Goal: Transaction & Acquisition: Purchase product/service

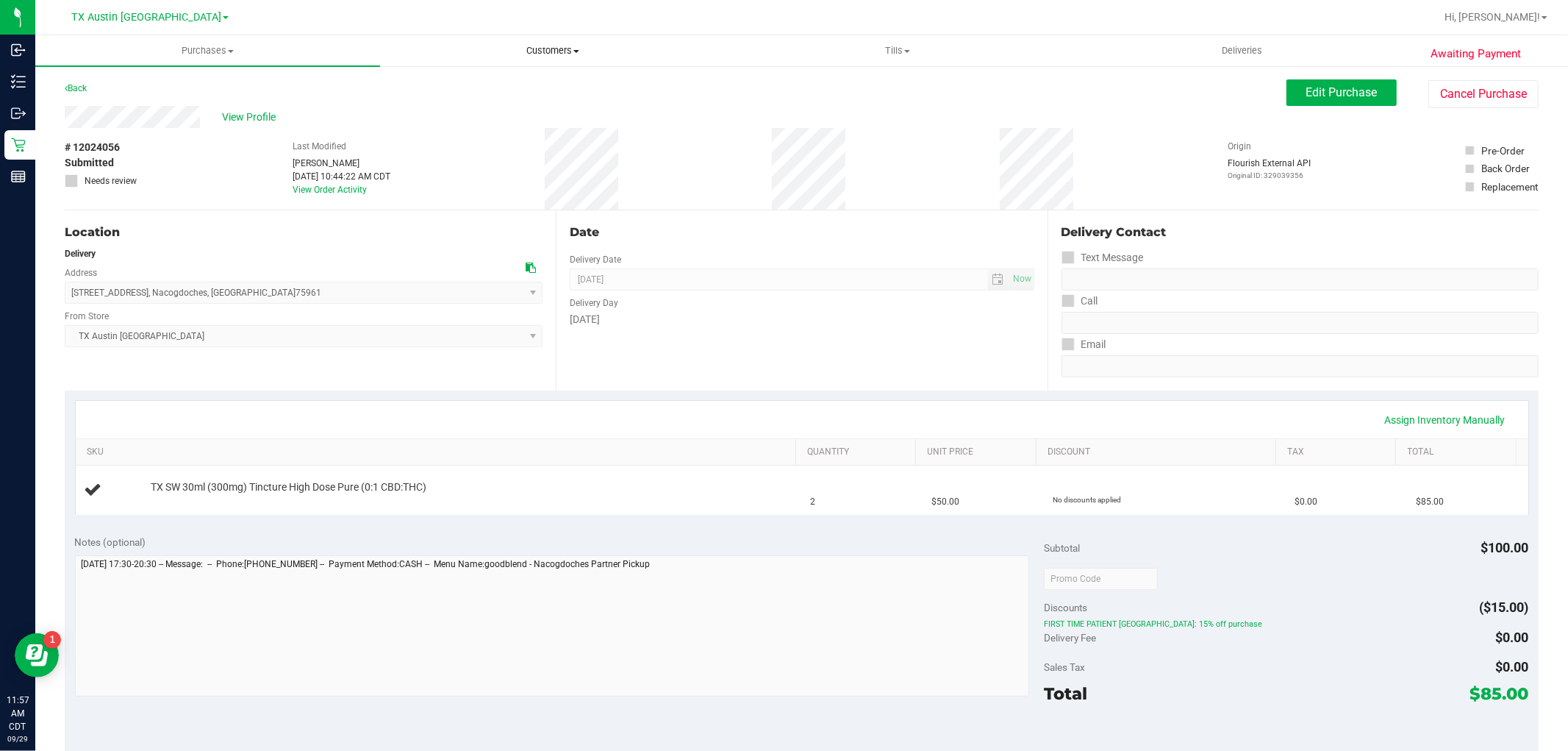
click at [572, 45] on span "Customers" at bounding box center [552, 51] width 343 height 13
click at [544, 81] on li "All customers" at bounding box center [553, 88] width 345 height 18
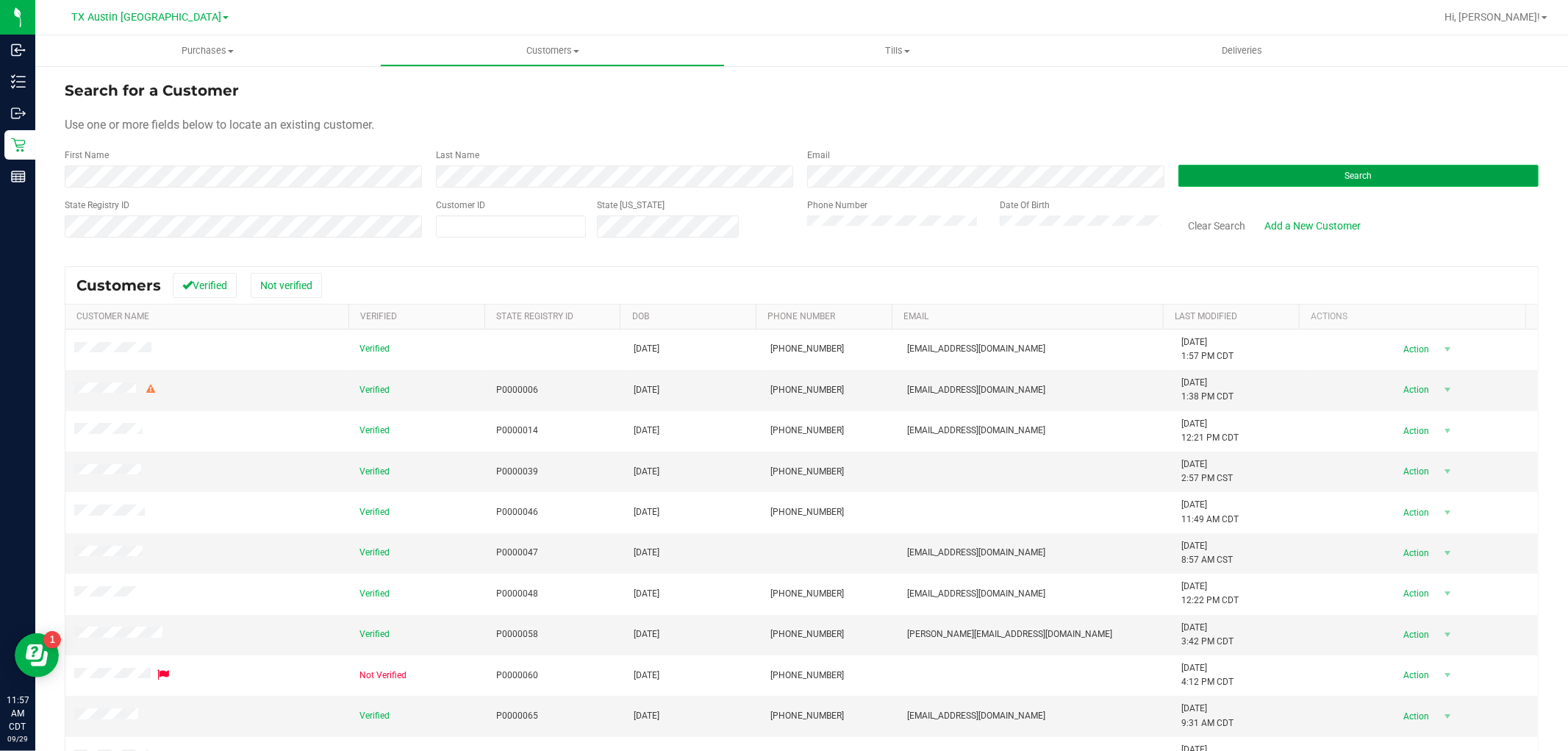
click at [1261, 173] on button "Search" at bounding box center [1358, 176] width 360 height 22
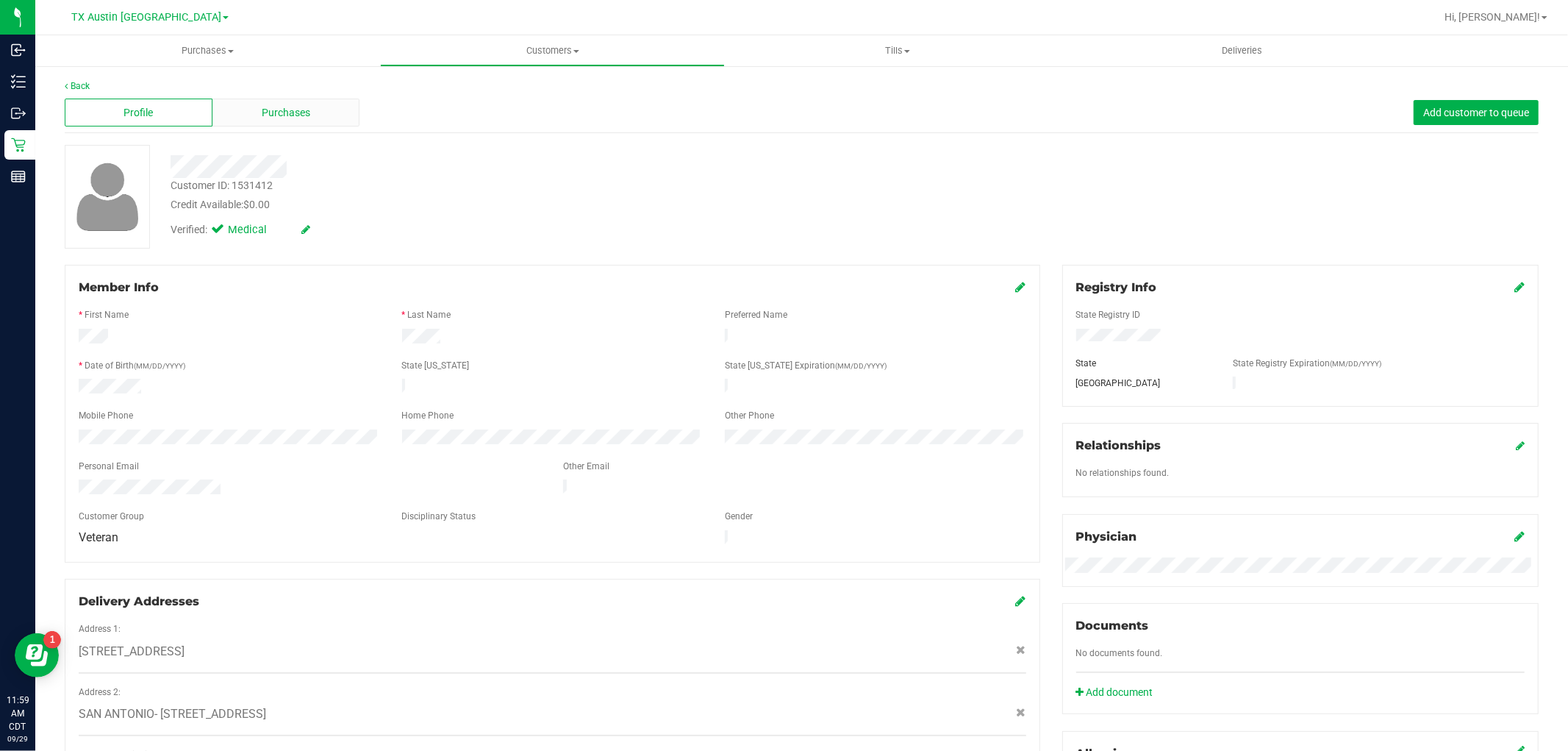
click at [292, 115] on span "Purchases" at bounding box center [286, 113] width 49 height 15
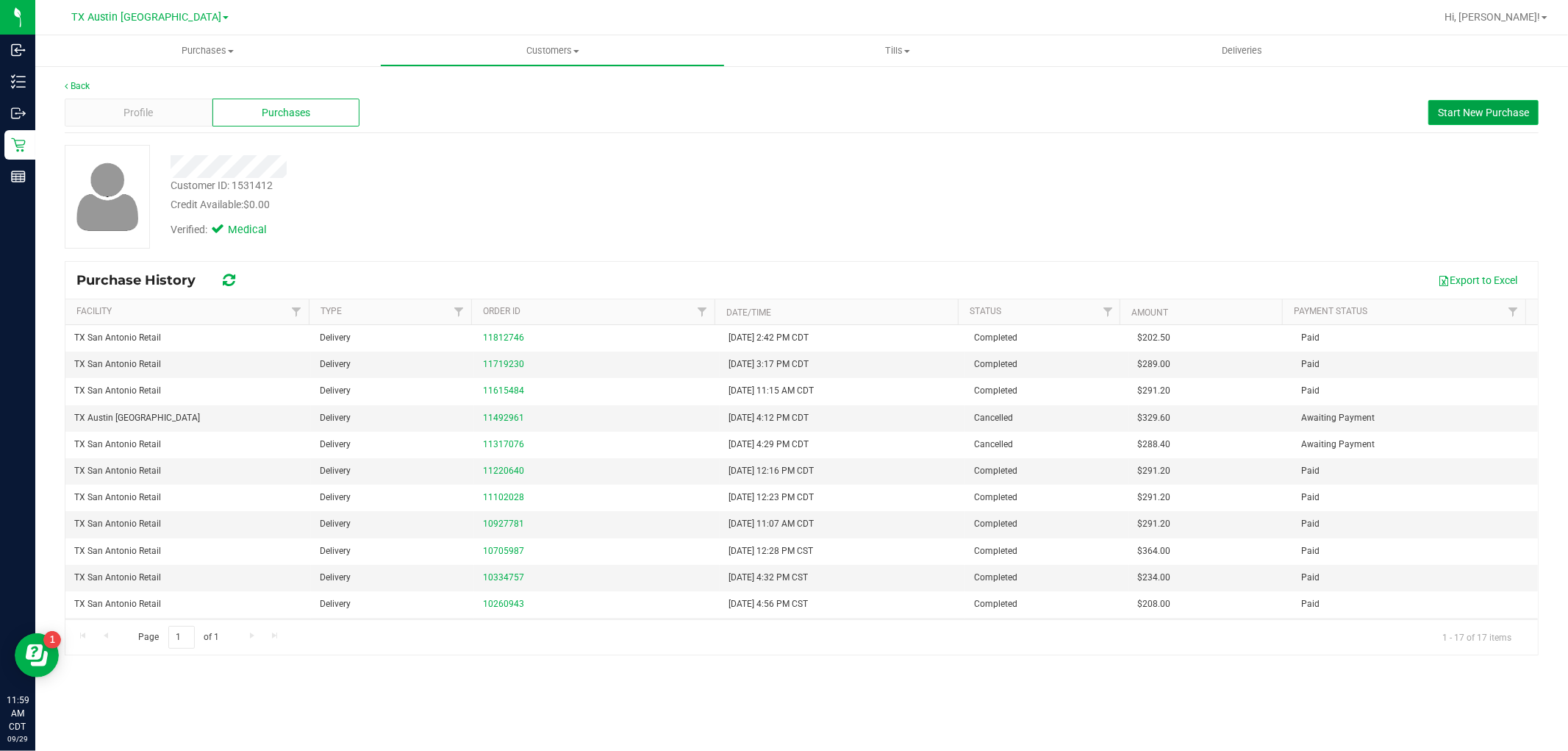
click at [1481, 110] on span "Start New Purchase" at bounding box center [1483, 113] width 92 height 12
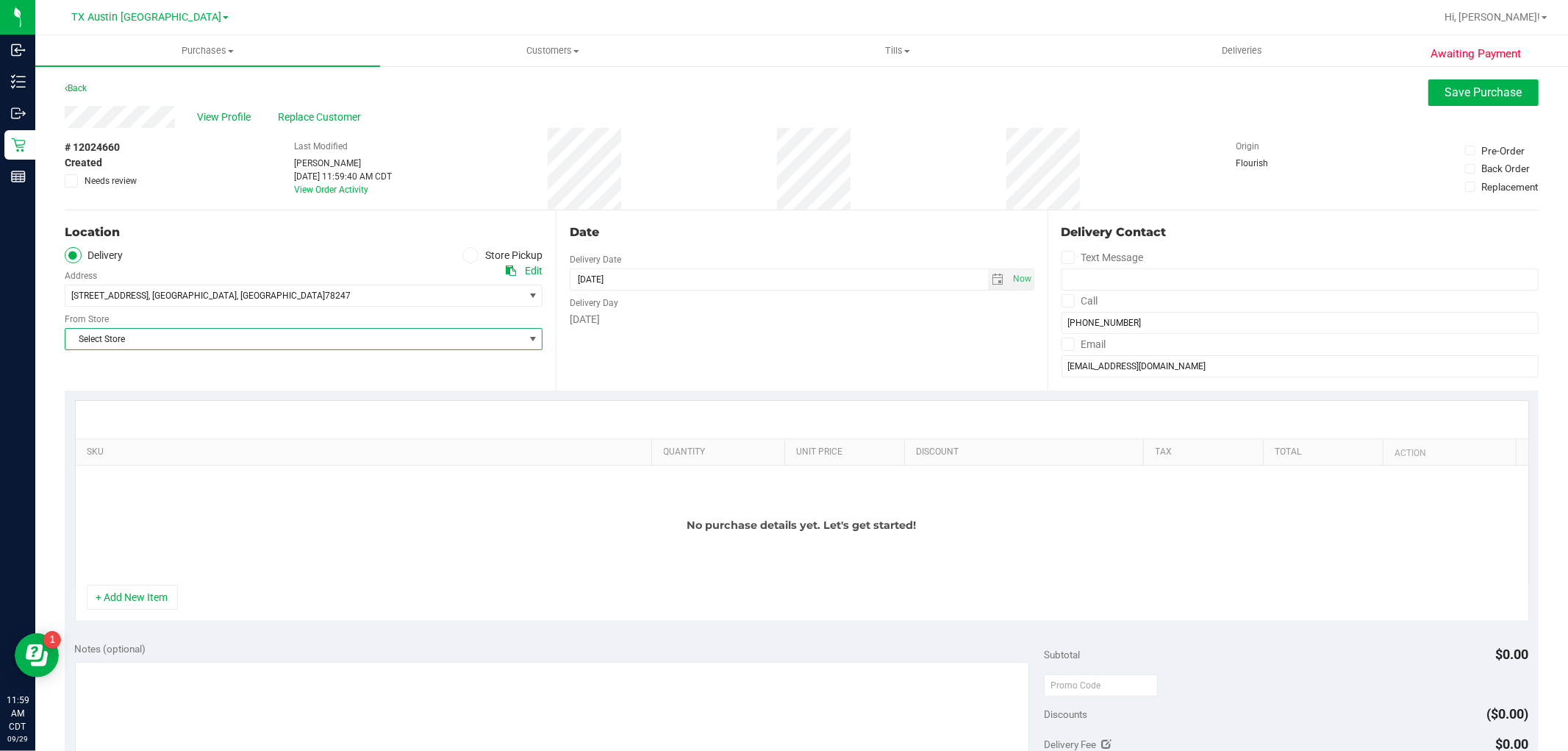
click at [307, 344] on span "Select Store" at bounding box center [294, 339] width 458 height 21
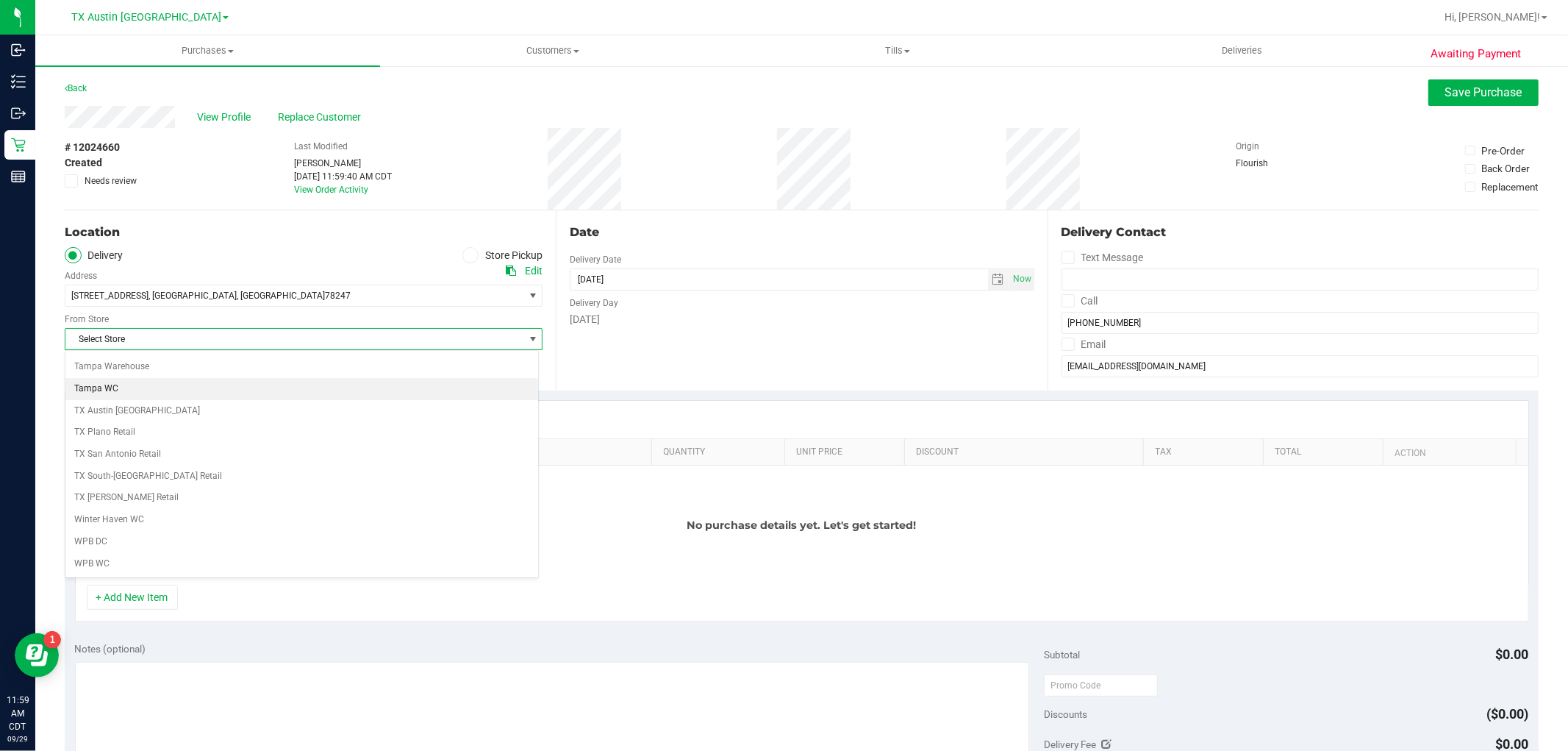
scroll to position [1077, 0]
click at [239, 454] on li "TX San Antonio Retail" at bounding box center [302, 454] width 473 height 22
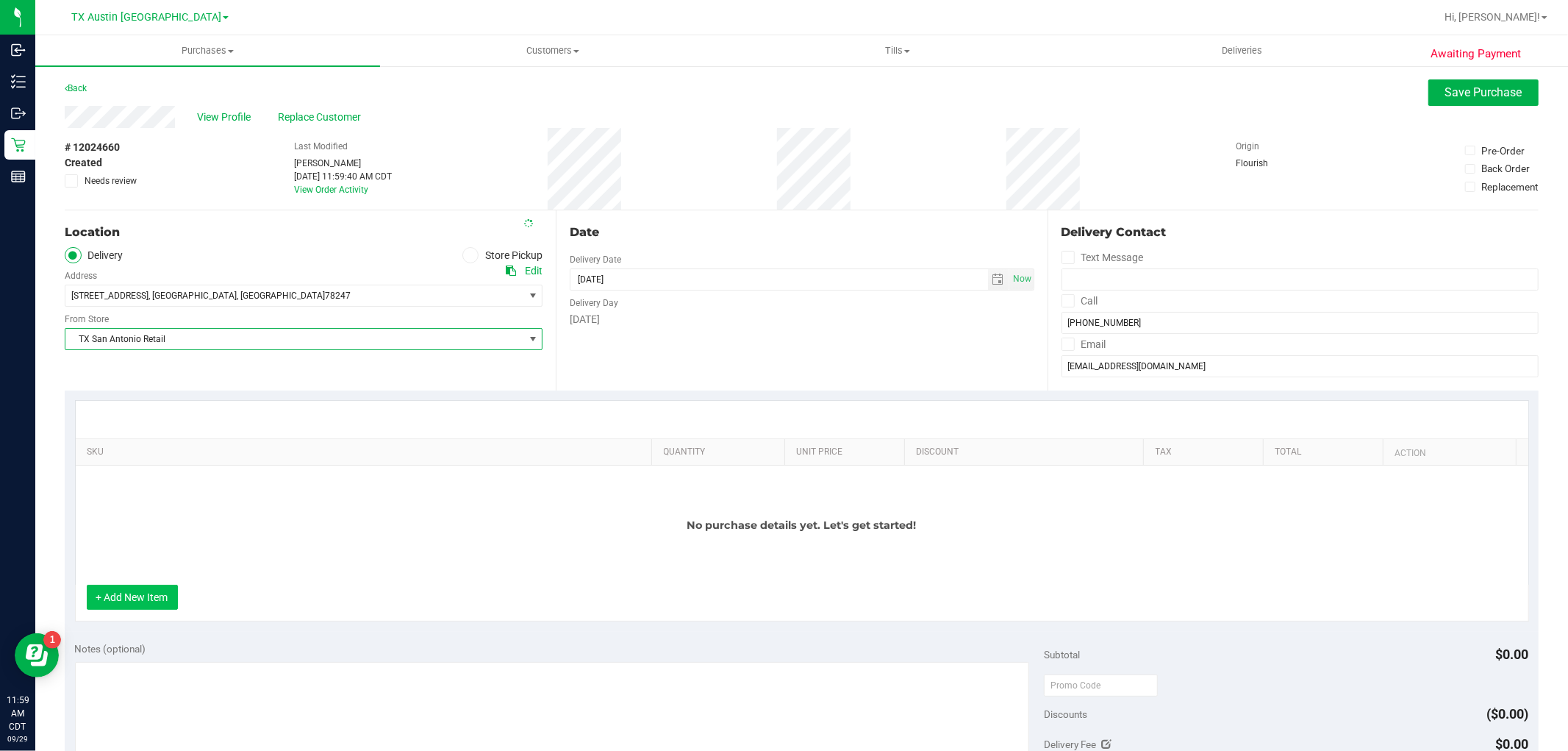
click at [149, 604] on button "+ Add New Item" at bounding box center [132, 597] width 92 height 25
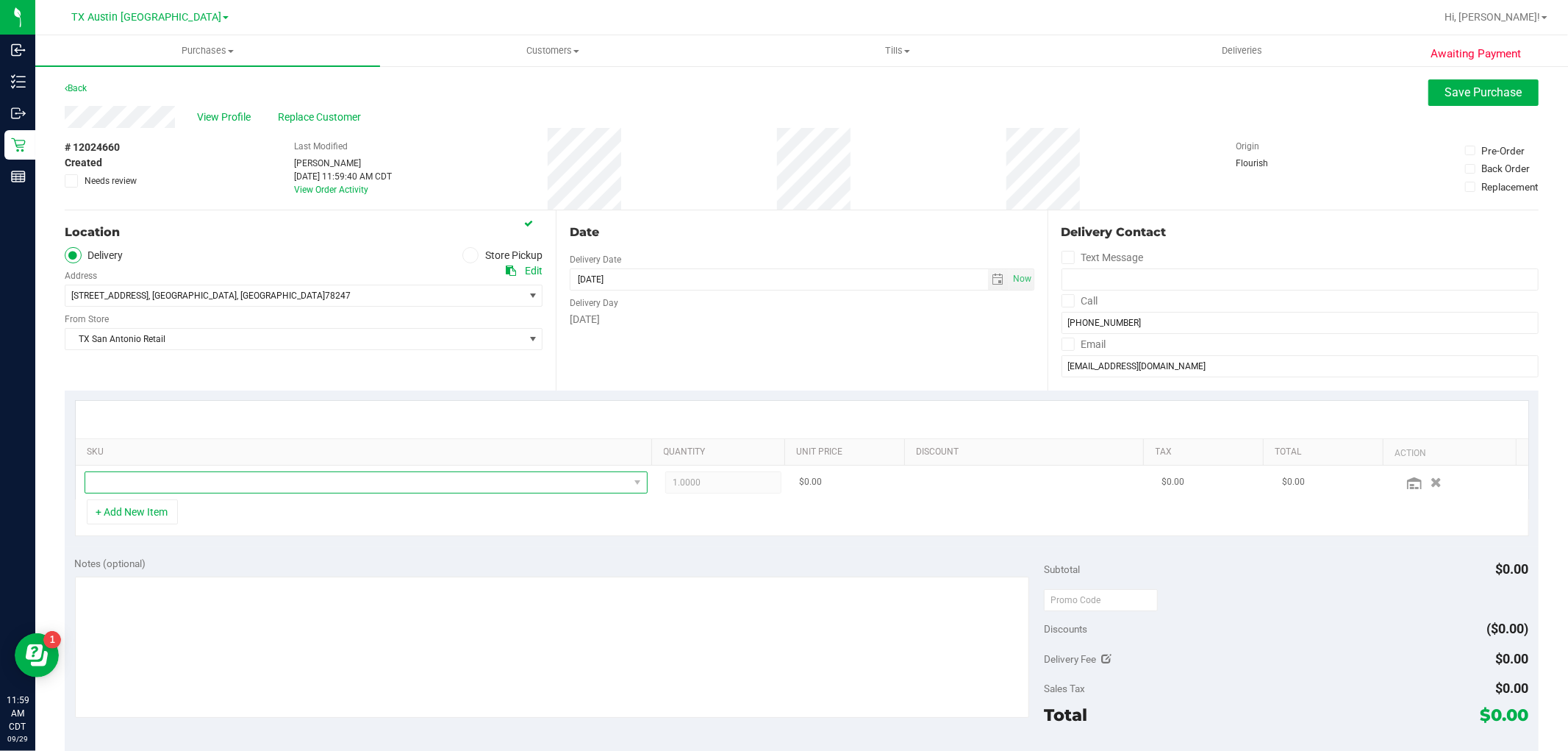
click at [209, 481] on span "NO DATA FOUND" at bounding box center [357, 482] width 543 height 21
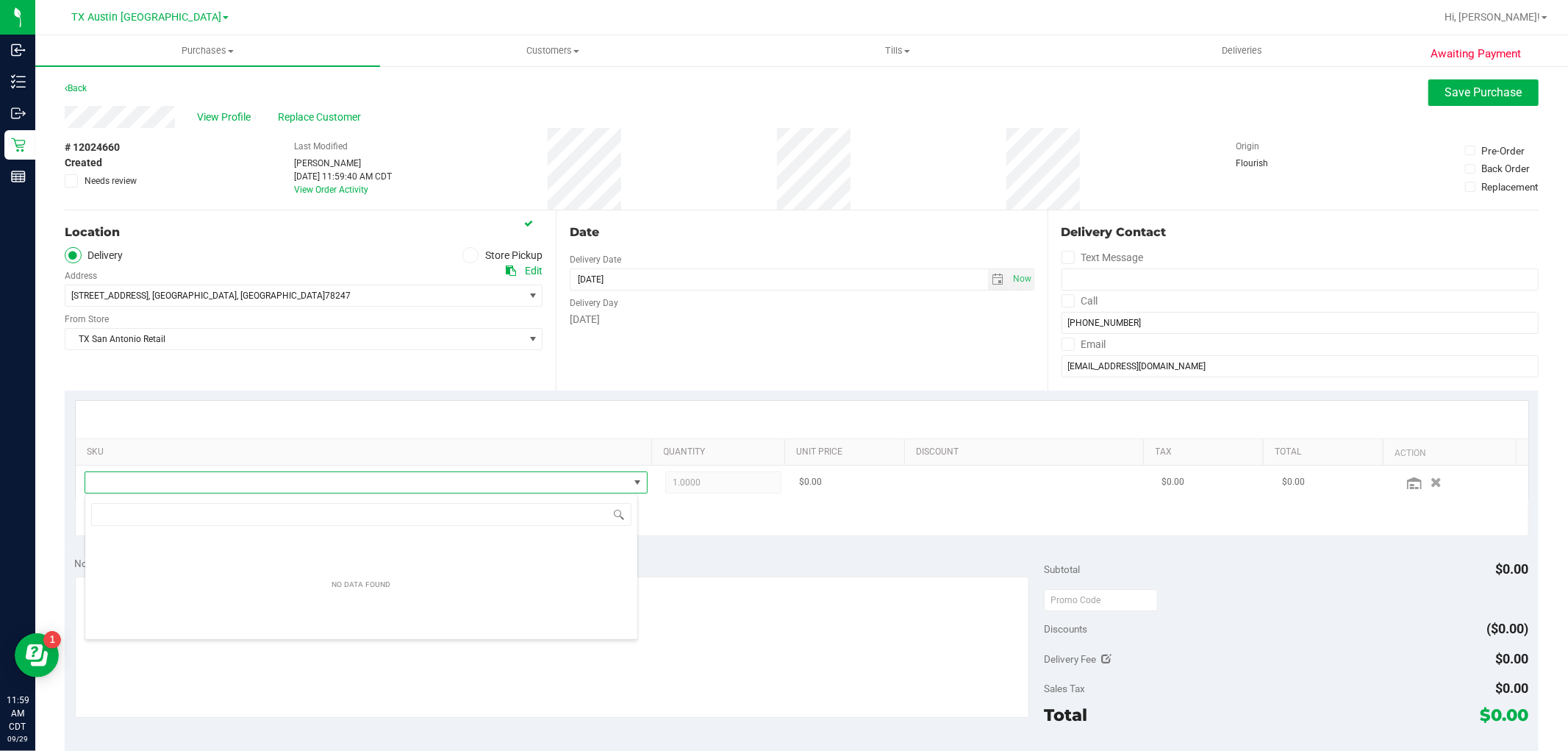
scroll to position [22, 548]
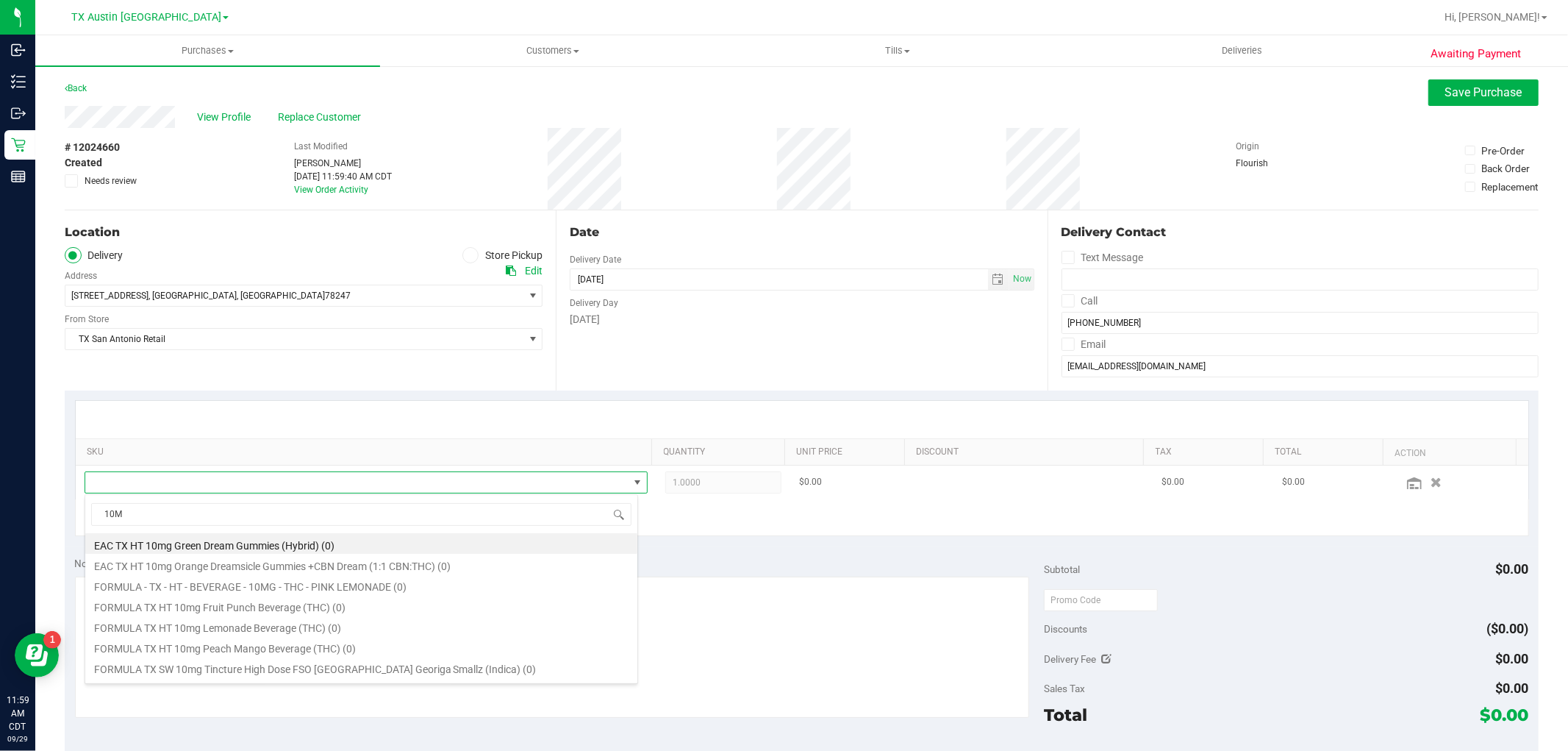
type input "10MG"
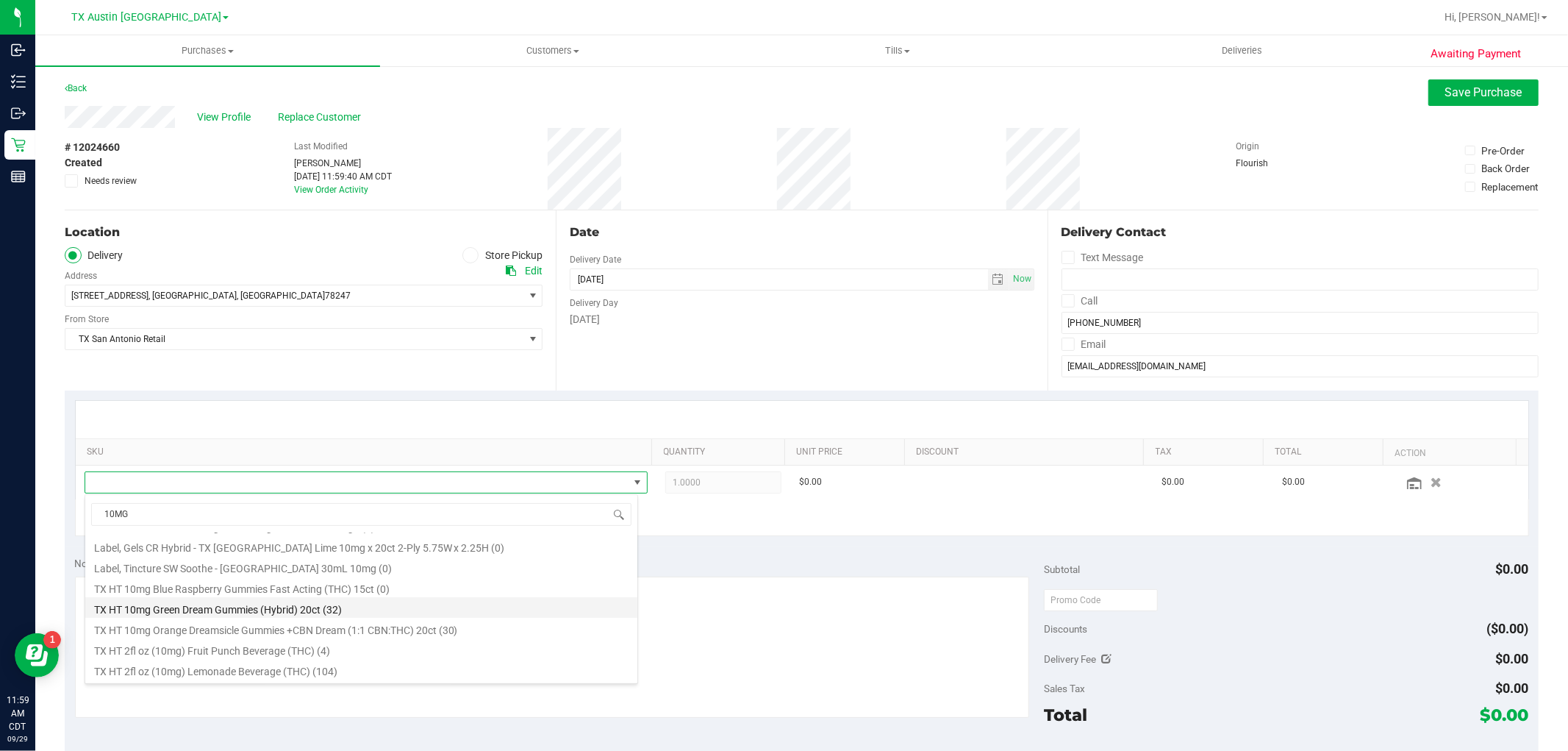
click at [290, 612] on li "TX HT 10mg Green Dream Gummies (Hybrid) 20ct (32)" at bounding box center [361, 607] width 552 height 21
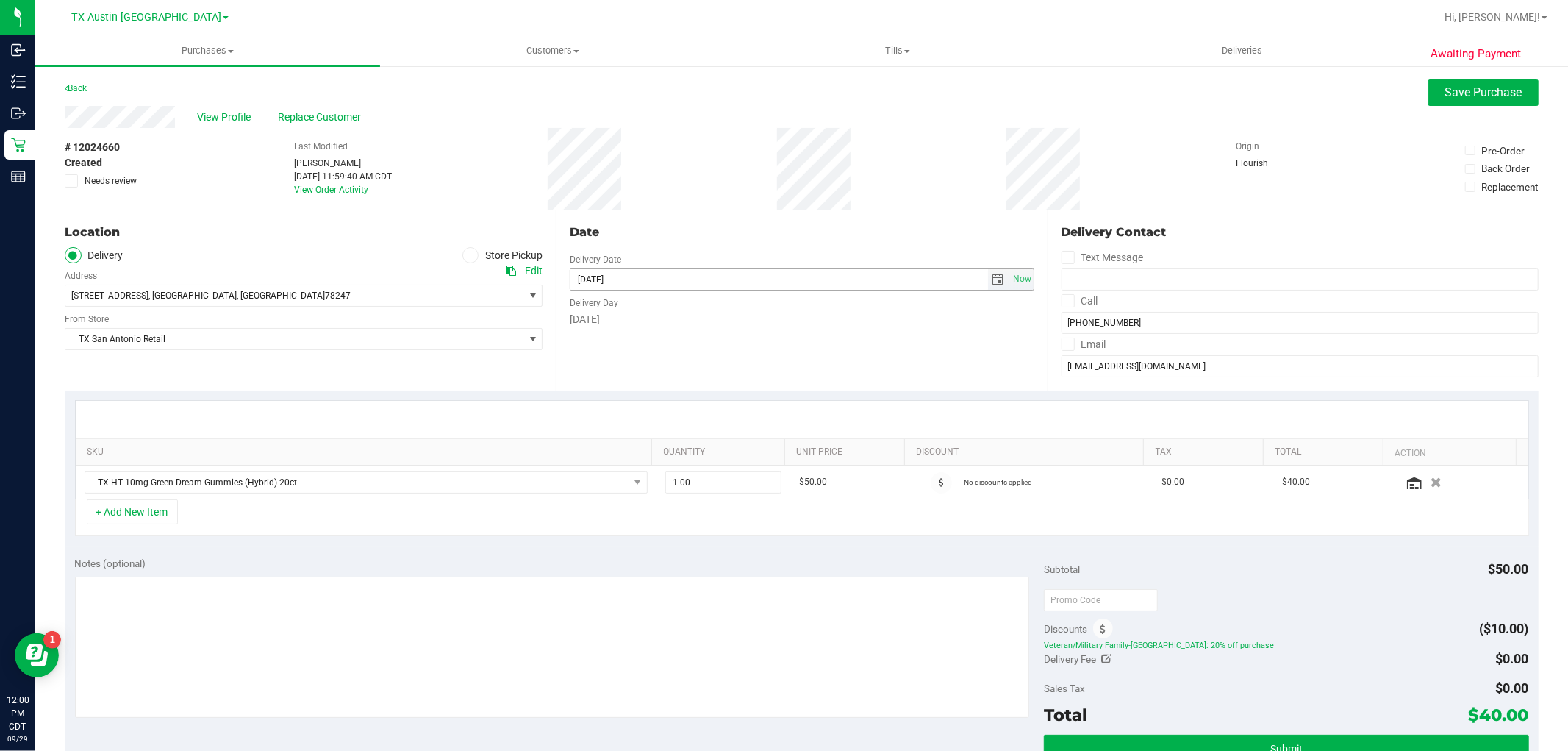
click at [993, 278] on span "select" at bounding box center [999, 280] width 12 height 12
click at [684, 451] on link "3" at bounding box center [686, 450] width 21 height 23
type input "10/03/2025"
click at [228, 115] on span "View Profile" at bounding box center [227, 117] width 59 height 15
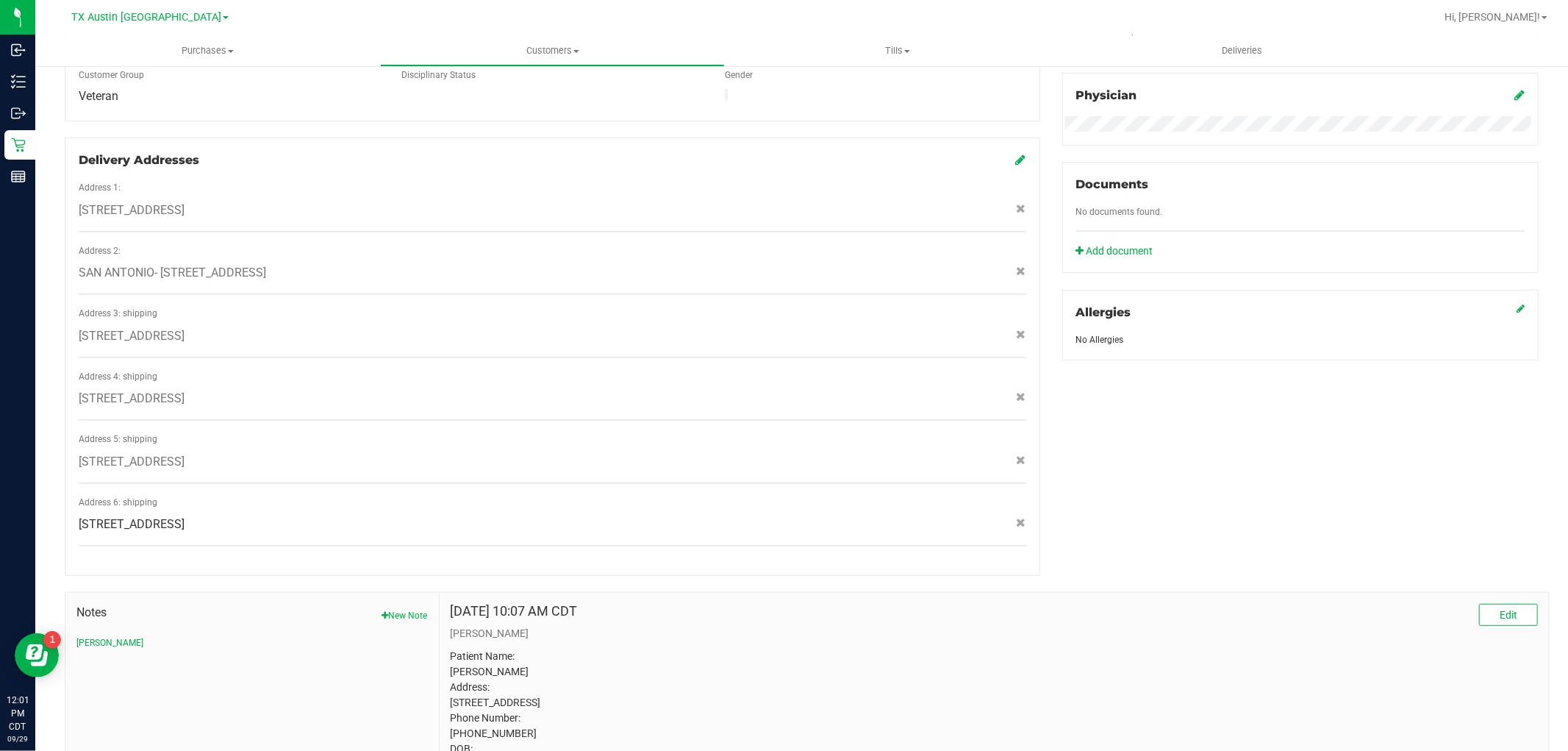
scroll to position [556, 0]
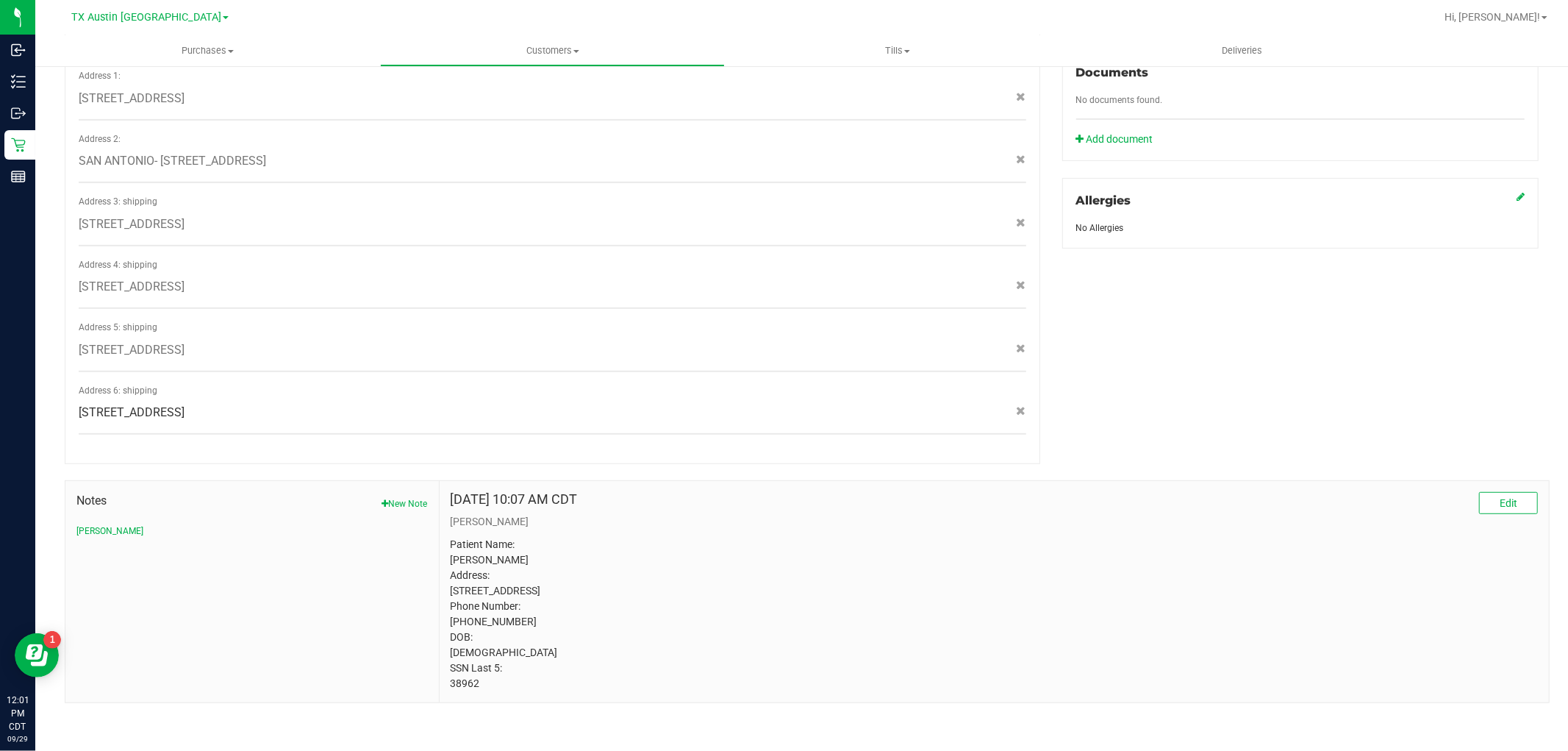
click at [466, 681] on p "Patient Name: David Bentley Address: 2718 Old Field Dr 801 San Antonio, TX, 782…" at bounding box center [994, 614] width 1088 height 155
copy p "38962"
click at [497, 544] on p "Patient Name: David Bentley Address: 2718 Old Field Dr 801 San Antonio, TX, 782…" at bounding box center [994, 614] width 1088 height 155
click at [497, 543] on p "Patient Name: David Bentley Address: 2718 Old Field Dr 801 San Antonio, TX, 782…" at bounding box center [994, 614] width 1088 height 155
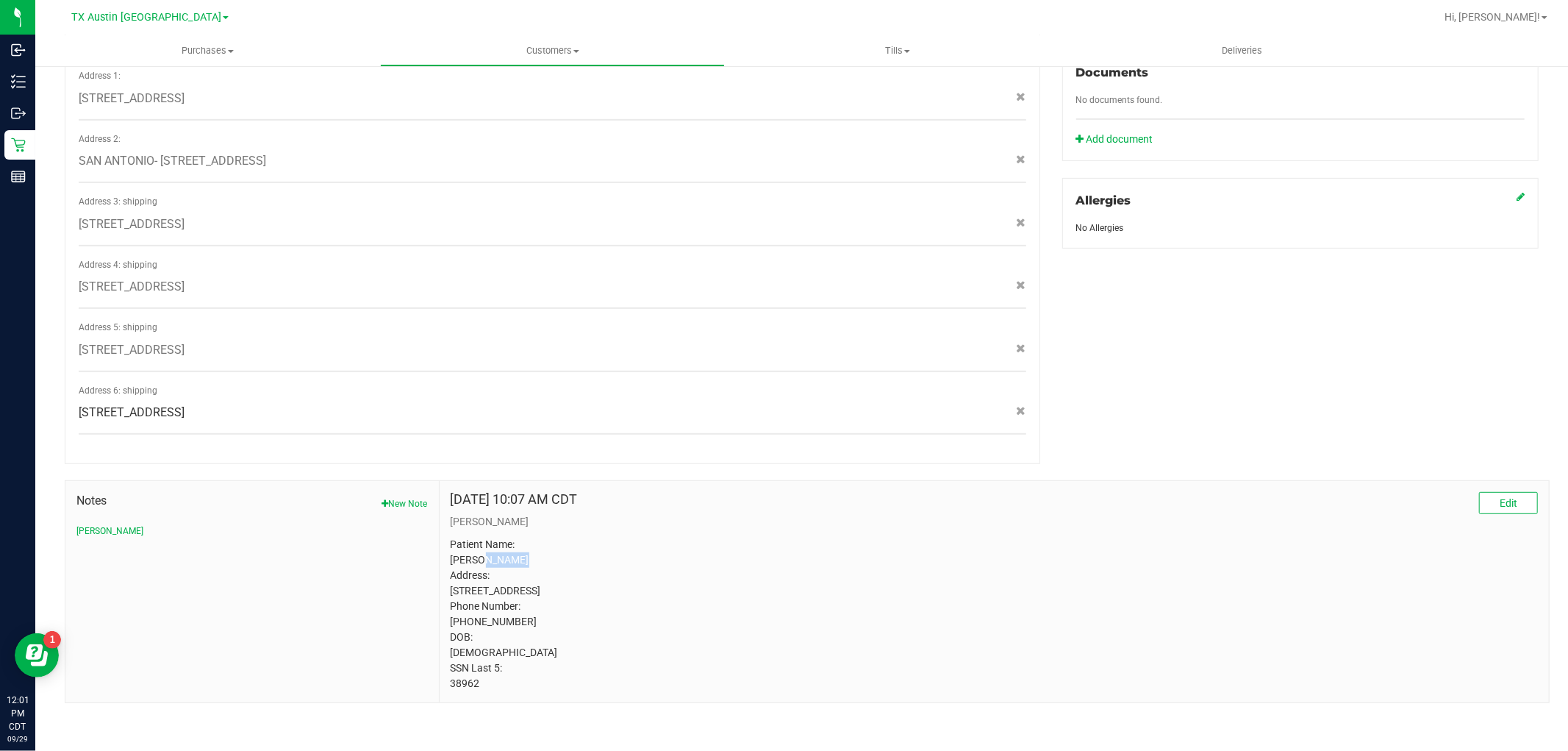
copy p "Bentley"
click at [464, 681] on p "Patient Name: David Bentley Address: 2718 Old Field Dr 801 San Antonio, TX, 782…" at bounding box center [994, 614] width 1088 height 155
copy p "38962"
drag, startPoint x: 510, startPoint y: 652, endPoint x: 445, endPoint y: 653, distance: 65.0
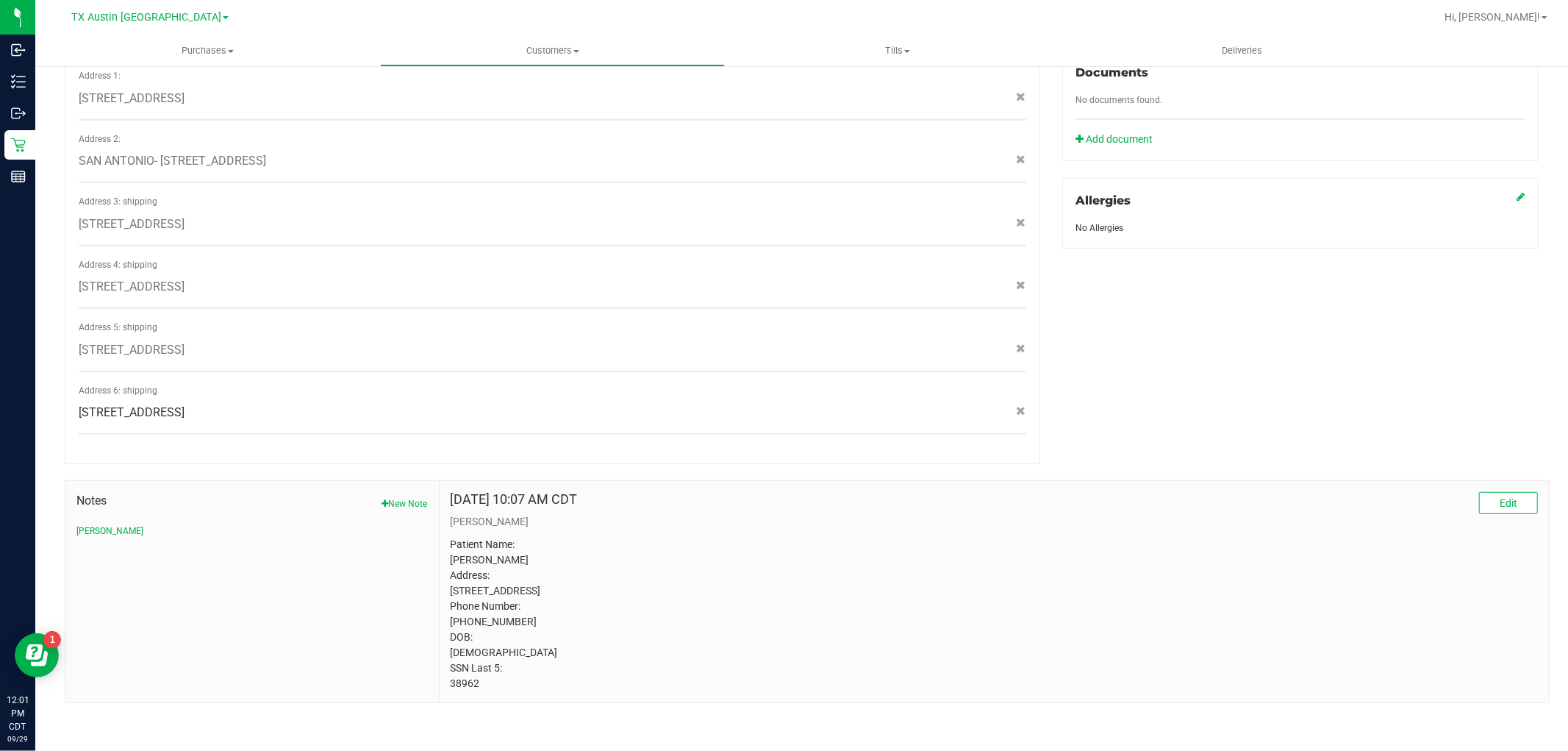
click at [445, 653] on div "Oct 22, 2024 10:07 AM CDT Edit CURT Patient Name: David Bentley Address: 2718 O…" at bounding box center [994, 591] width 1109 height 221
copy p "08/12/1964"
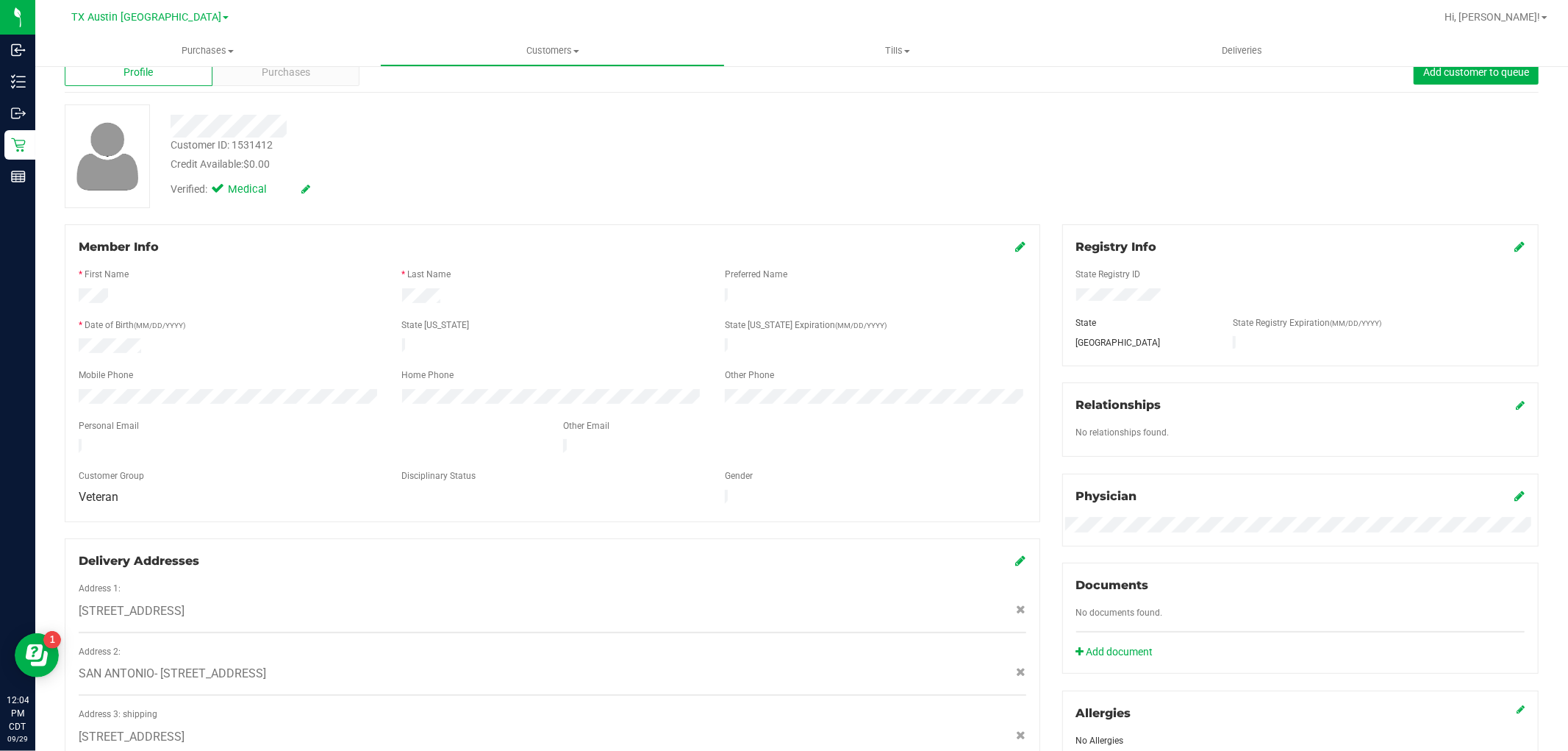
scroll to position [0, 0]
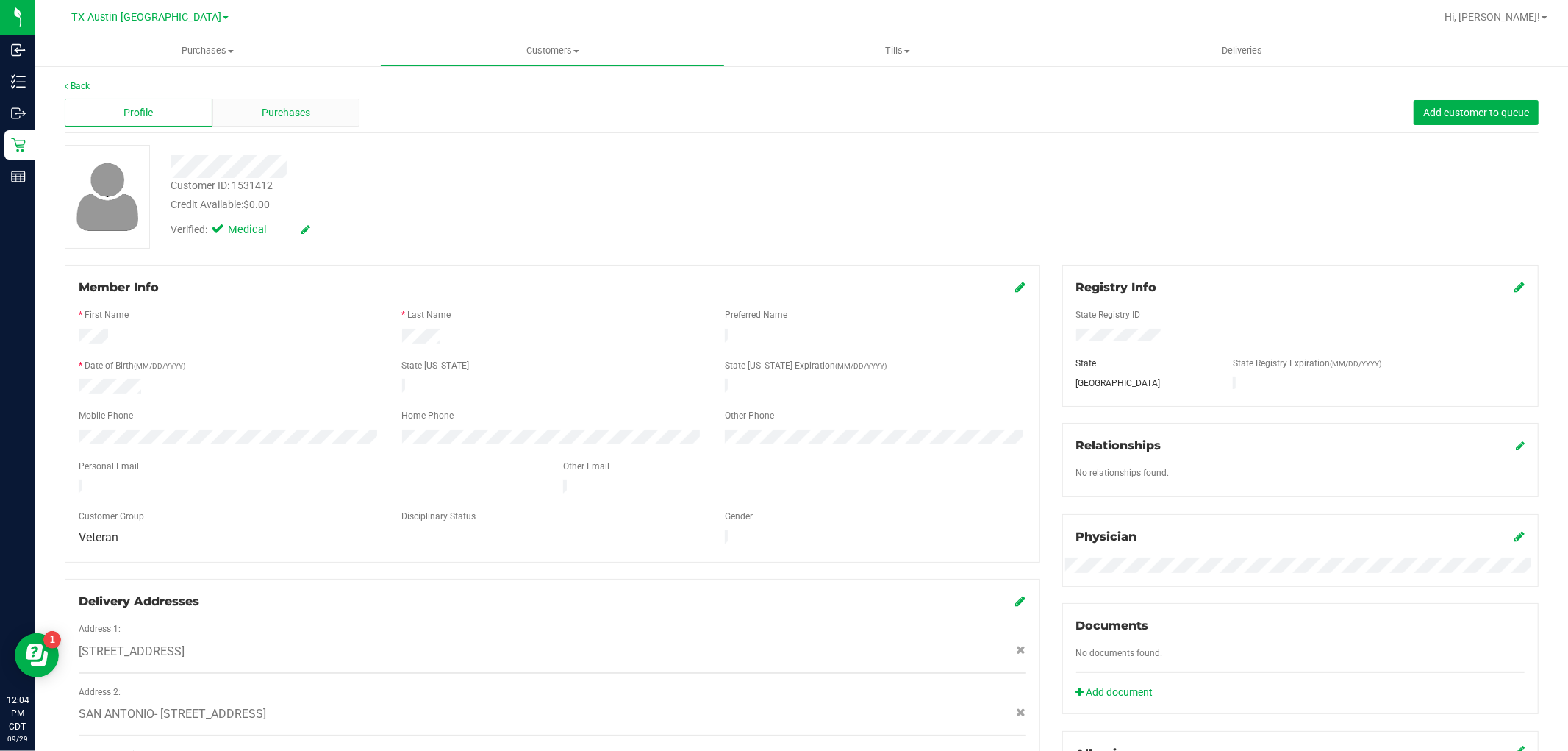
click at [276, 115] on span "Purchases" at bounding box center [286, 113] width 49 height 15
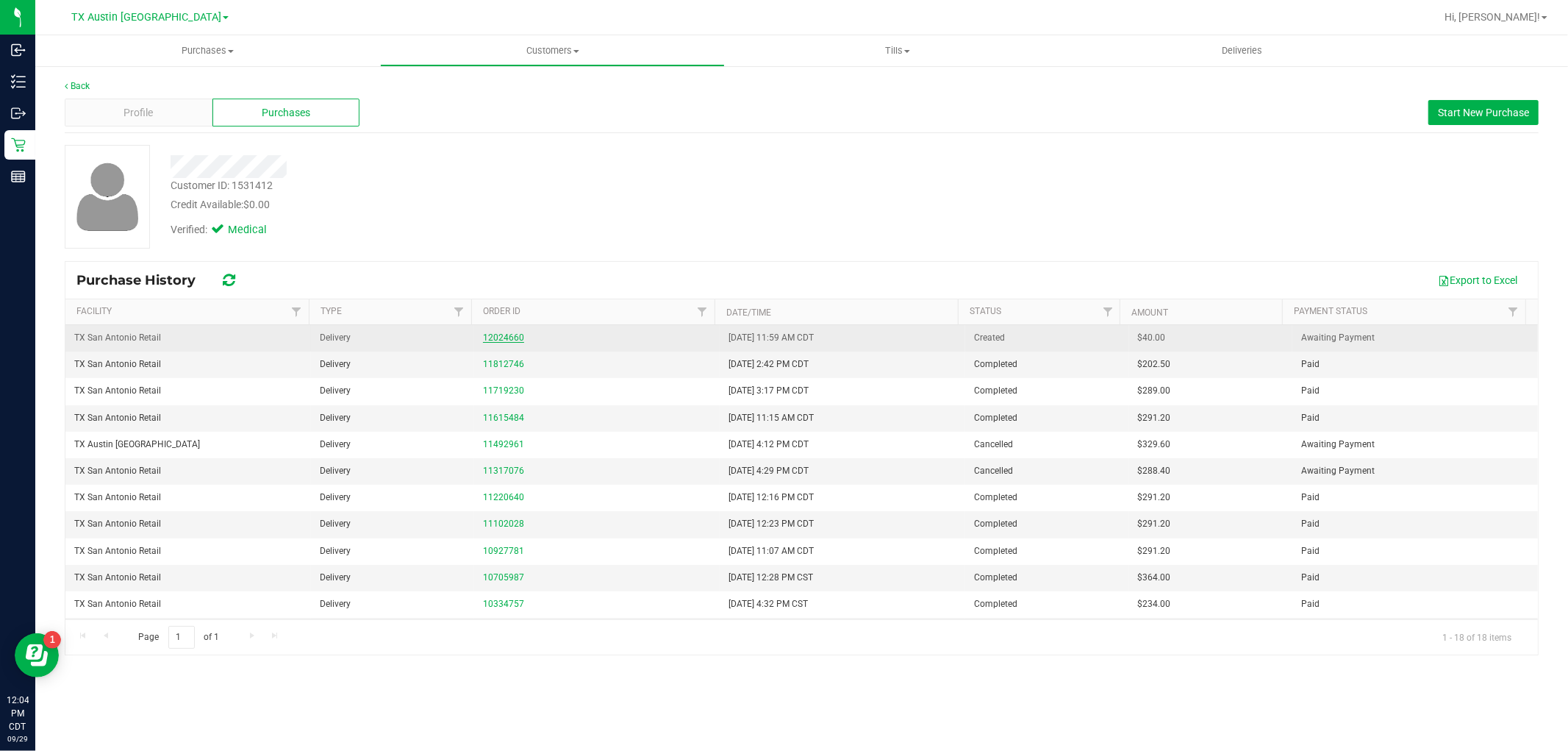
click at [510, 336] on link "12024660" at bounding box center [503, 338] width 41 height 10
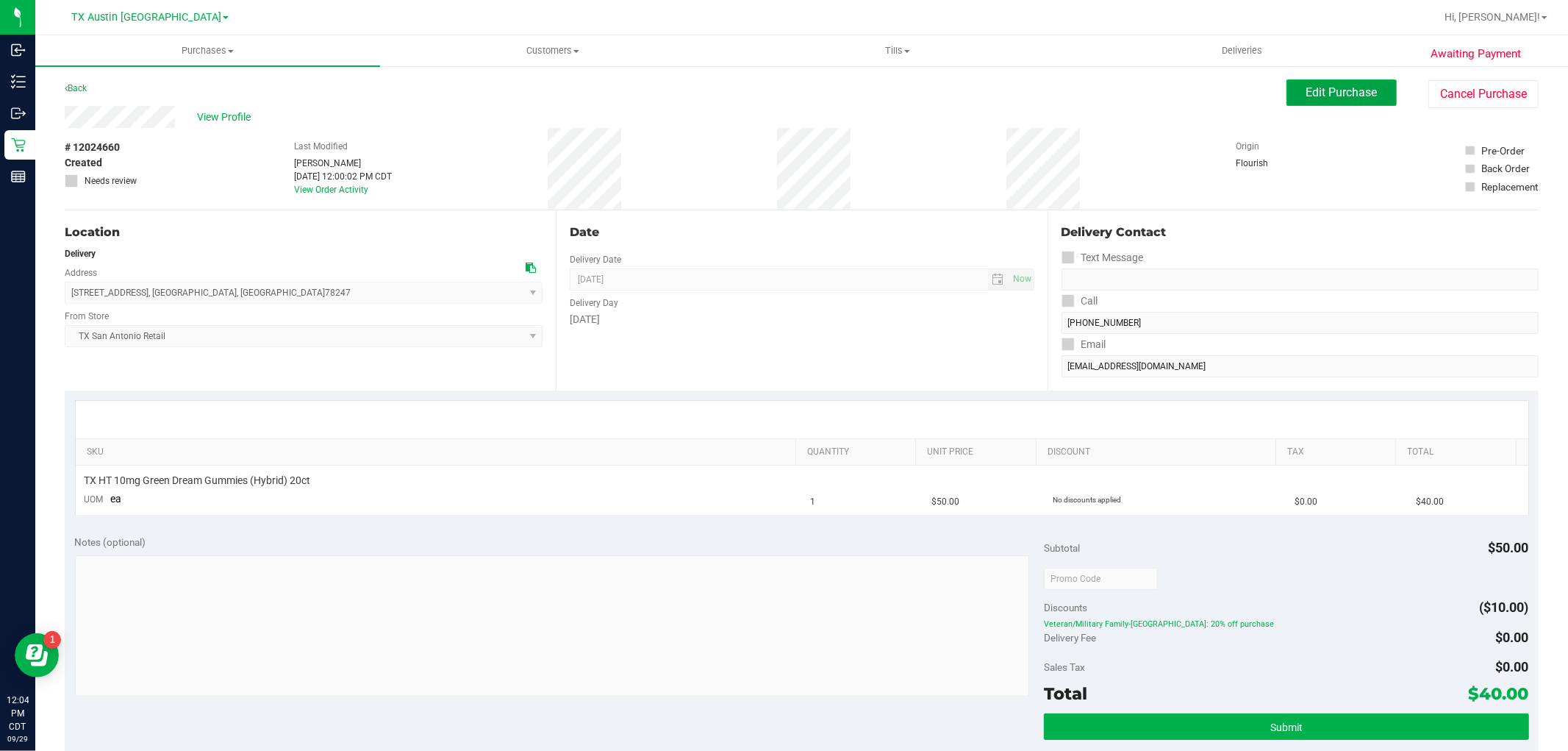
click at [1340, 92] on span "Edit Purchase" at bounding box center [1342, 92] width 71 height 14
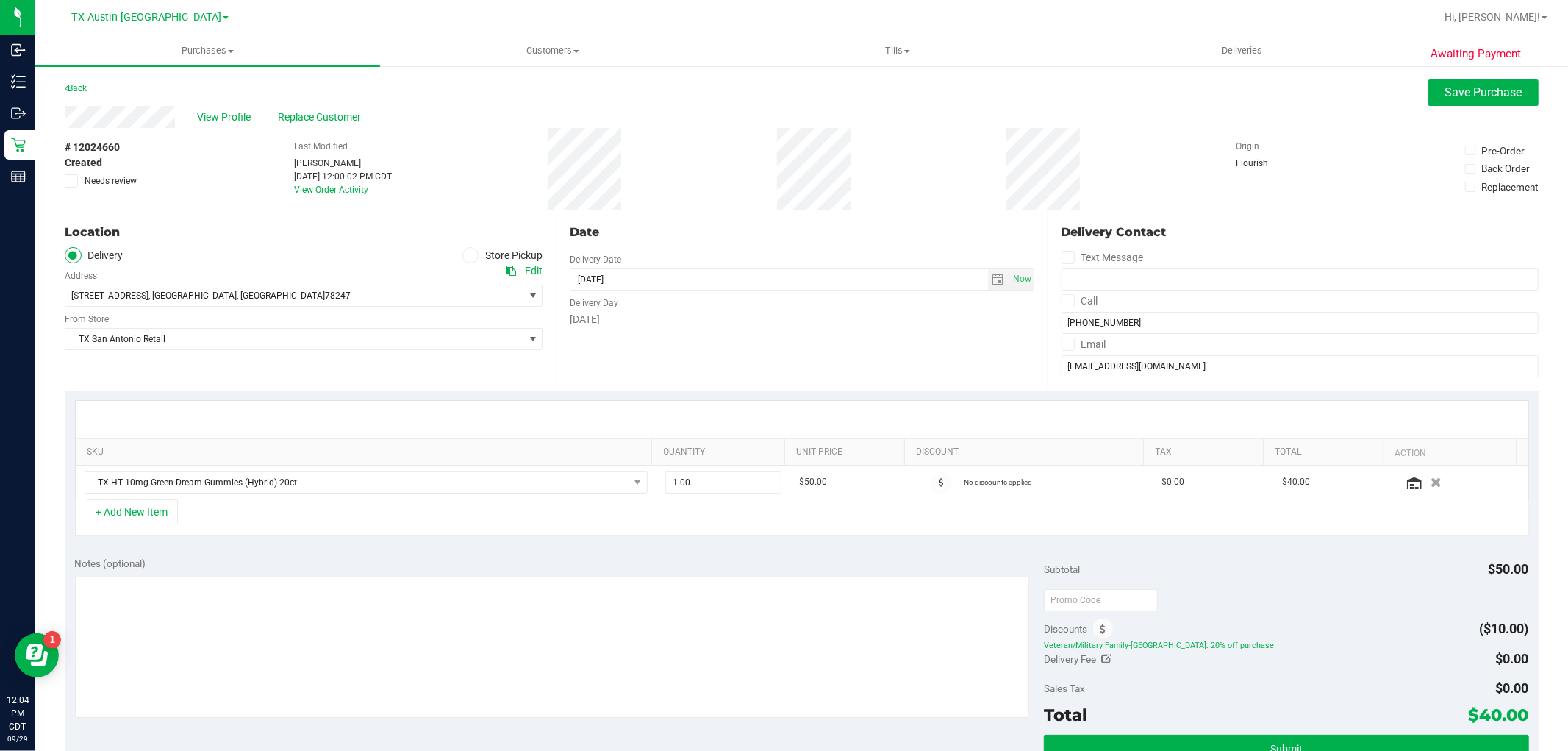
click at [475, 254] on label "Store Pickup" at bounding box center [503, 255] width 81 height 17
click at [0, 0] on input "Store Pickup" at bounding box center [0, 0] width 0 height 0
click at [474, 300] on span "TX San Antonio Retail" at bounding box center [294, 296] width 458 height 21
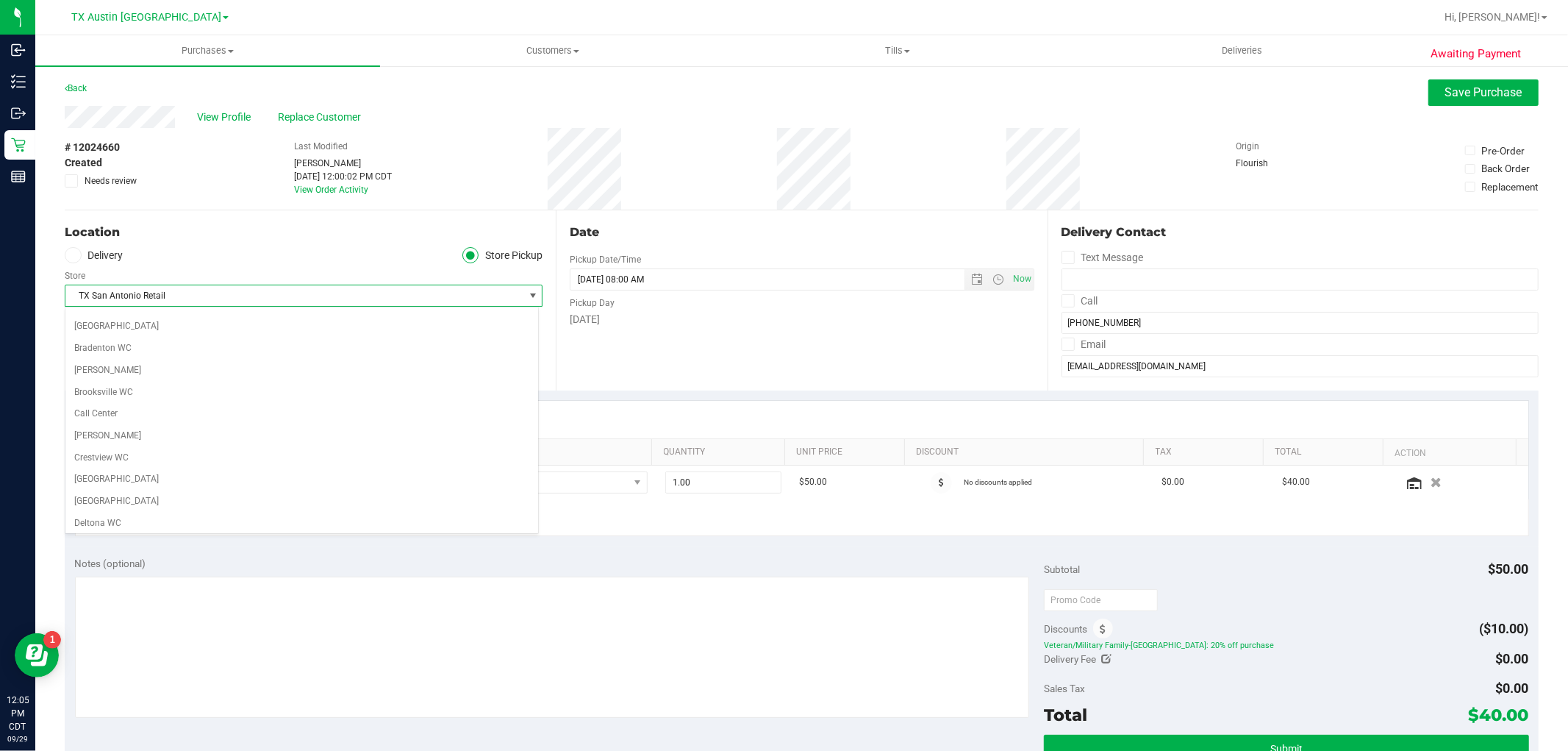
scroll to position [15, 0]
click at [216, 419] on li "Call Center" at bounding box center [302, 415] width 473 height 22
click at [1430, 480] on icon "button" at bounding box center [1436, 481] width 13 height 11
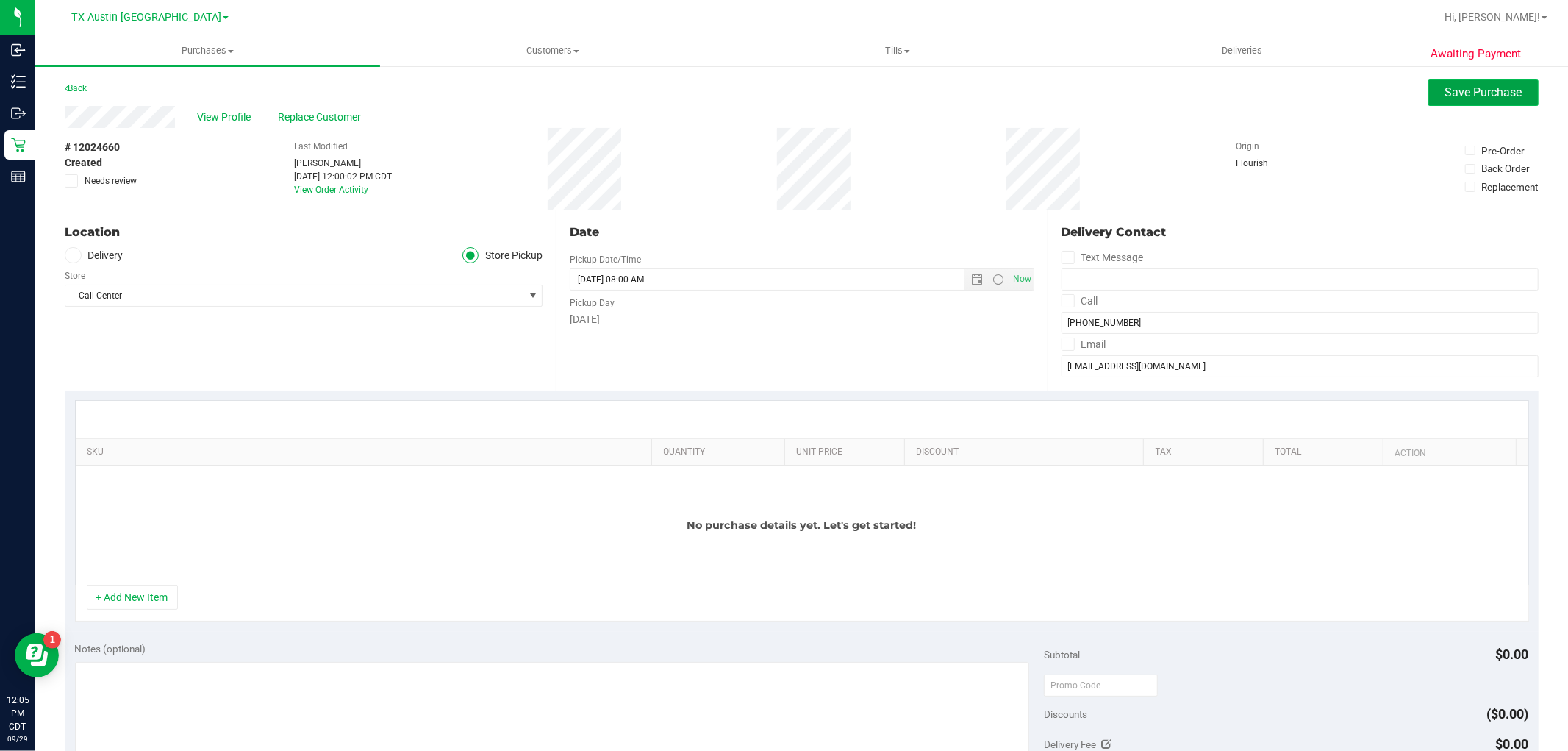
click at [1454, 91] on span "Save Purchase" at bounding box center [1484, 92] width 77 height 14
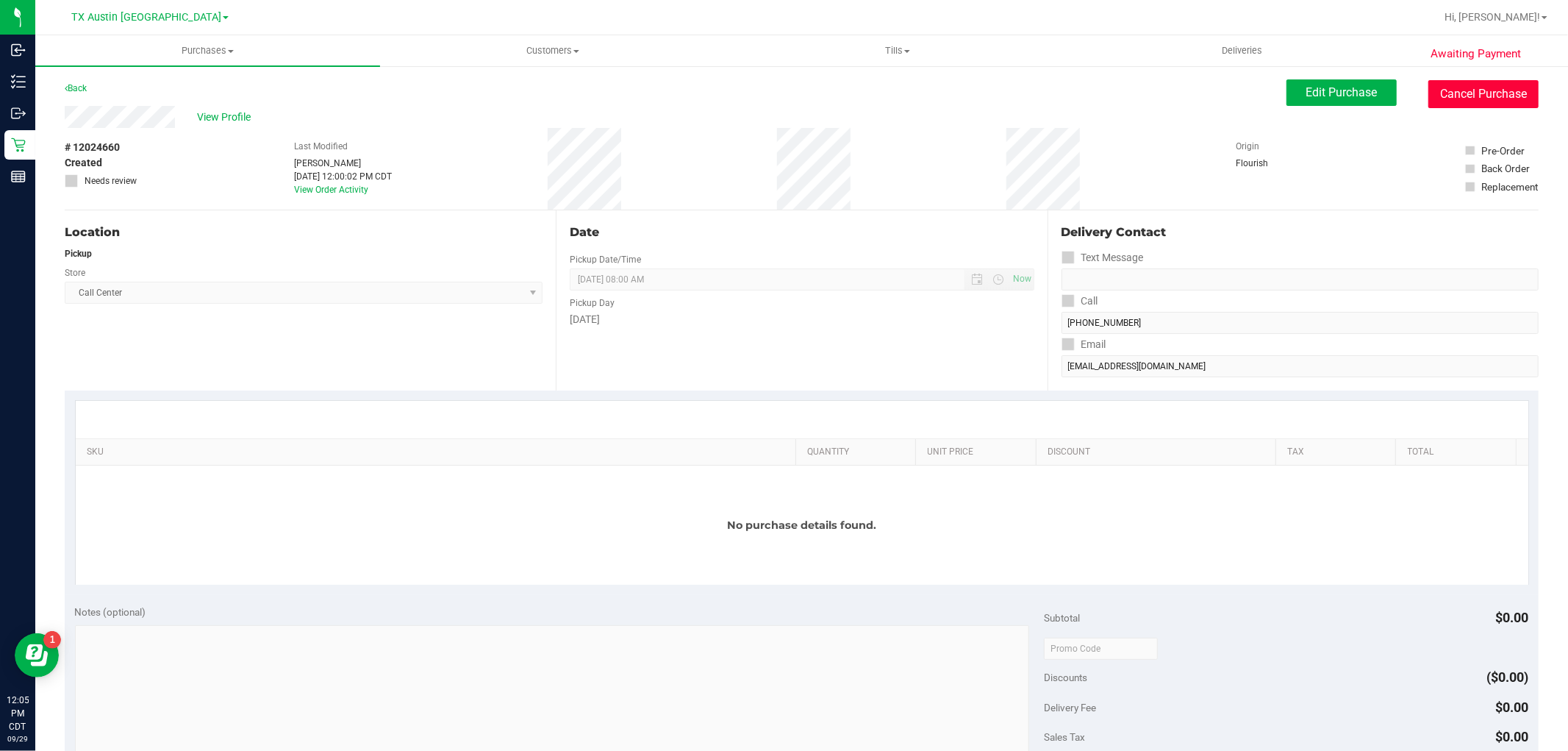
click at [1460, 97] on button "Cancel Purchase" at bounding box center [1483, 93] width 110 height 28
click at [534, 48] on span "Customers" at bounding box center [552, 51] width 343 height 13
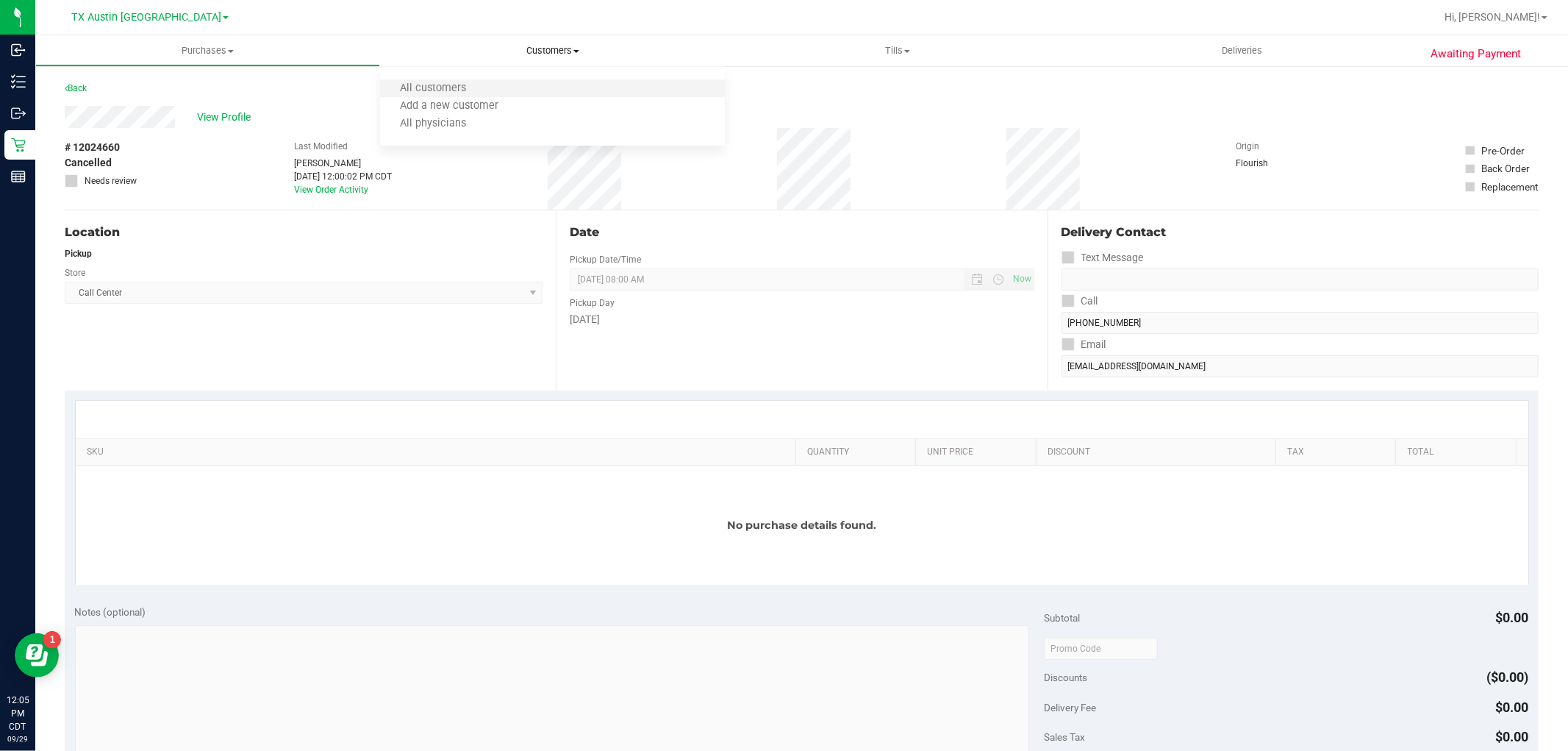
click at [525, 80] on li "All customers" at bounding box center [553, 88] width 345 height 18
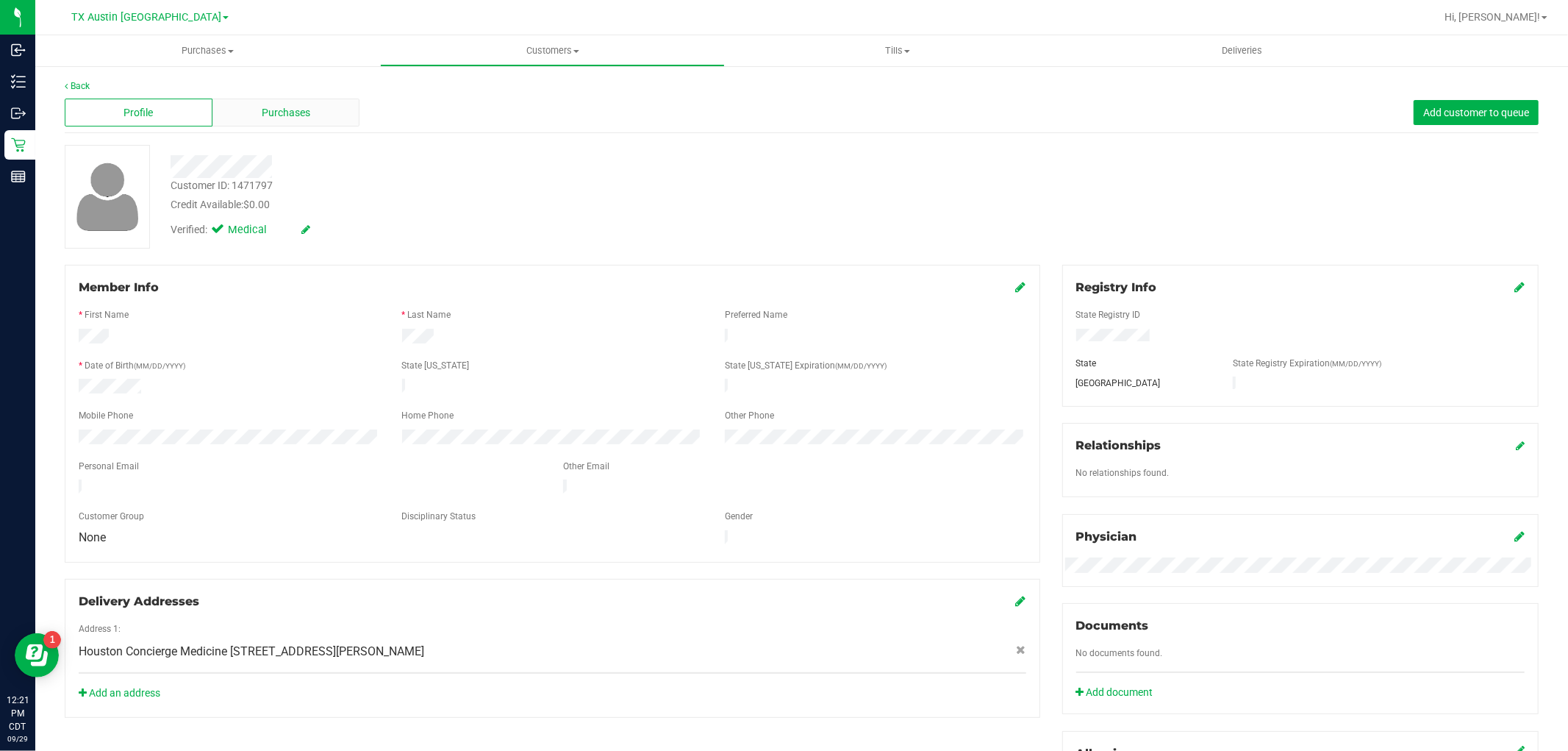
click at [312, 121] on div "Purchases" at bounding box center [286, 112] width 148 height 28
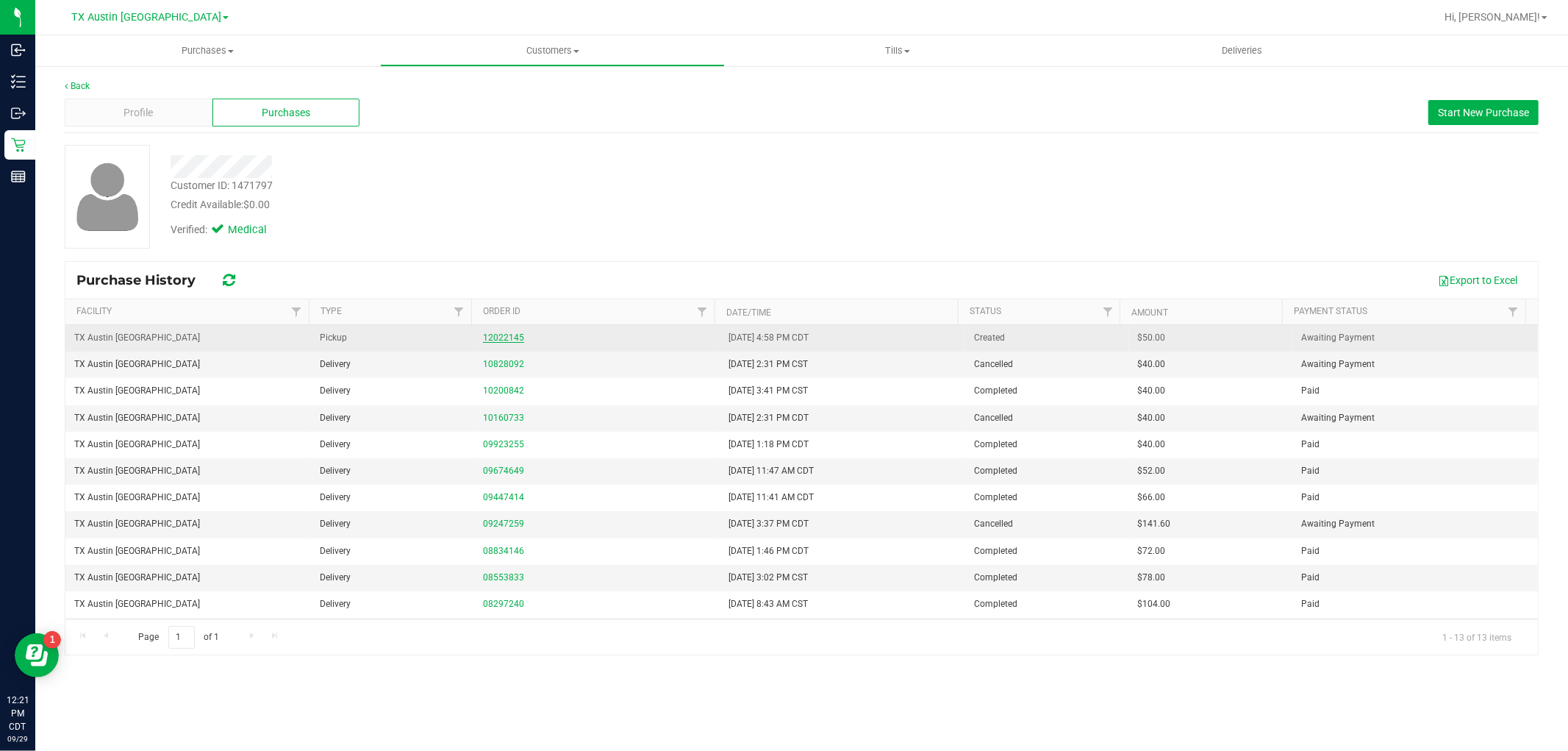
click at [509, 339] on link "12022145" at bounding box center [503, 338] width 41 height 10
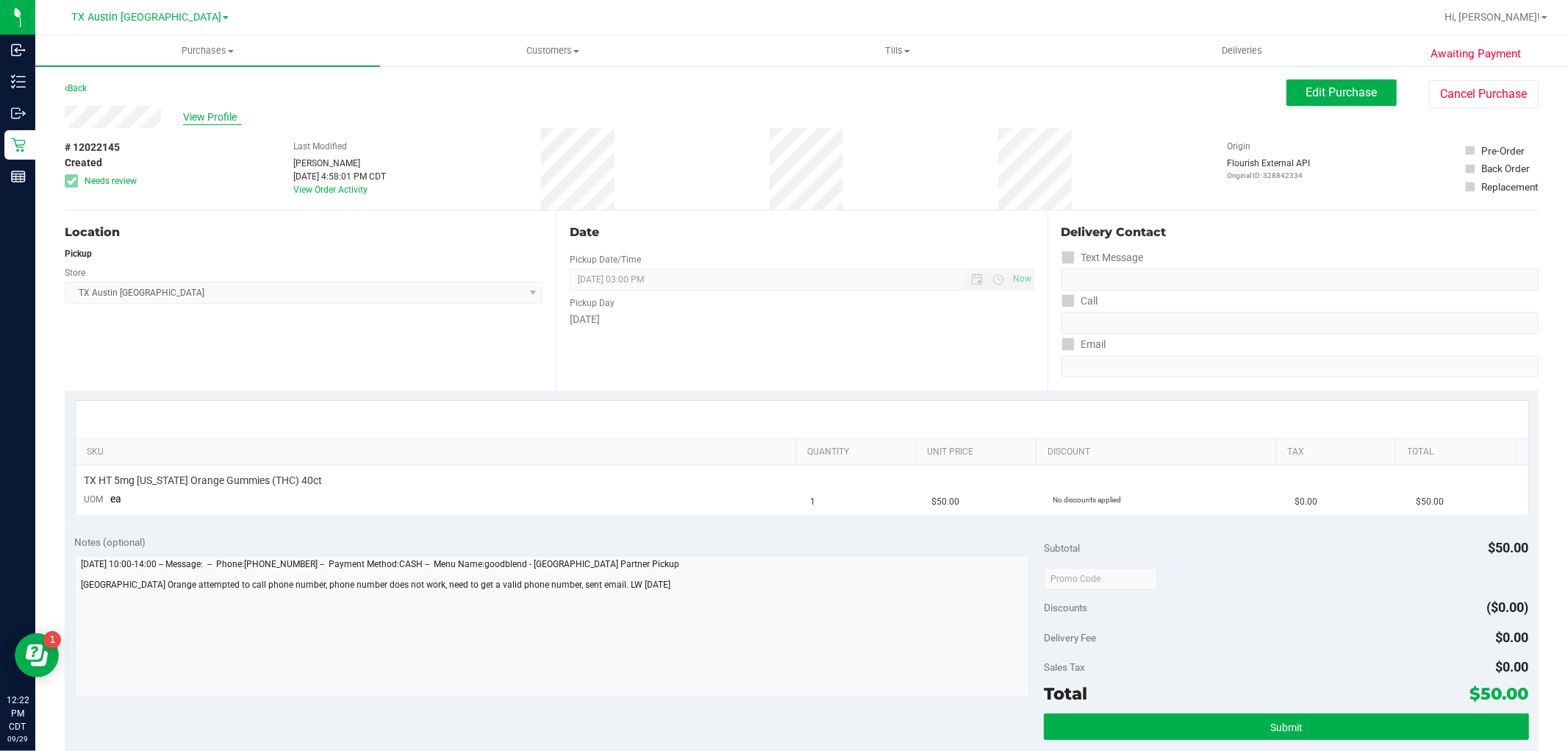
click at [197, 112] on span "View Profile" at bounding box center [212, 117] width 59 height 15
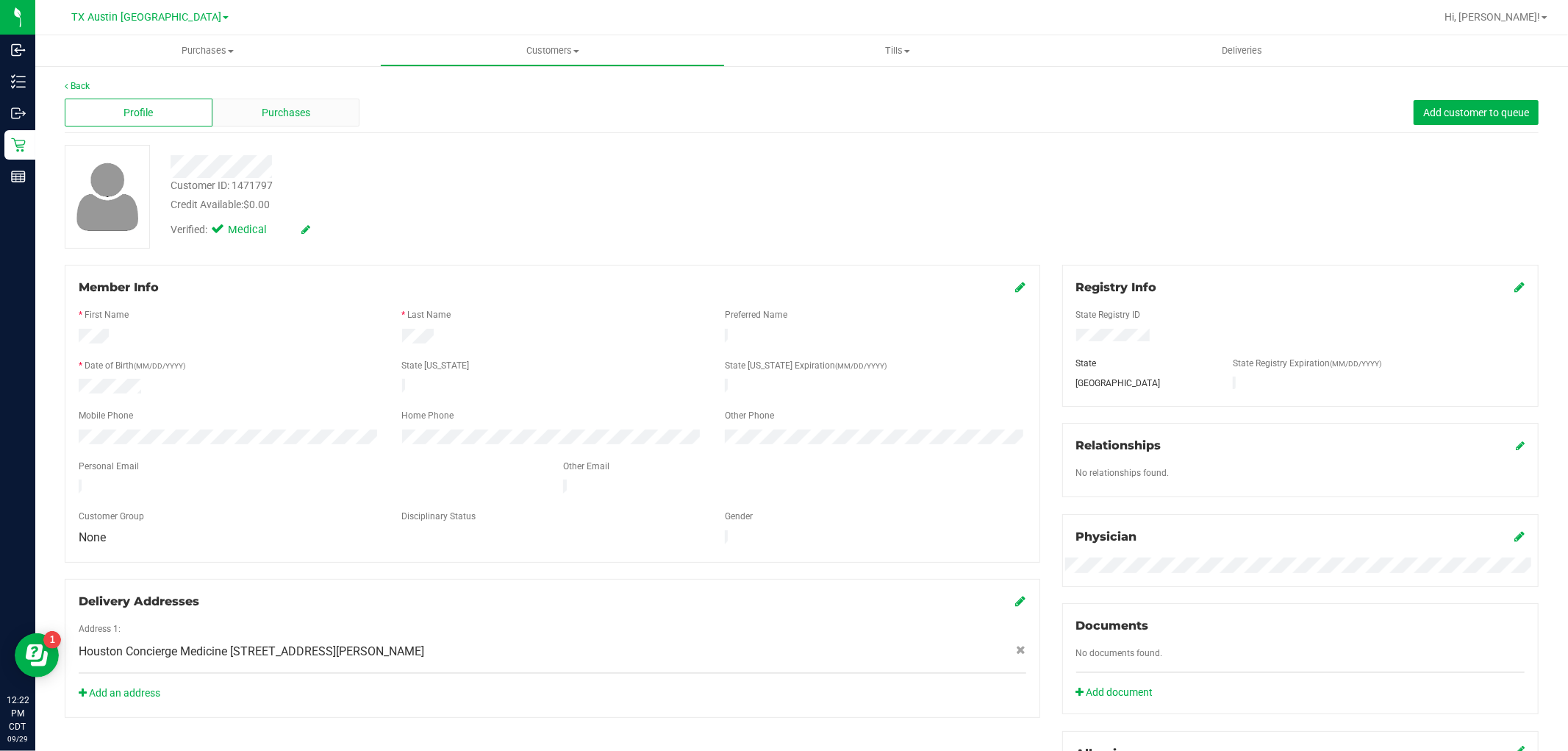
click at [313, 114] on div "Purchases" at bounding box center [286, 112] width 148 height 28
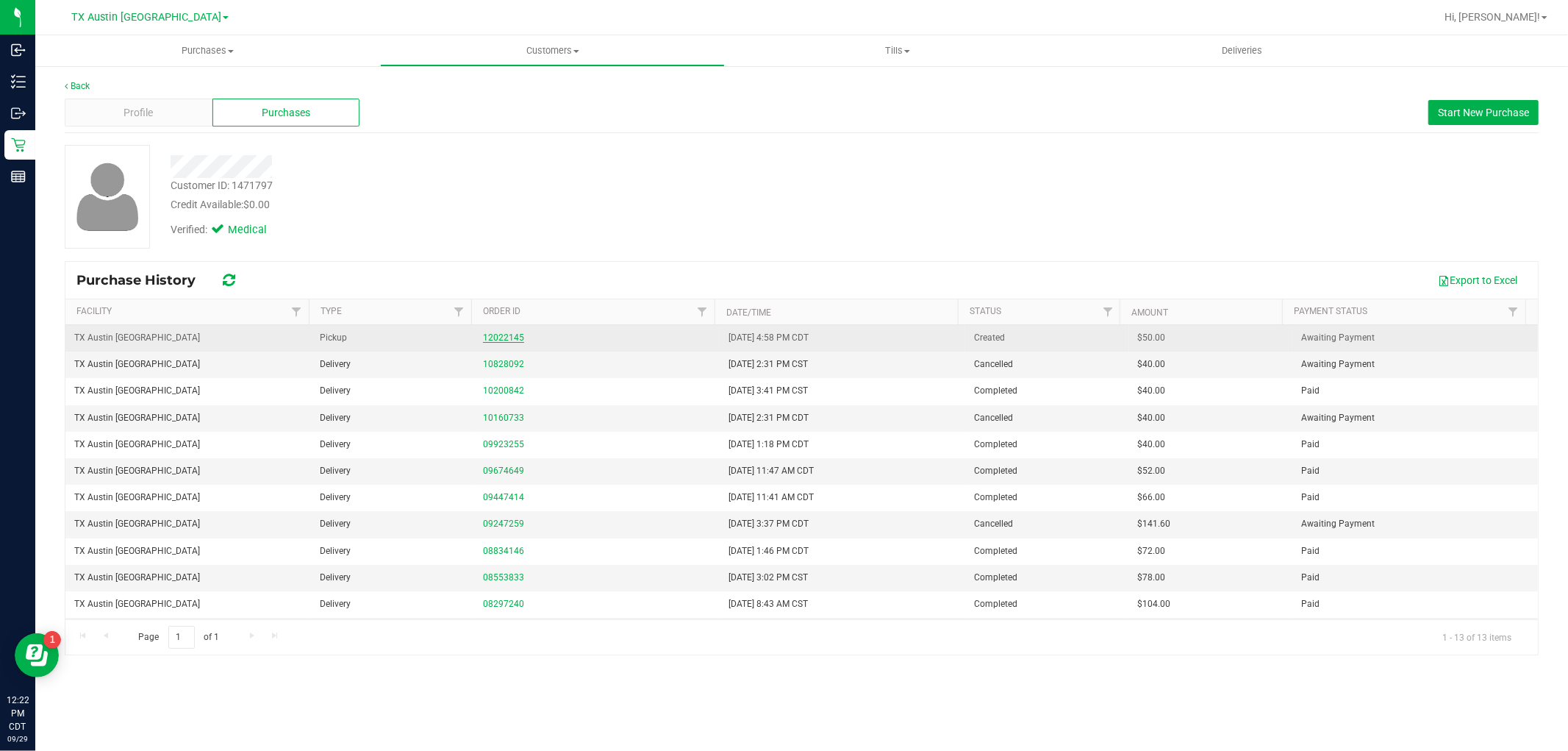
click at [509, 337] on link "12022145" at bounding box center [503, 338] width 41 height 10
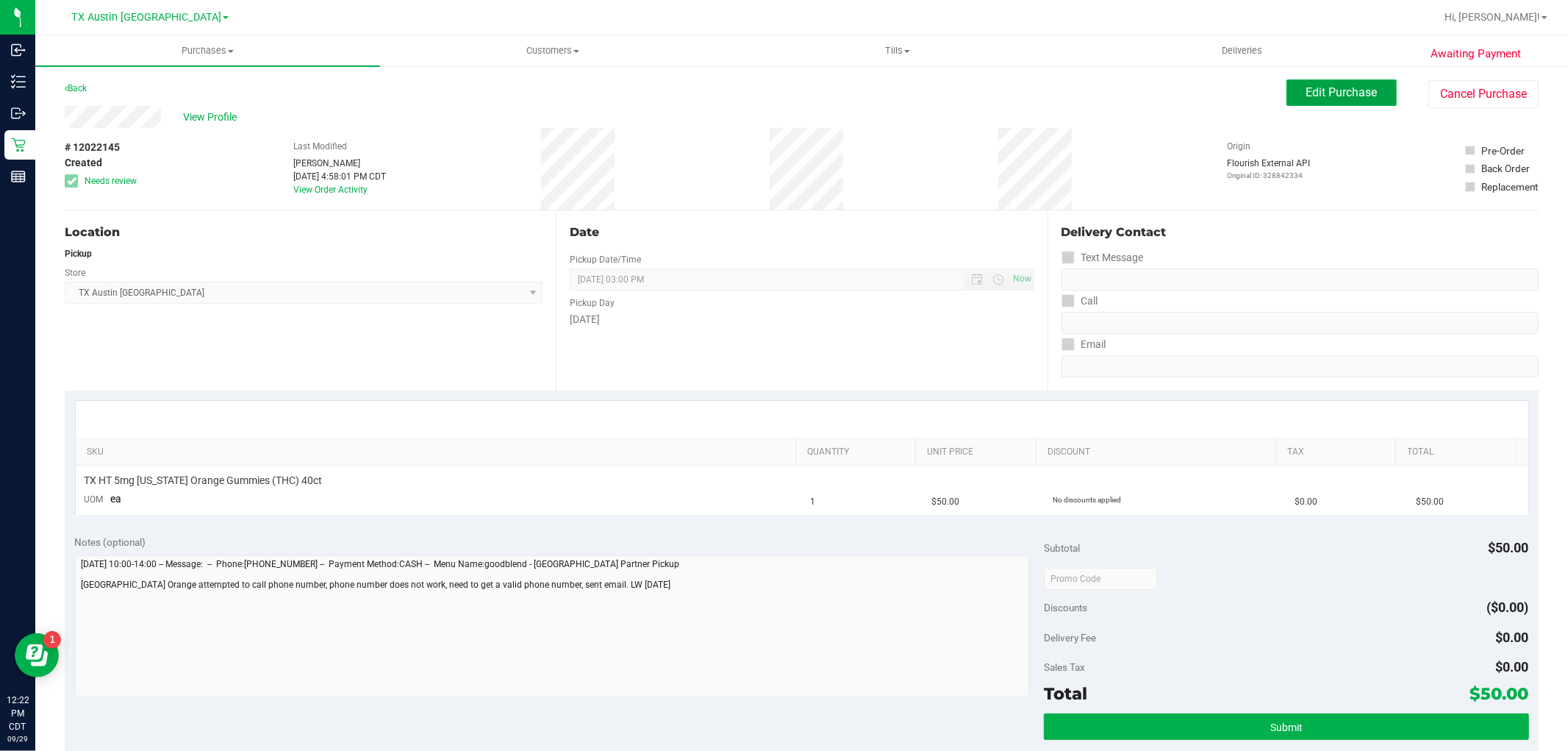
click at [1307, 91] on span "Edit Purchase" at bounding box center [1342, 92] width 71 height 14
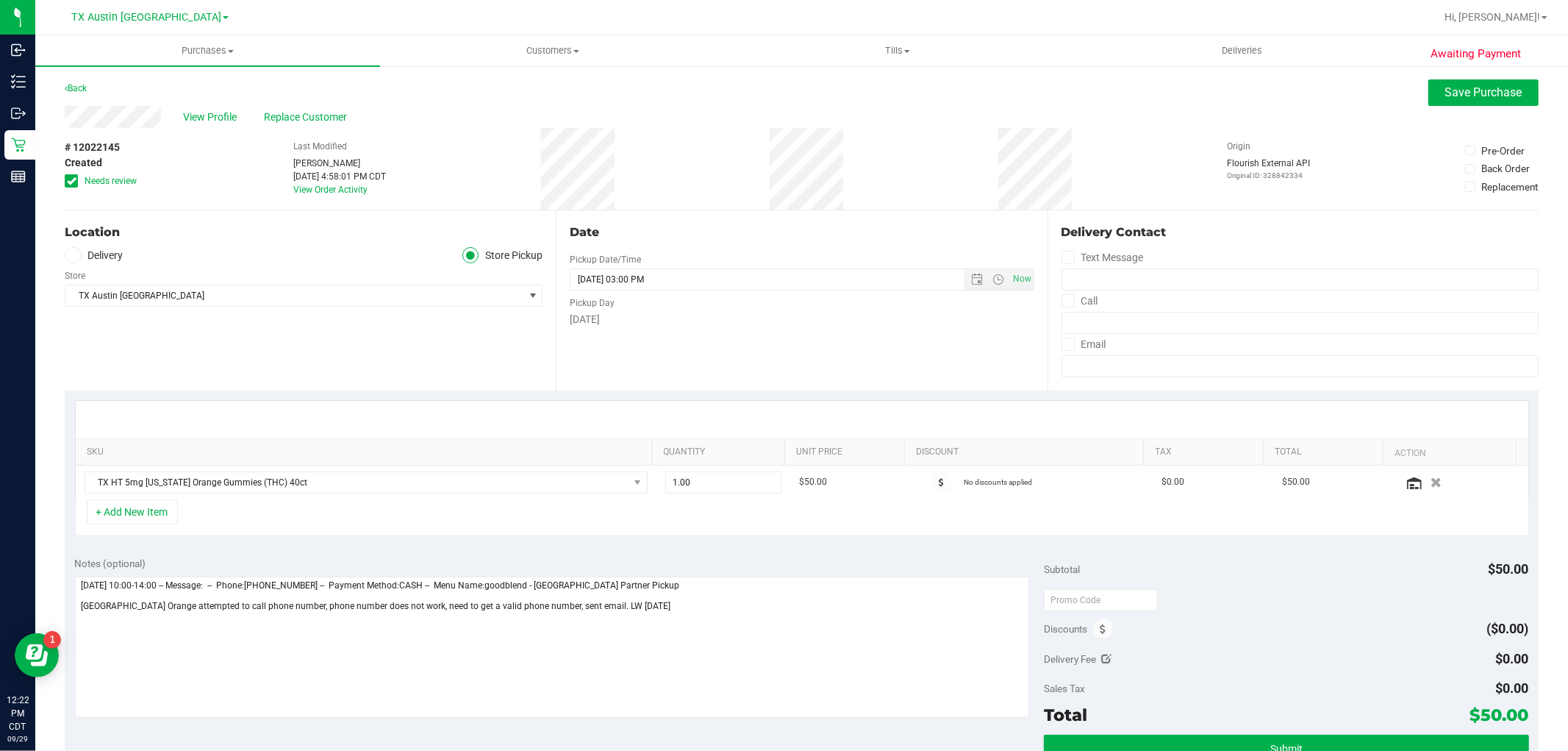
click at [113, 252] on label "Delivery" at bounding box center [94, 255] width 59 height 17
click at [0, 0] on input "Delivery" at bounding box center [0, 0] width 0 height 0
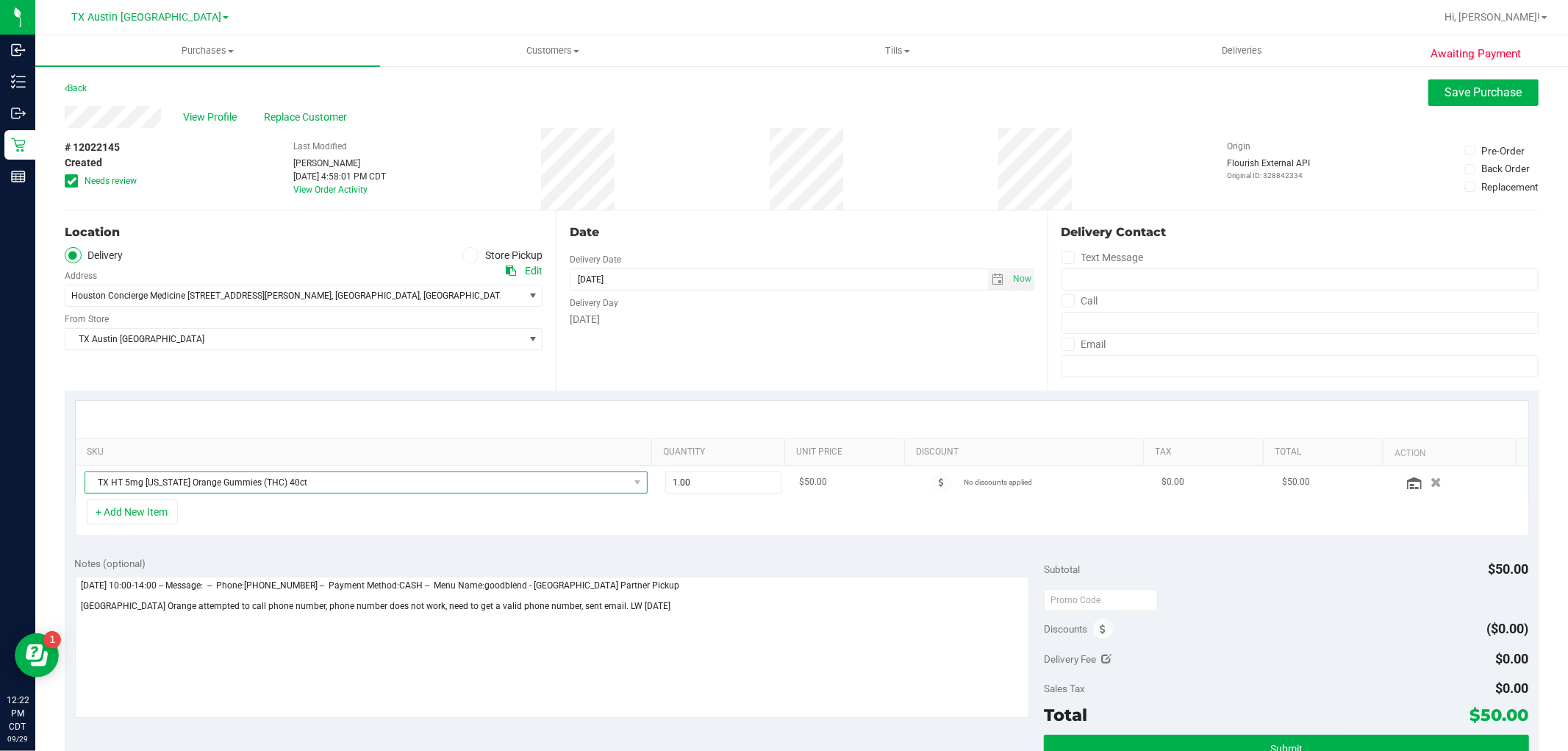
click at [376, 484] on span "TX HT 5mg Texas Orange Gummies (THC) 40ct" at bounding box center [357, 482] width 543 height 21
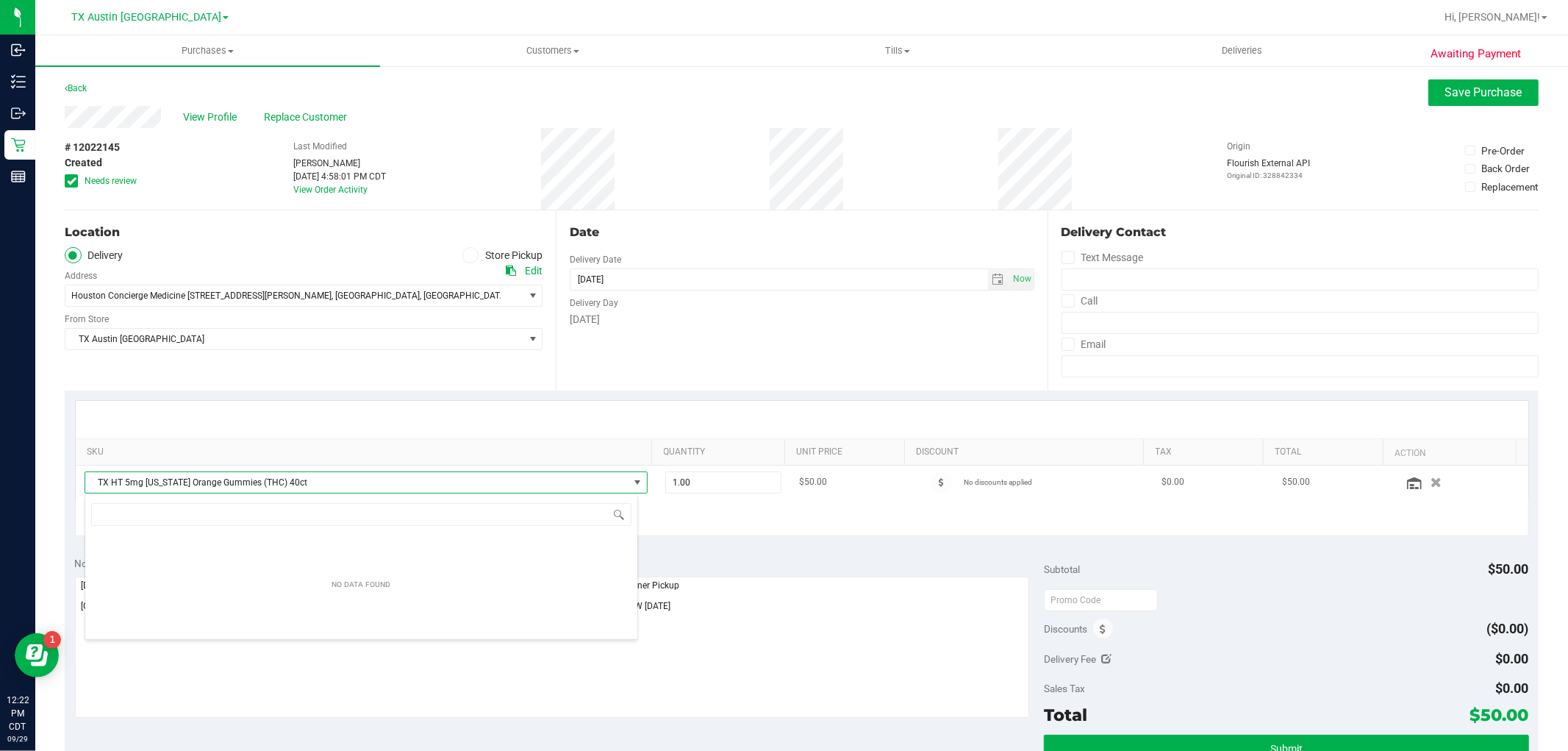
scroll to position [22, 548]
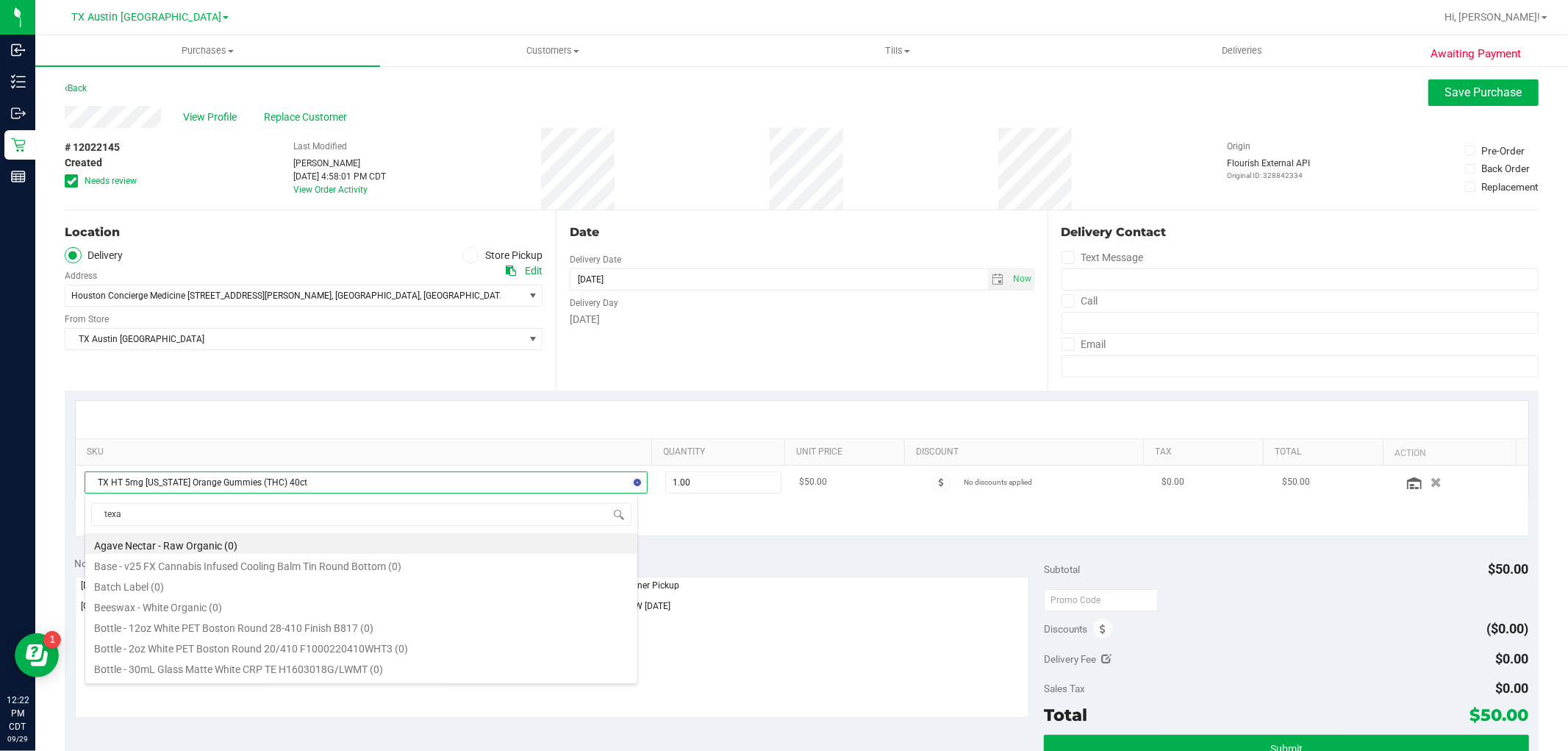
type input "texas"
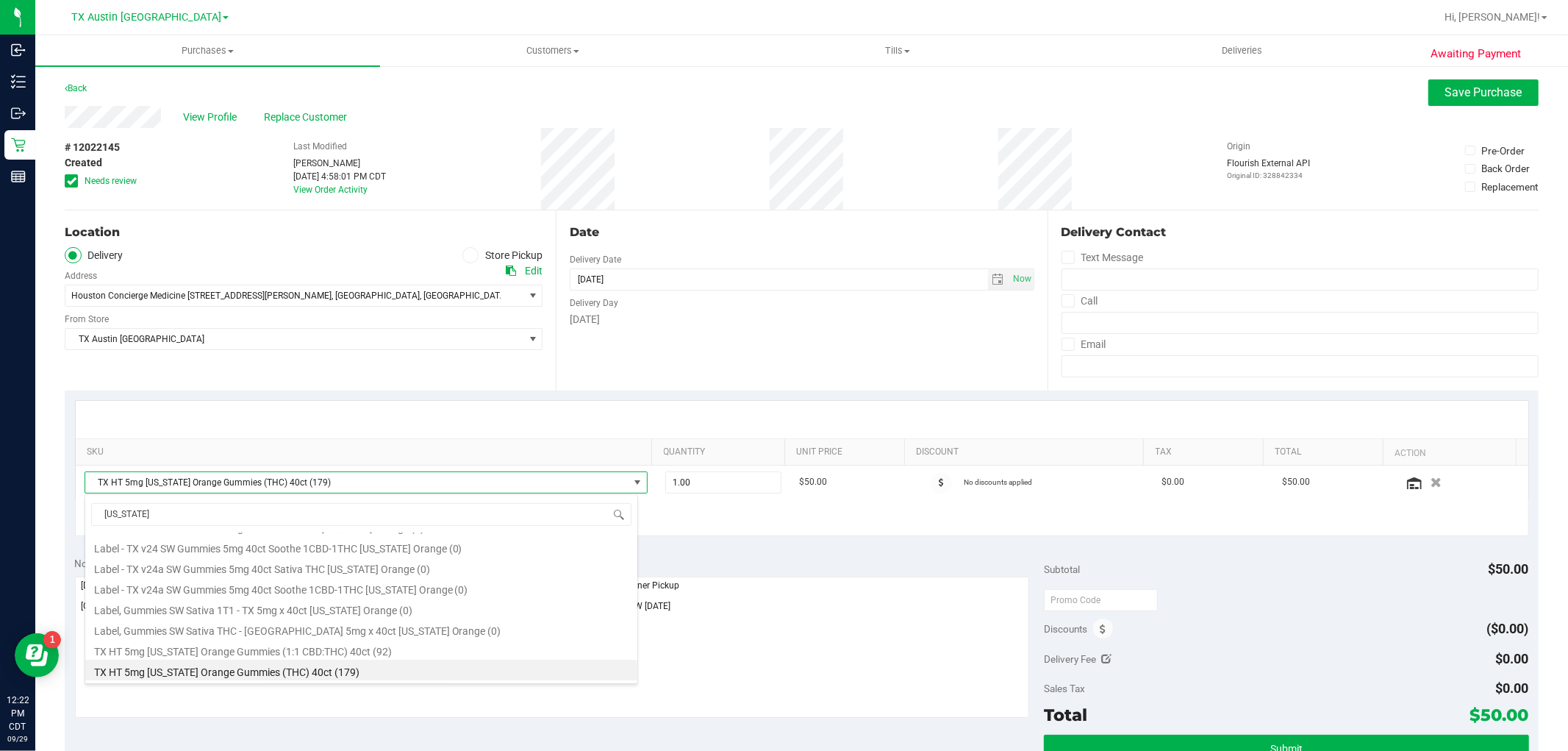
click at [355, 676] on li "TX HT 5mg Texas Orange Gummies (THC) 40ct (179)" at bounding box center [361, 670] width 552 height 21
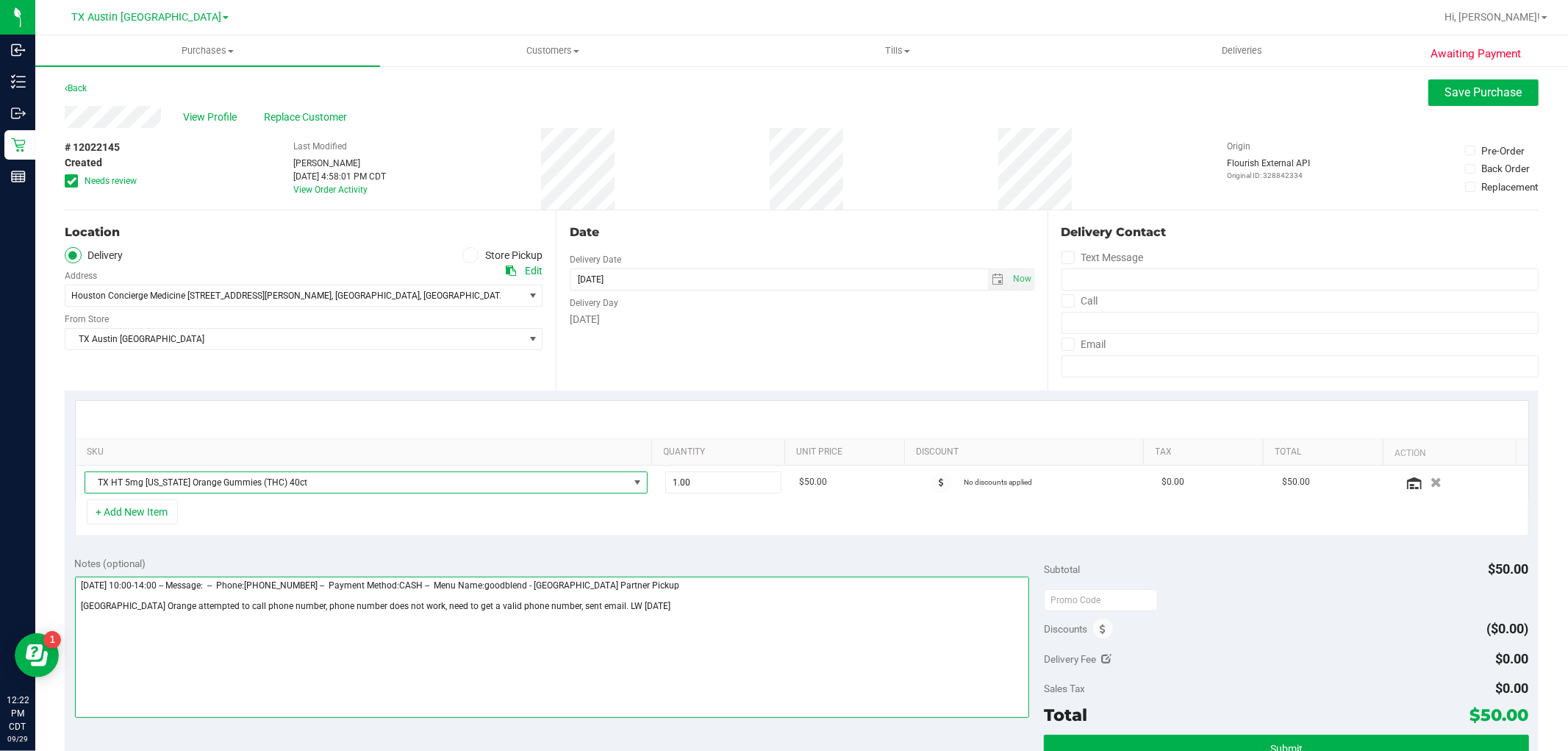
click at [721, 629] on textarea at bounding box center [552, 647] width 955 height 141
click at [993, 280] on span "select" at bounding box center [999, 280] width 12 height 12
type textarea "Monday 09/29/2025 10:00-14:00 -- Message: -- Phone:2817997960 -- Payment Method…"
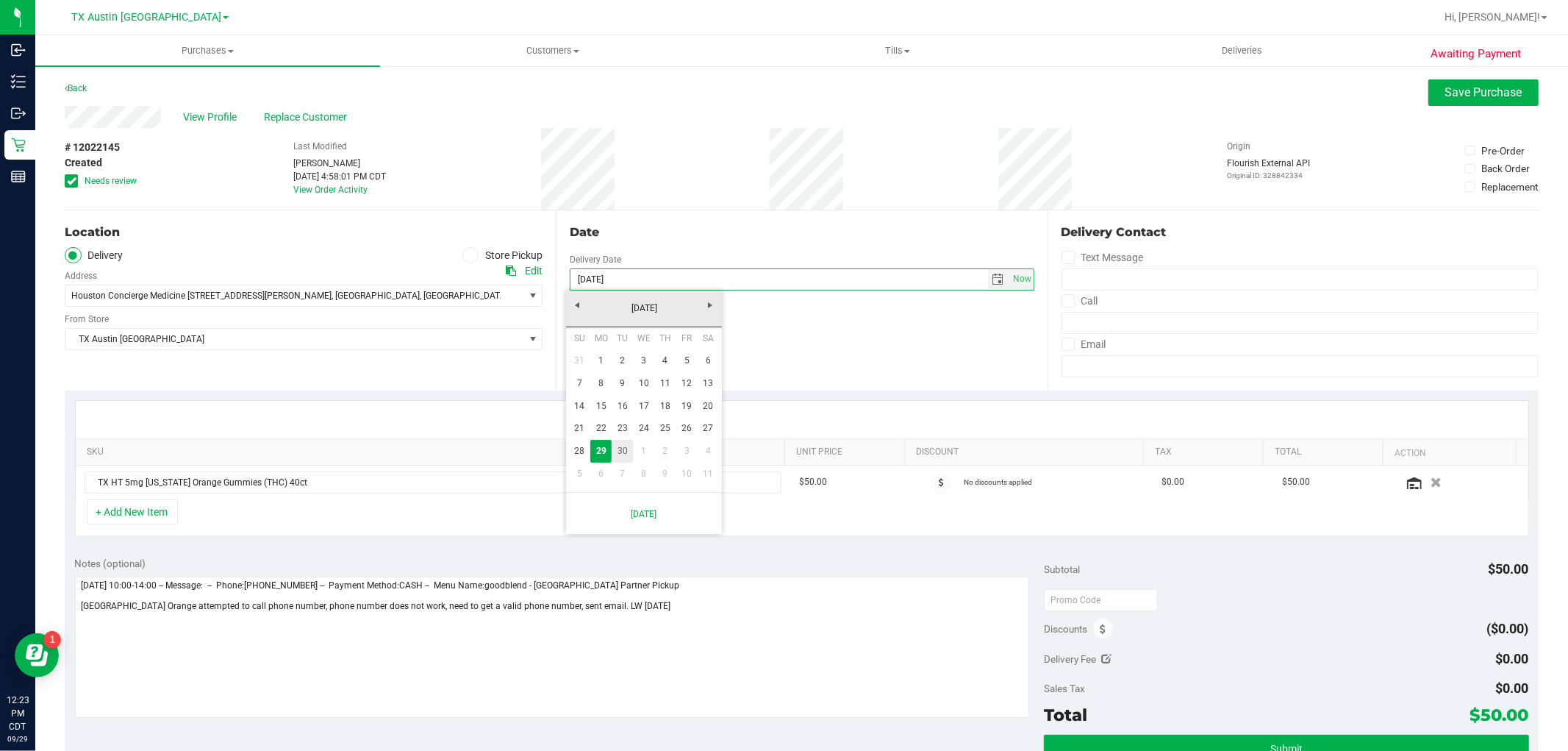
click at [621, 456] on link "30" at bounding box center [621, 450] width 21 height 23
type input "09/30/2025"
click at [68, 181] on icon at bounding box center [71, 181] width 9 height 0
click at [0, 0] on input "Needs review" at bounding box center [0, 0] width 0 height 0
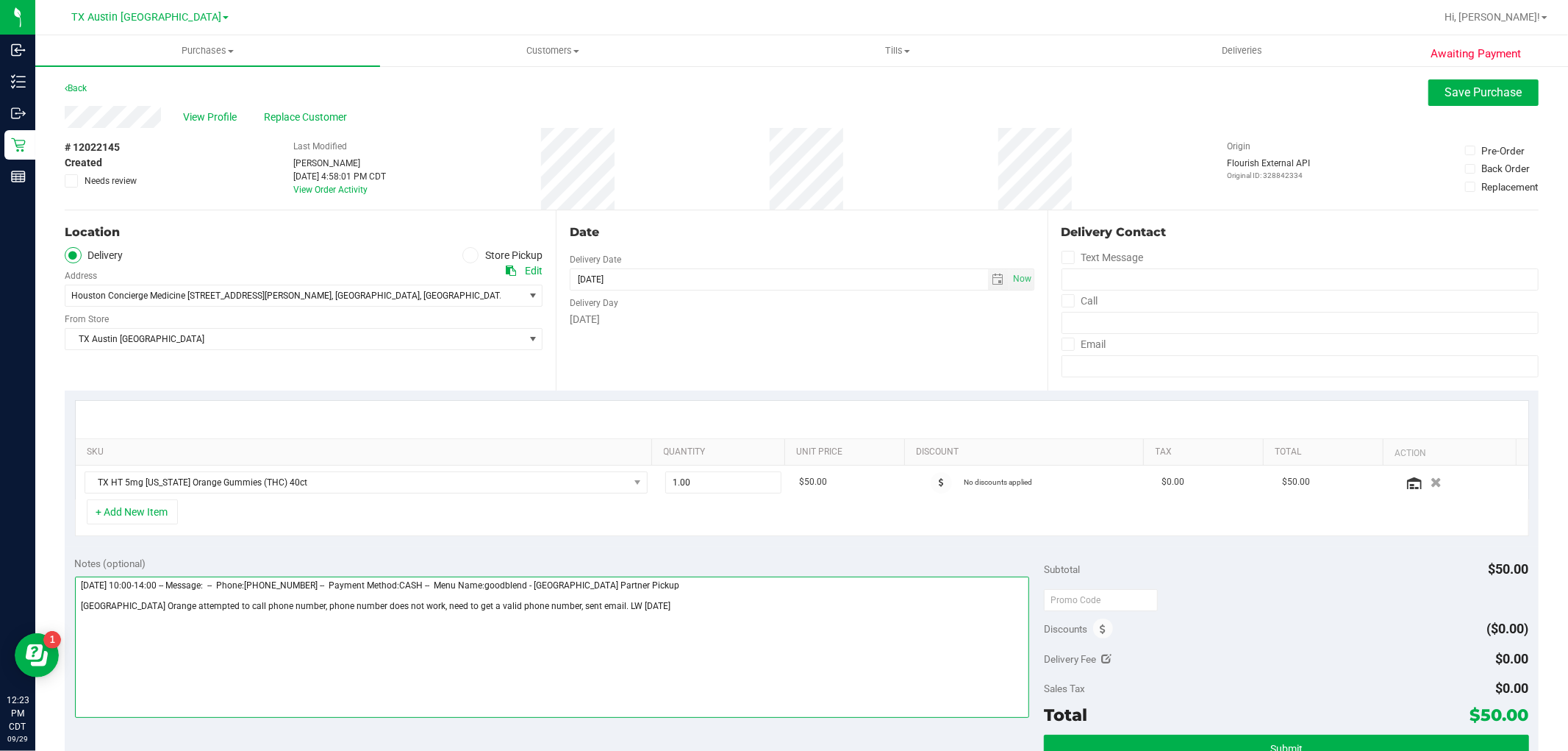
click at [640, 607] on textarea at bounding box center [552, 647] width 955 height 141
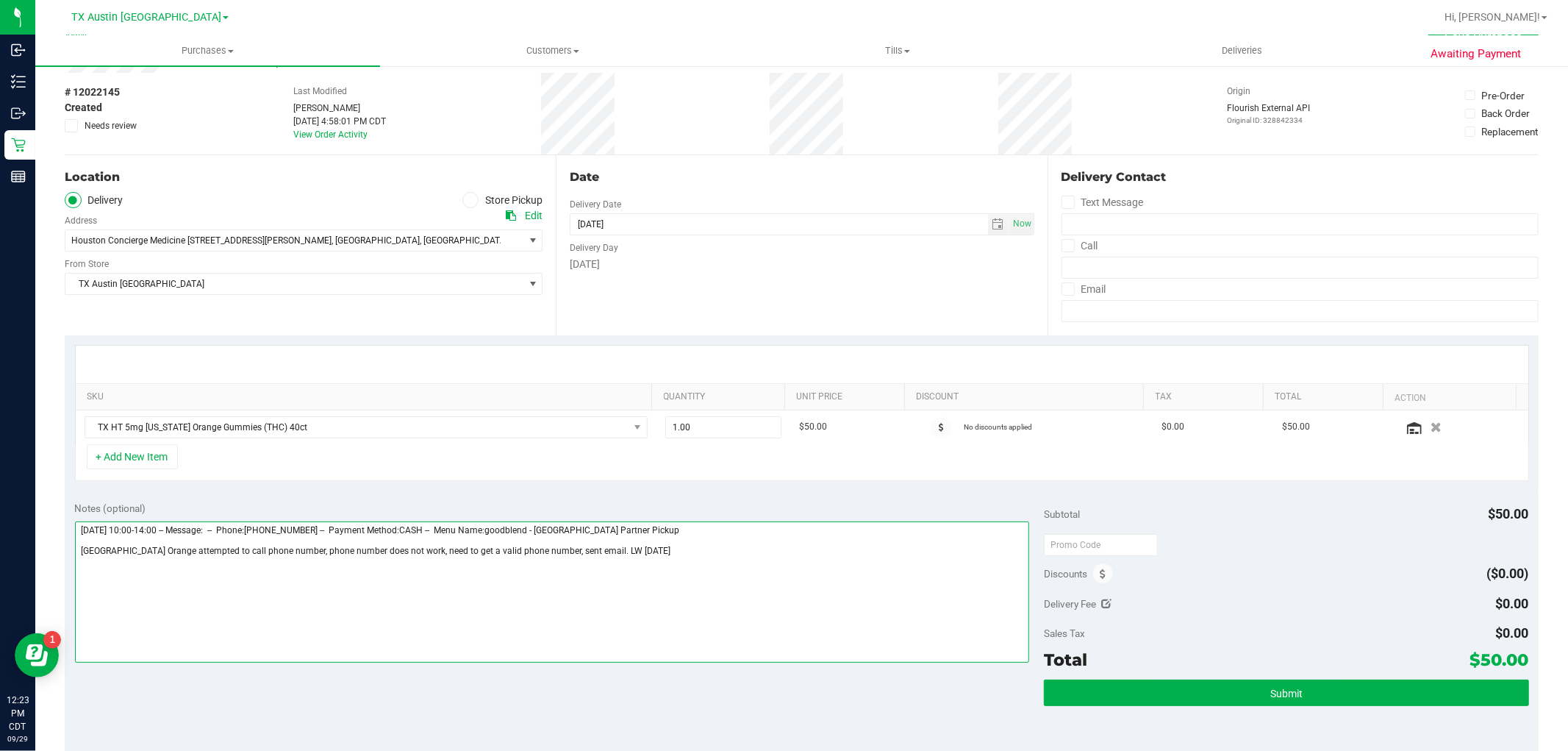
scroll to position [81, 0]
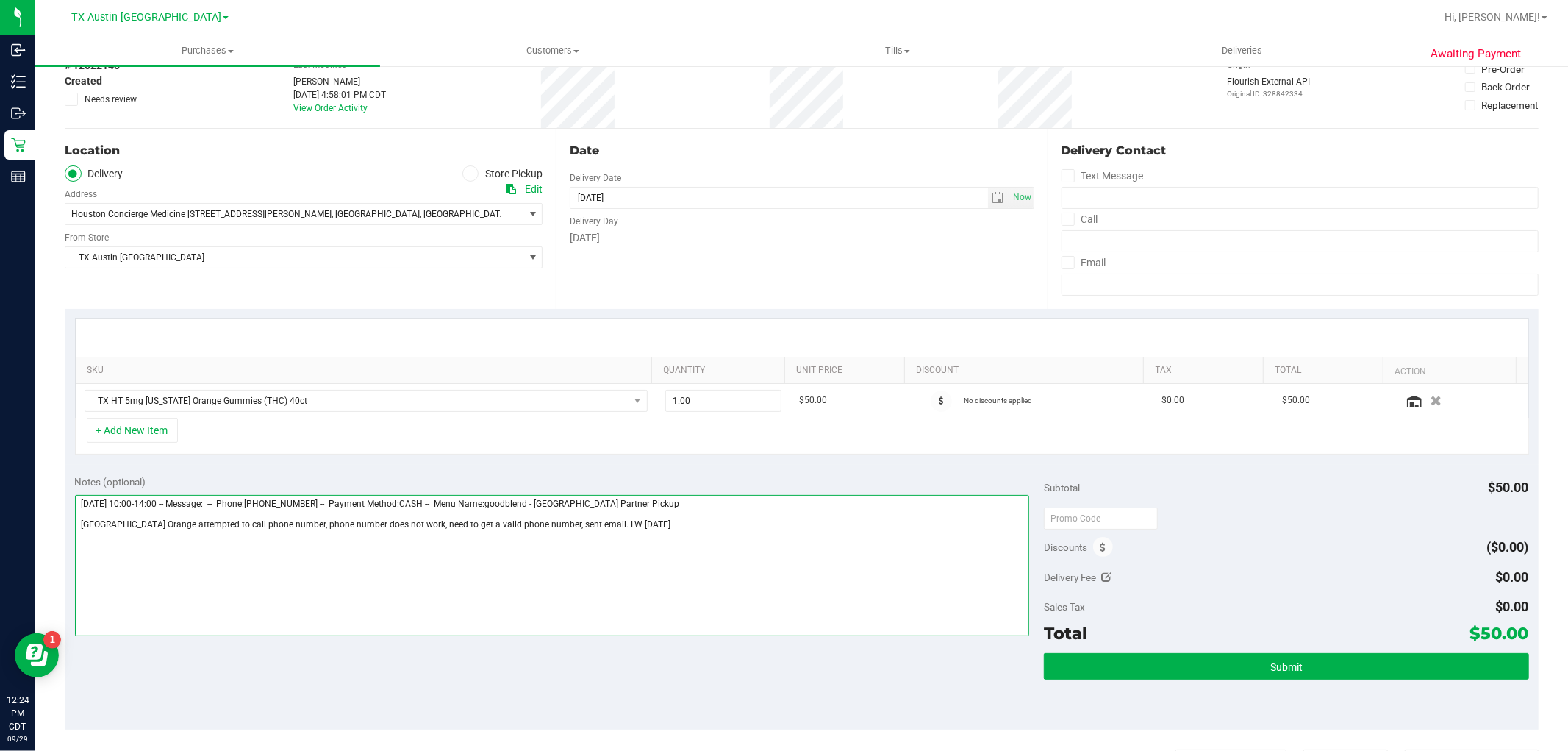
type textarea "Monday 09/29/2025 10:00-14:00 -- Message: -- Phone:2817997960 -- Payment Method…"
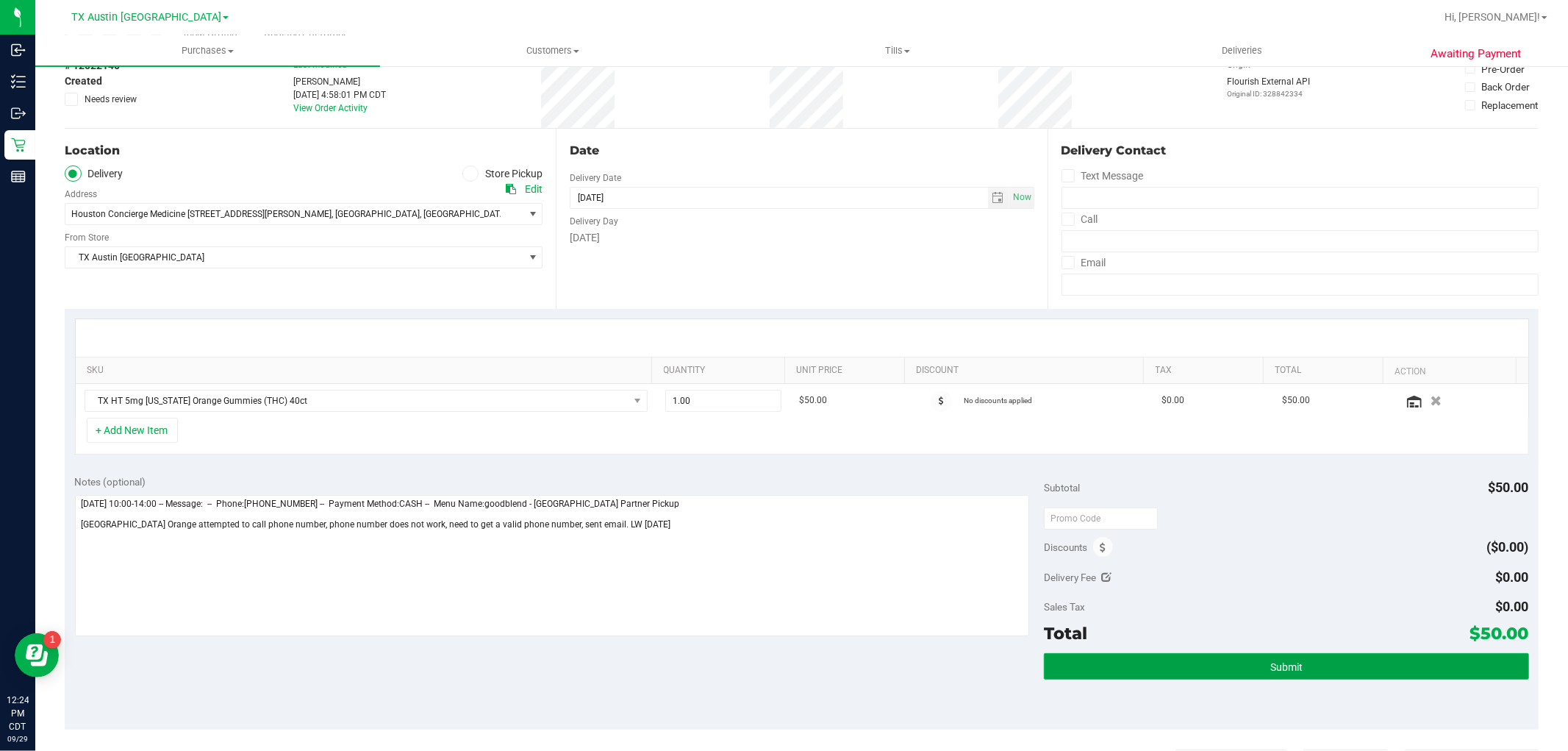
click at [1240, 666] on button "Submit" at bounding box center [1286, 666] width 485 height 27
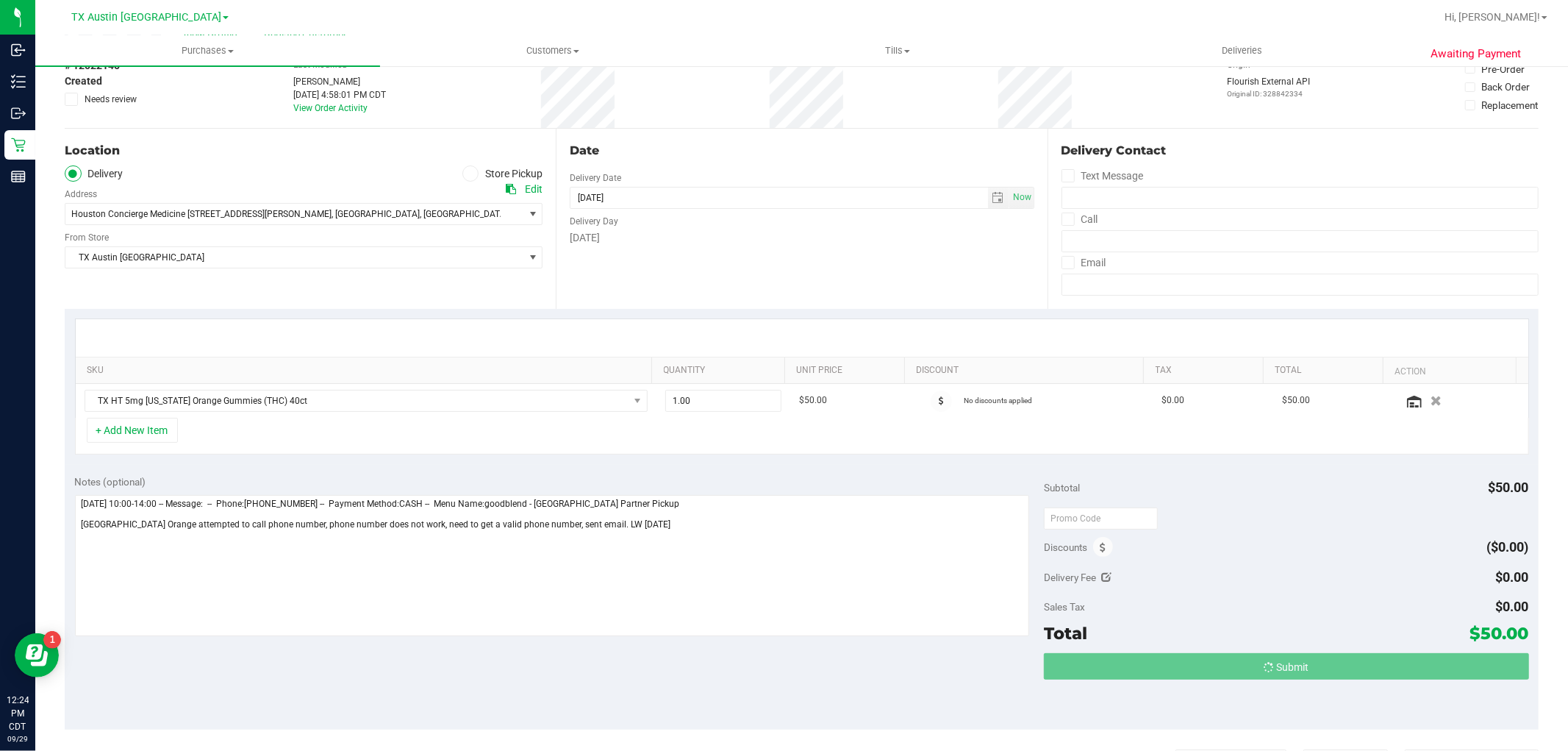
scroll to position [0, 0]
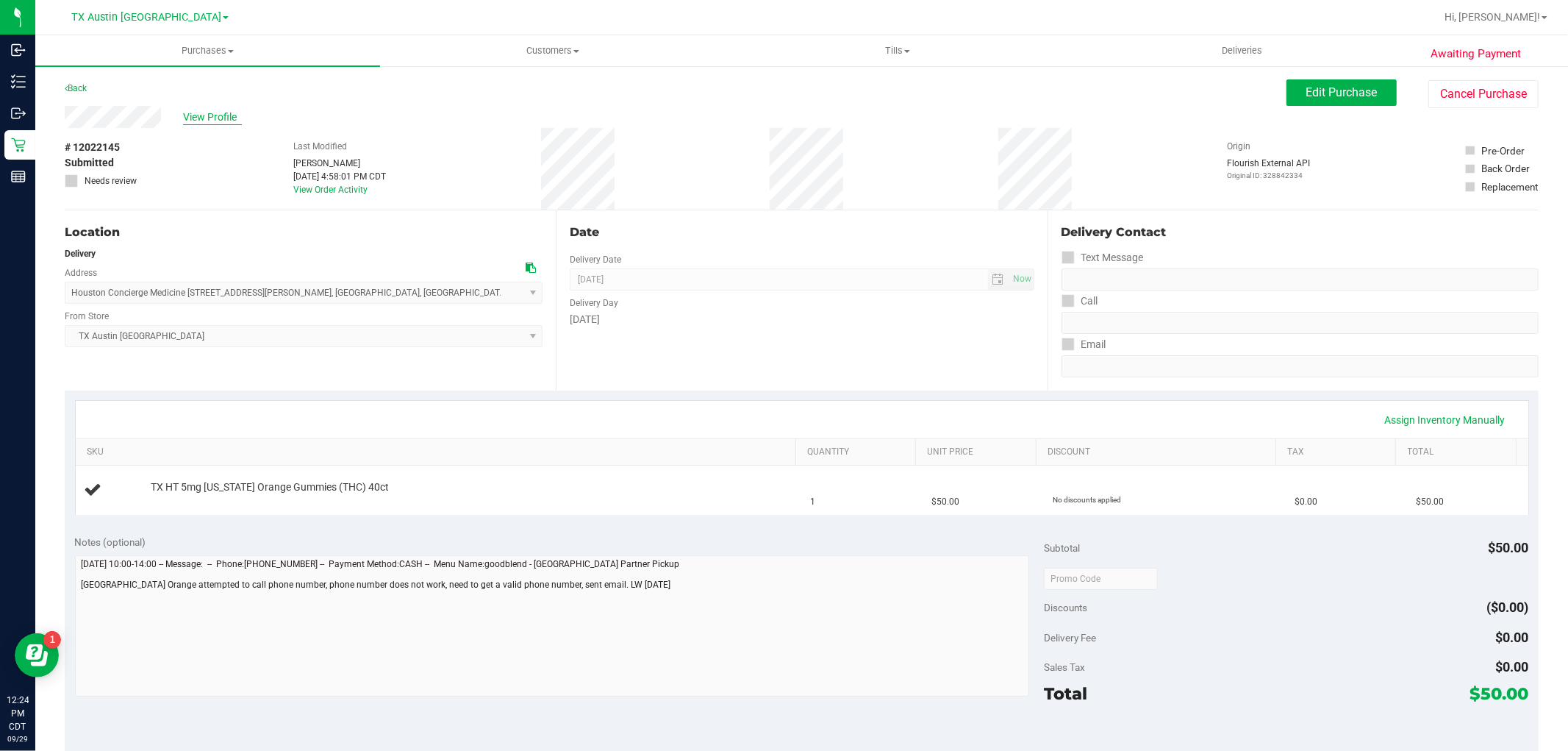
click at [223, 122] on span "View Profile" at bounding box center [212, 117] width 59 height 15
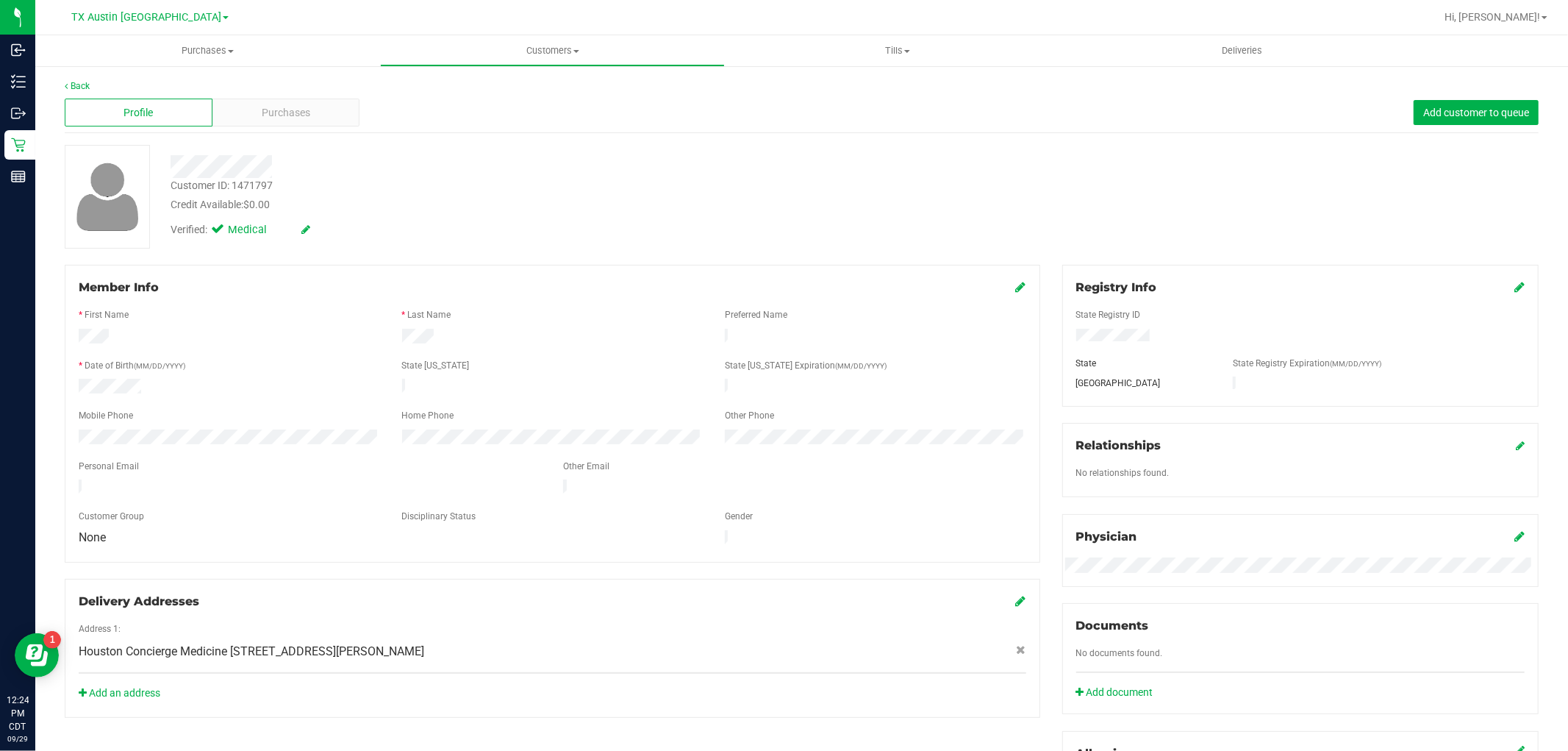
click at [1005, 289] on div "Member Info" at bounding box center [553, 287] width 947 height 18
click at [1016, 287] on icon at bounding box center [1021, 286] width 10 height 12
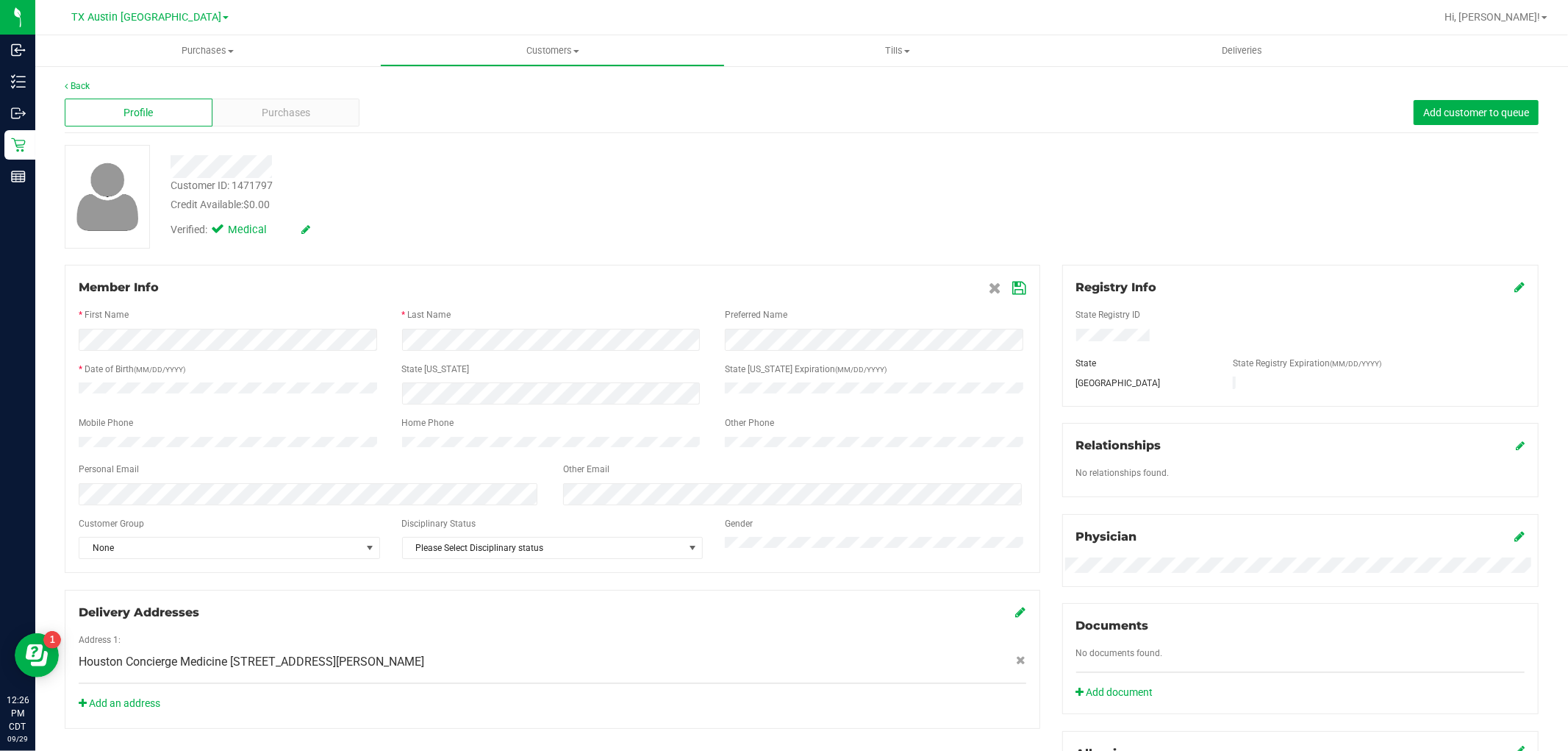
click at [1013, 294] on icon at bounding box center [1020, 288] width 13 height 12
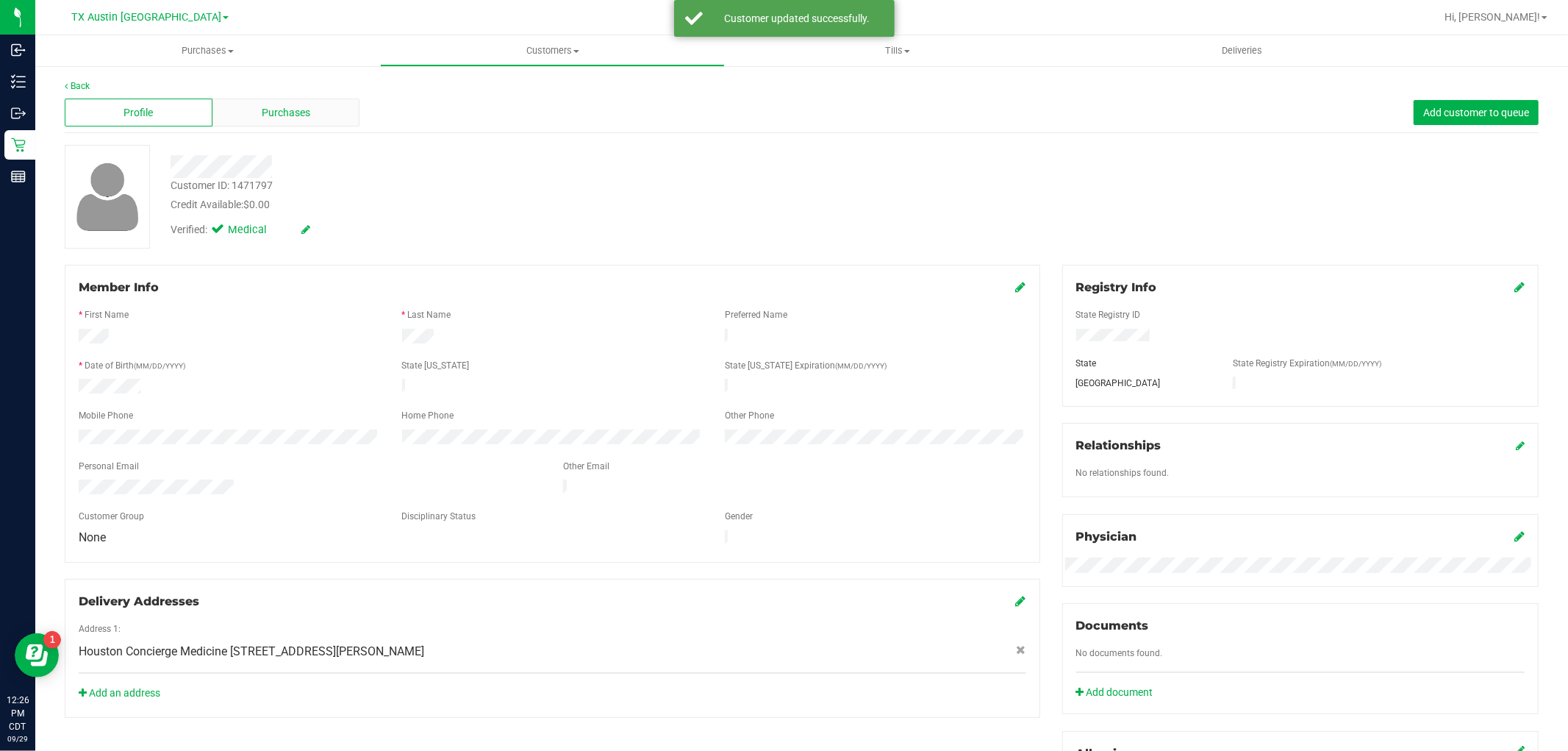
click at [320, 111] on div "Purchases" at bounding box center [286, 112] width 148 height 28
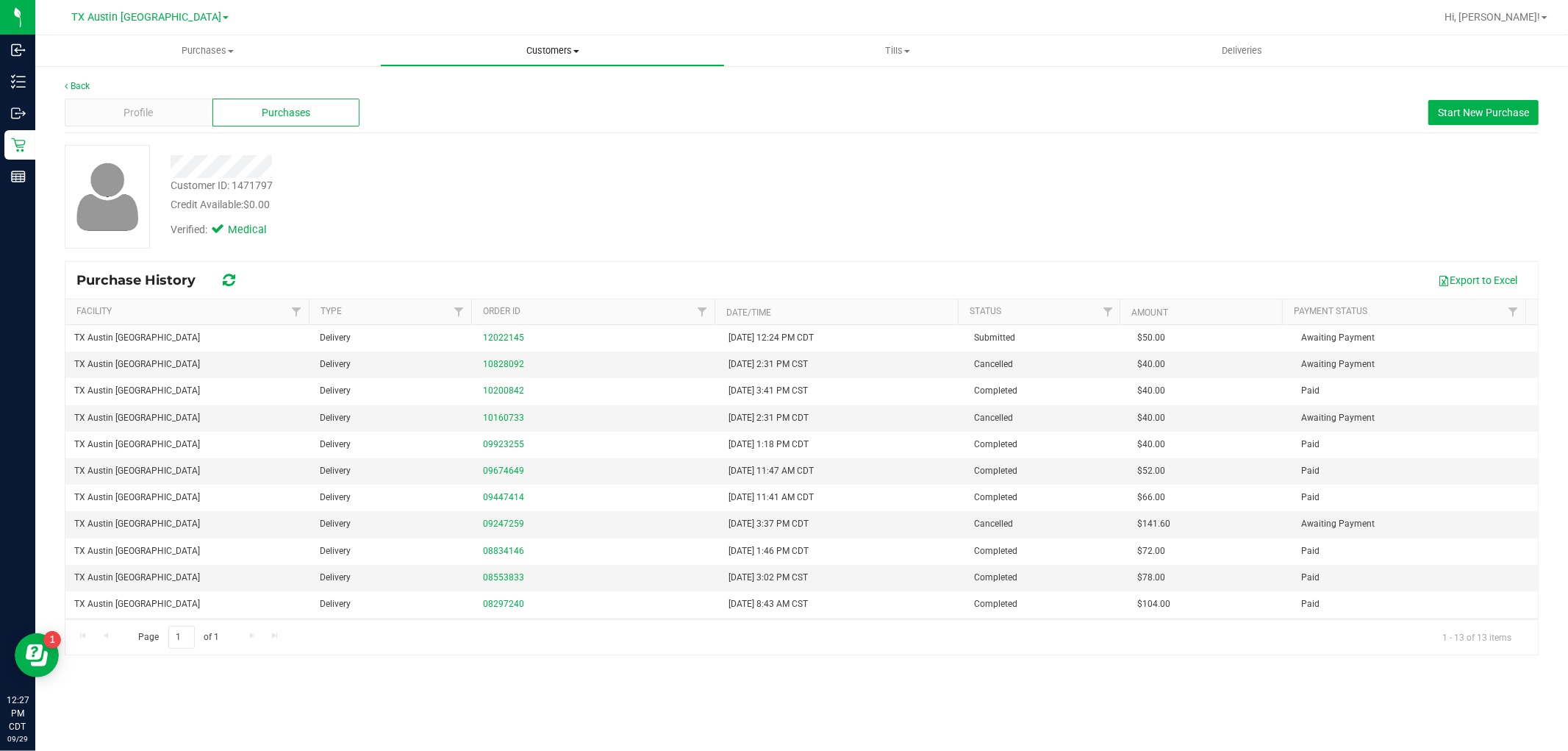
click at [529, 55] on span "Customers" at bounding box center [552, 51] width 343 height 13
click at [527, 82] on li "All customers" at bounding box center [553, 88] width 345 height 18
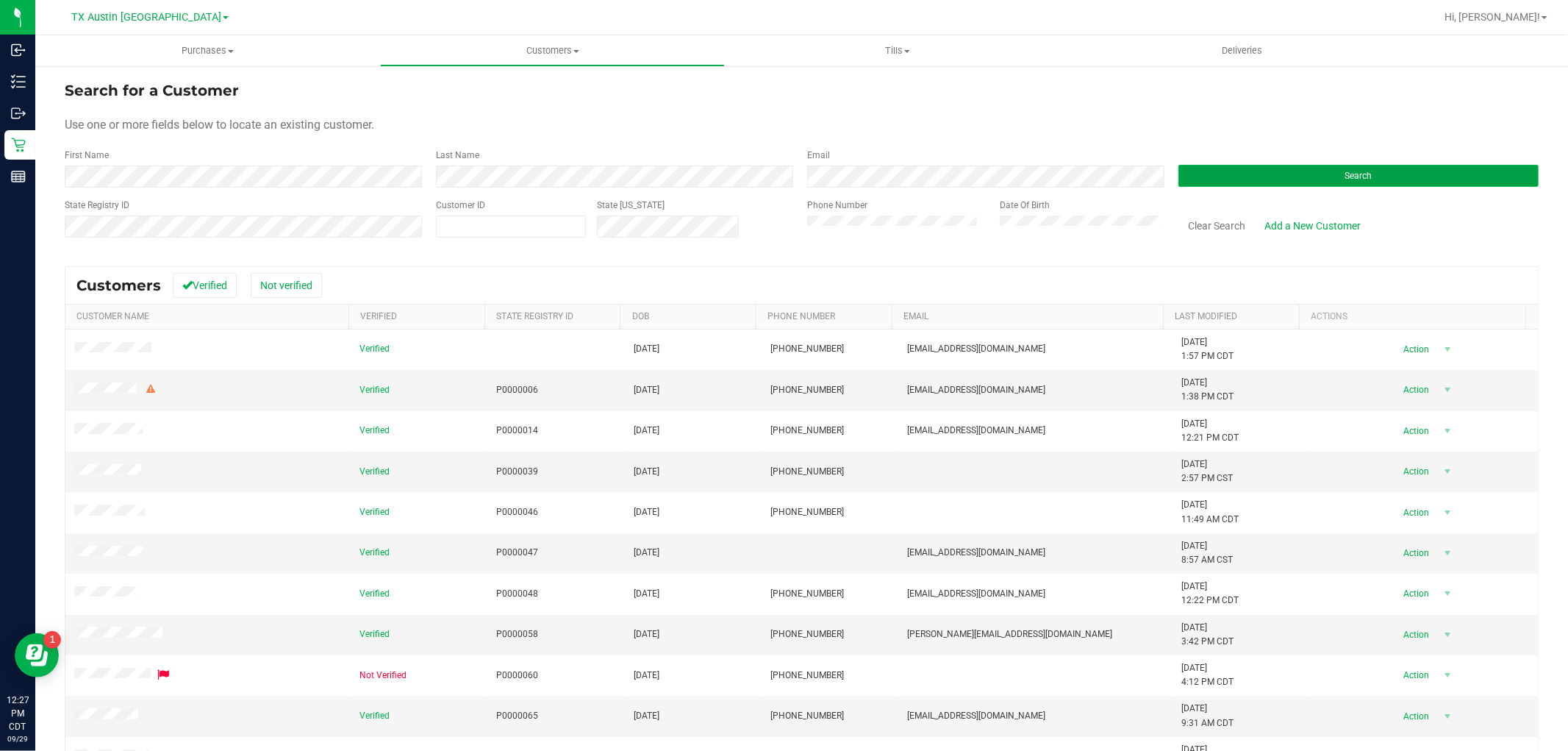
click at [1199, 178] on button "Search" at bounding box center [1358, 176] width 360 height 22
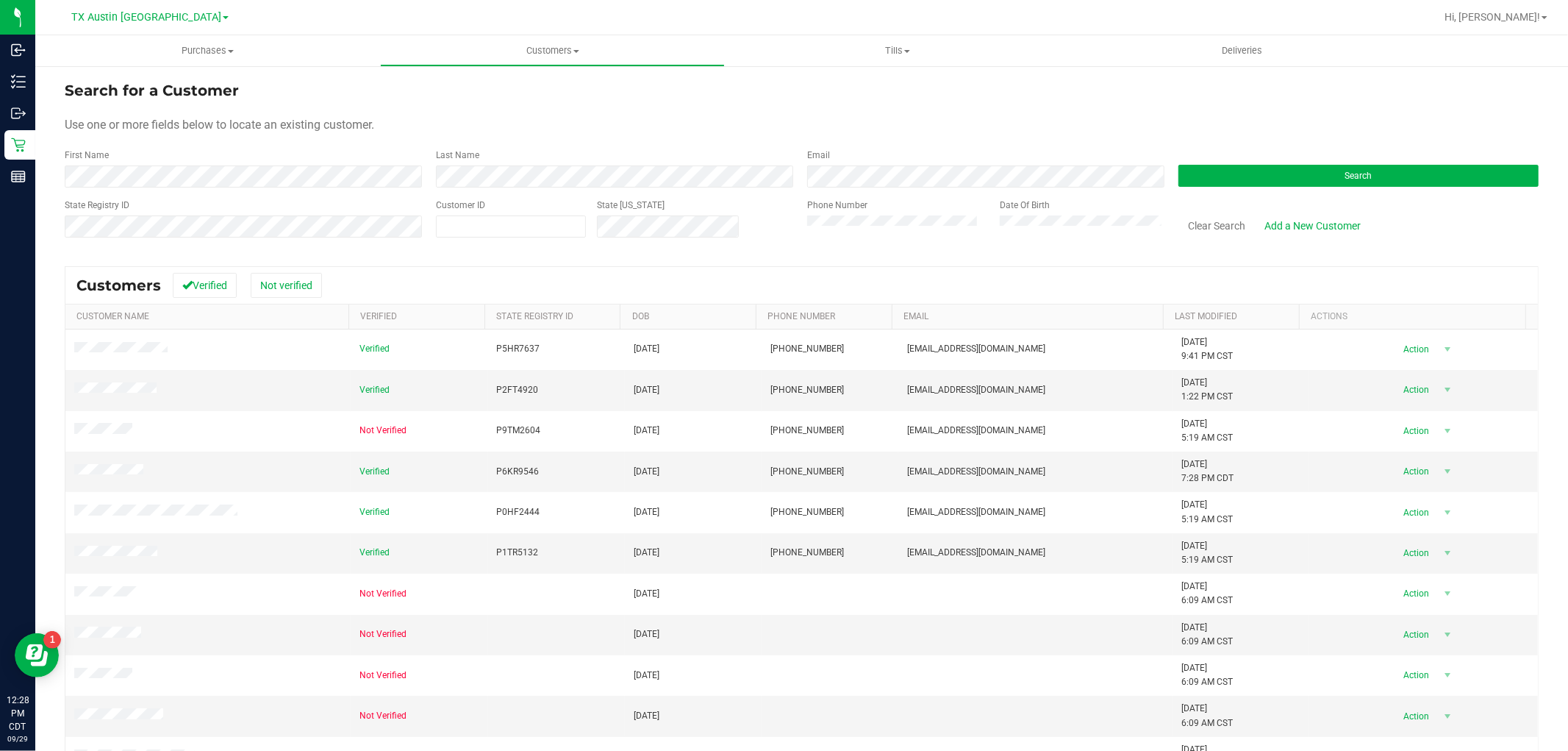
click at [1265, 187] on form "Search for a Customer Use one or more fields below to locate an existing custom…" at bounding box center [801, 165] width 1474 height 171
click at [1272, 181] on button "Search" at bounding box center [1358, 176] width 360 height 22
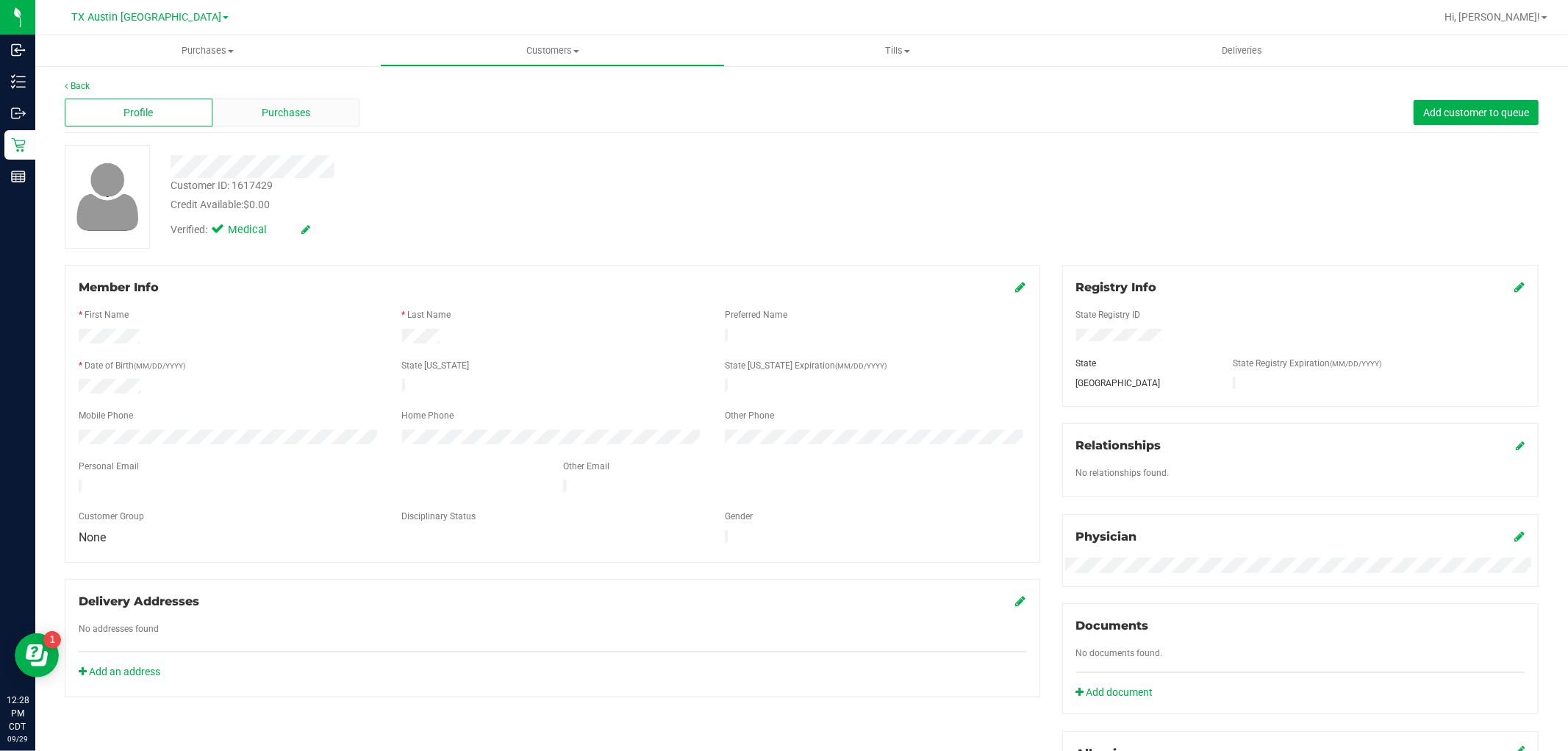
click at [283, 113] on span "Purchases" at bounding box center [286, 113] width 49 height 15
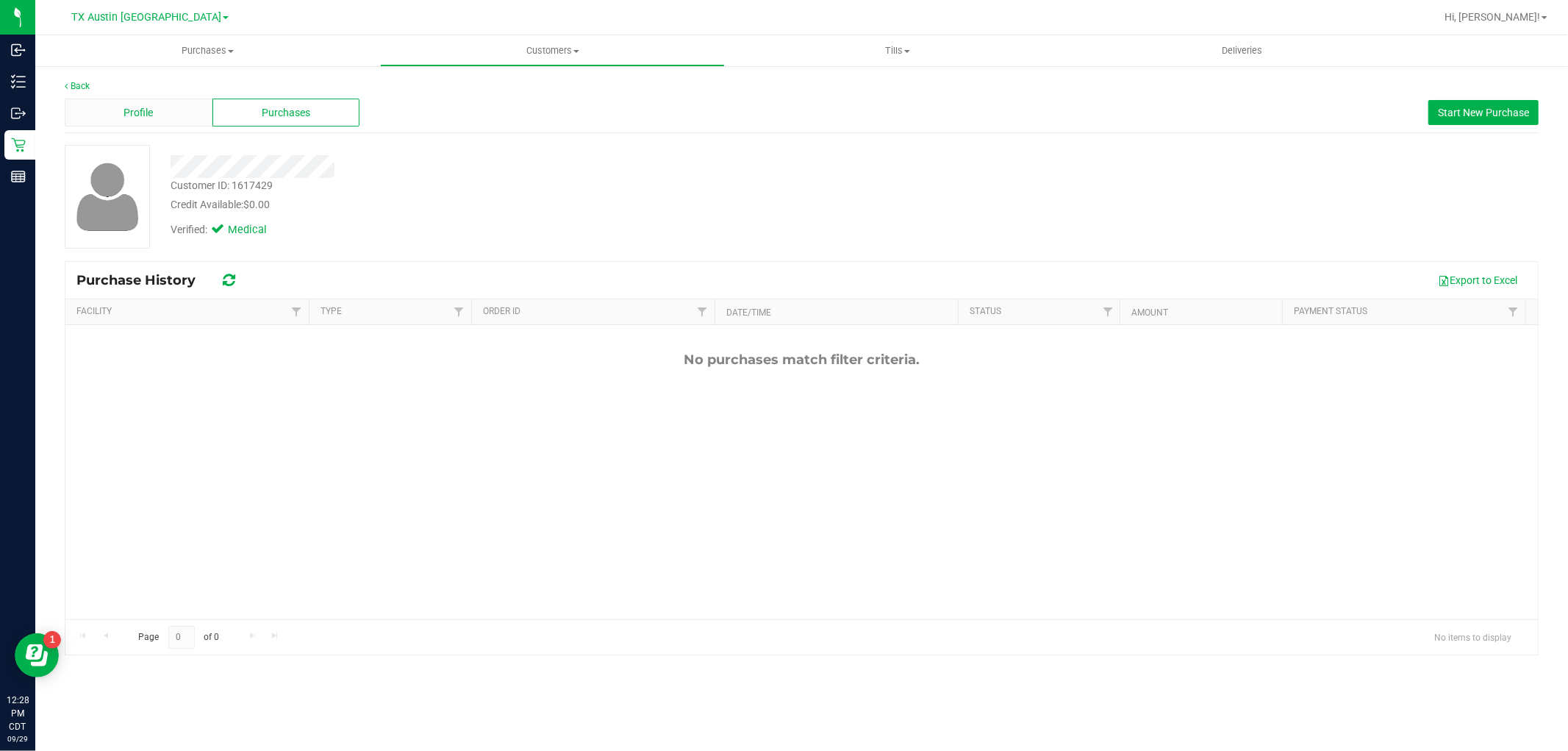
click at [138, 118] on span "Profile" at bounding box center [138, 113] width 29 height 15
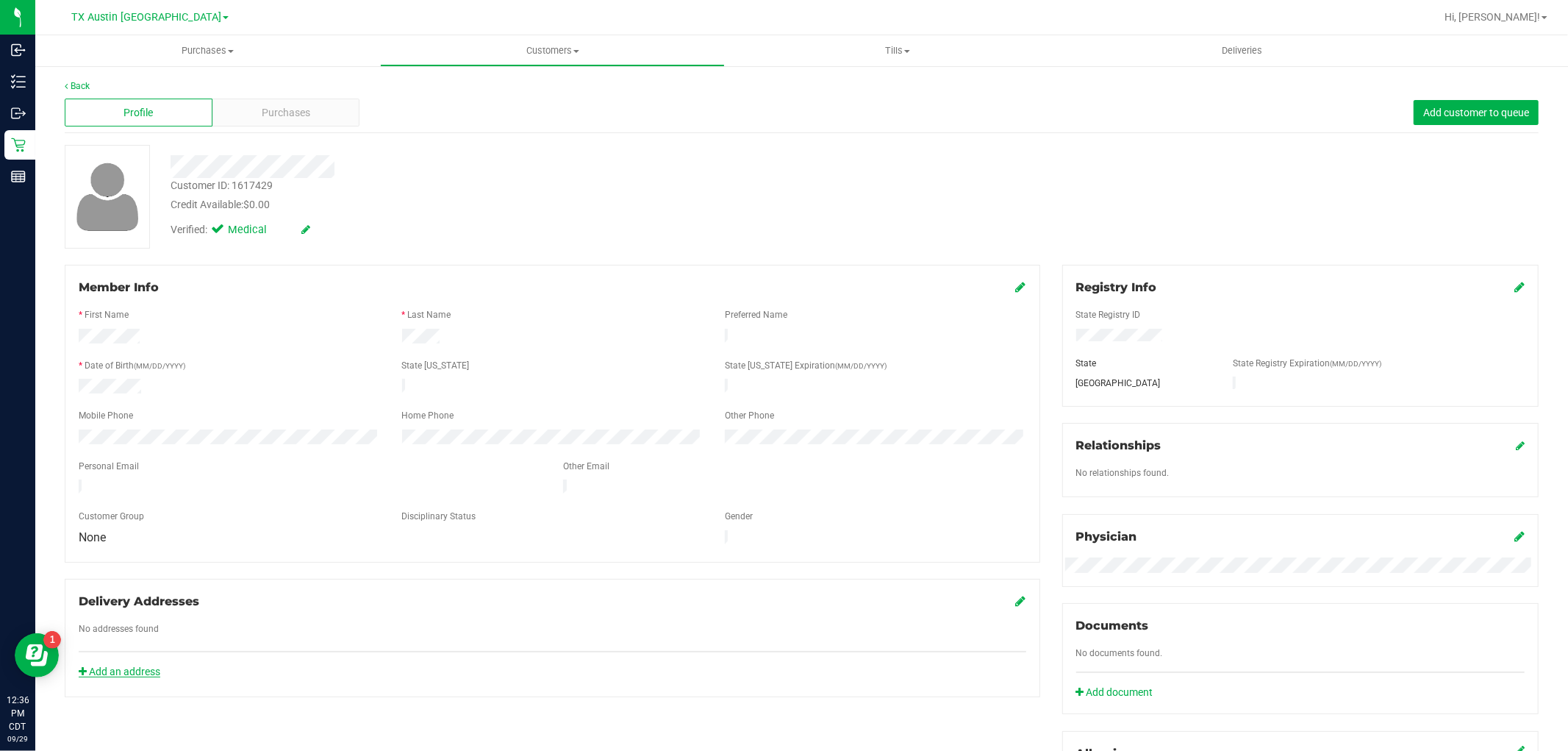
click at [148, 665] on link "Add an address" at bounding box center [119, 671] width 81 height 12
click at [286, 109] on span "Purchases" at bounding box center [286, 113] width 49 height 15
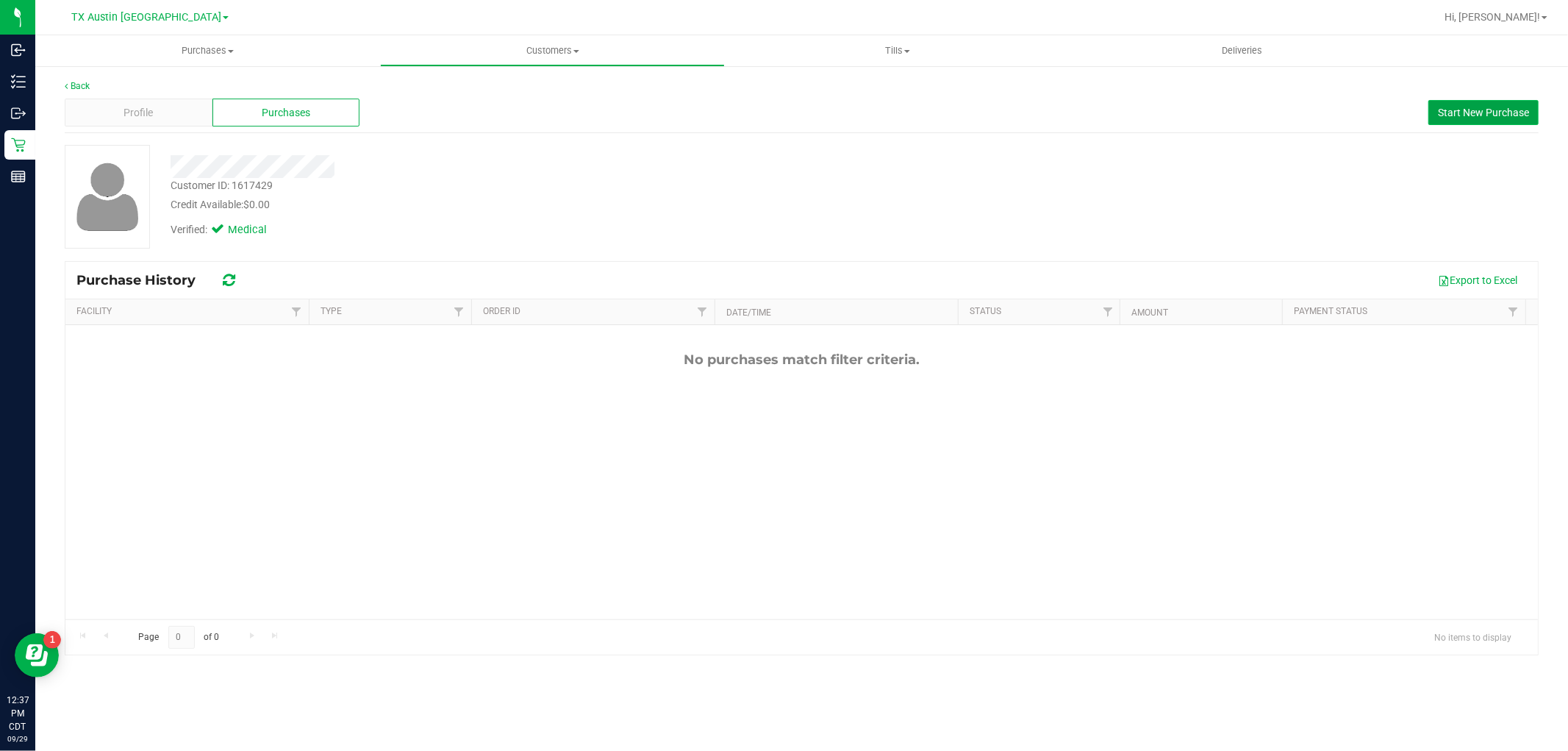
click at [1487, 110] on span "Start New Purchase" at bounding box center [1483, 113] width 92 height 12
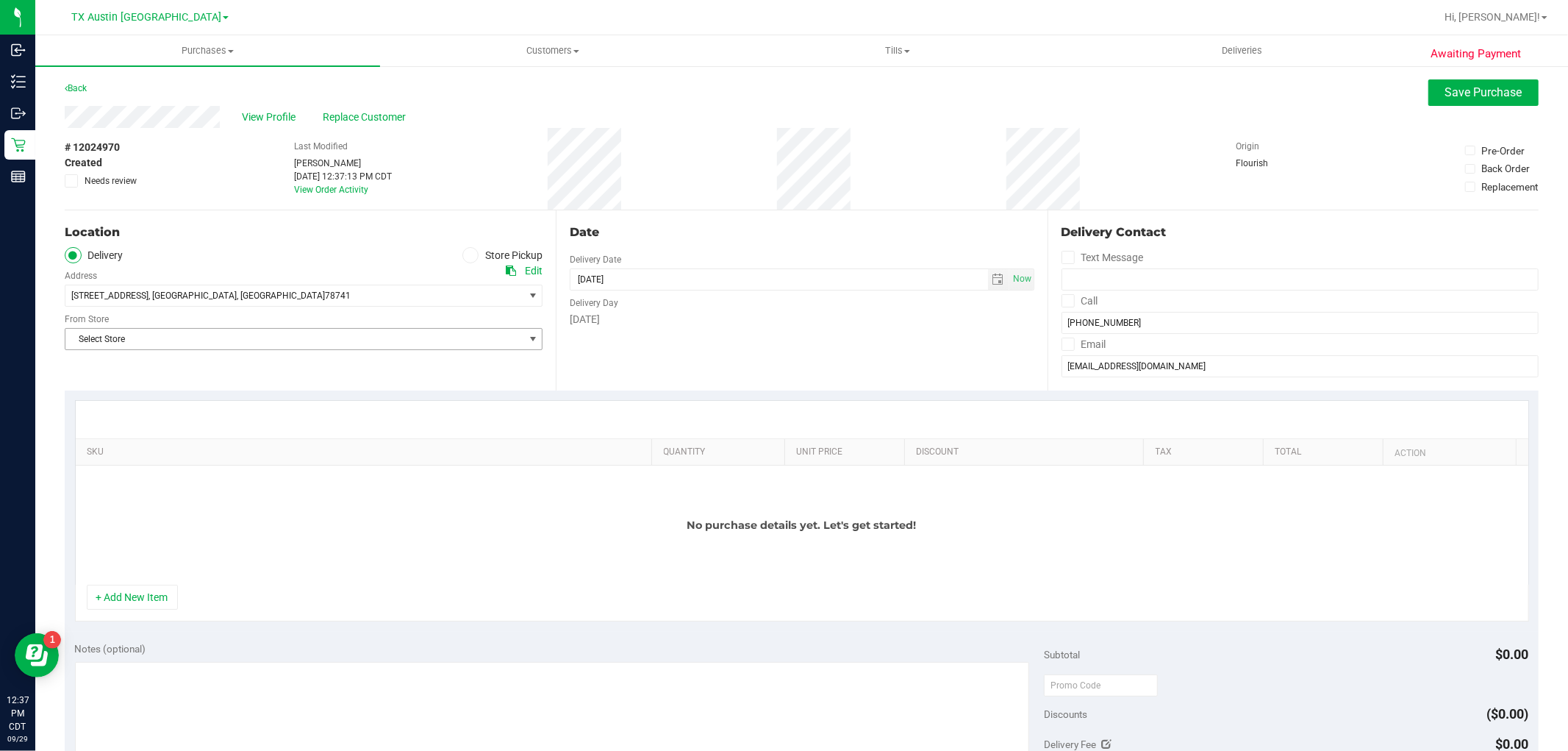
click at [195, 344] on span "Select Store" at bounding box center [294, 339] width 458 height 21
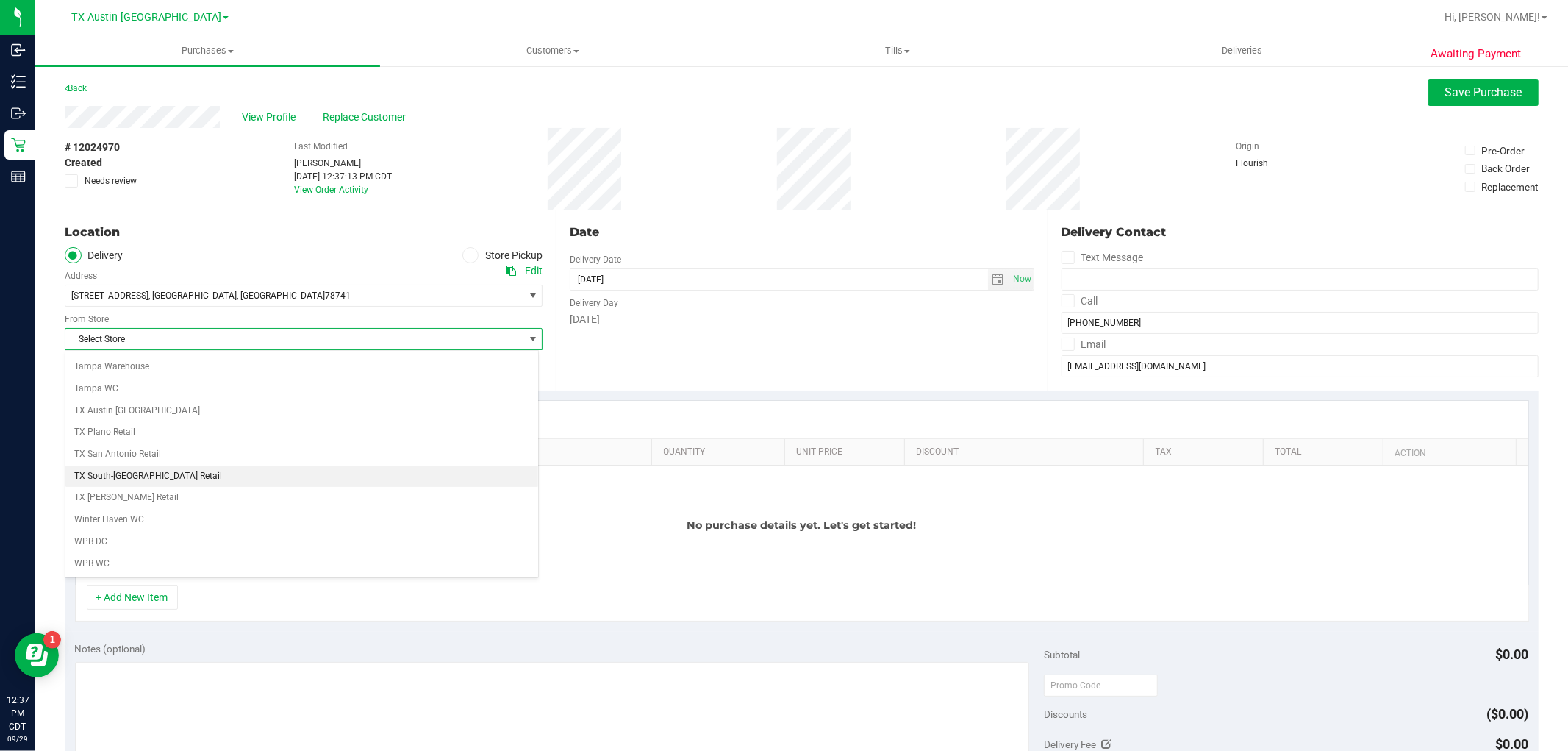
click at [186, 480] on li "TX South-Austin Retail" at bounding box center [302, 476] width 473 height 22
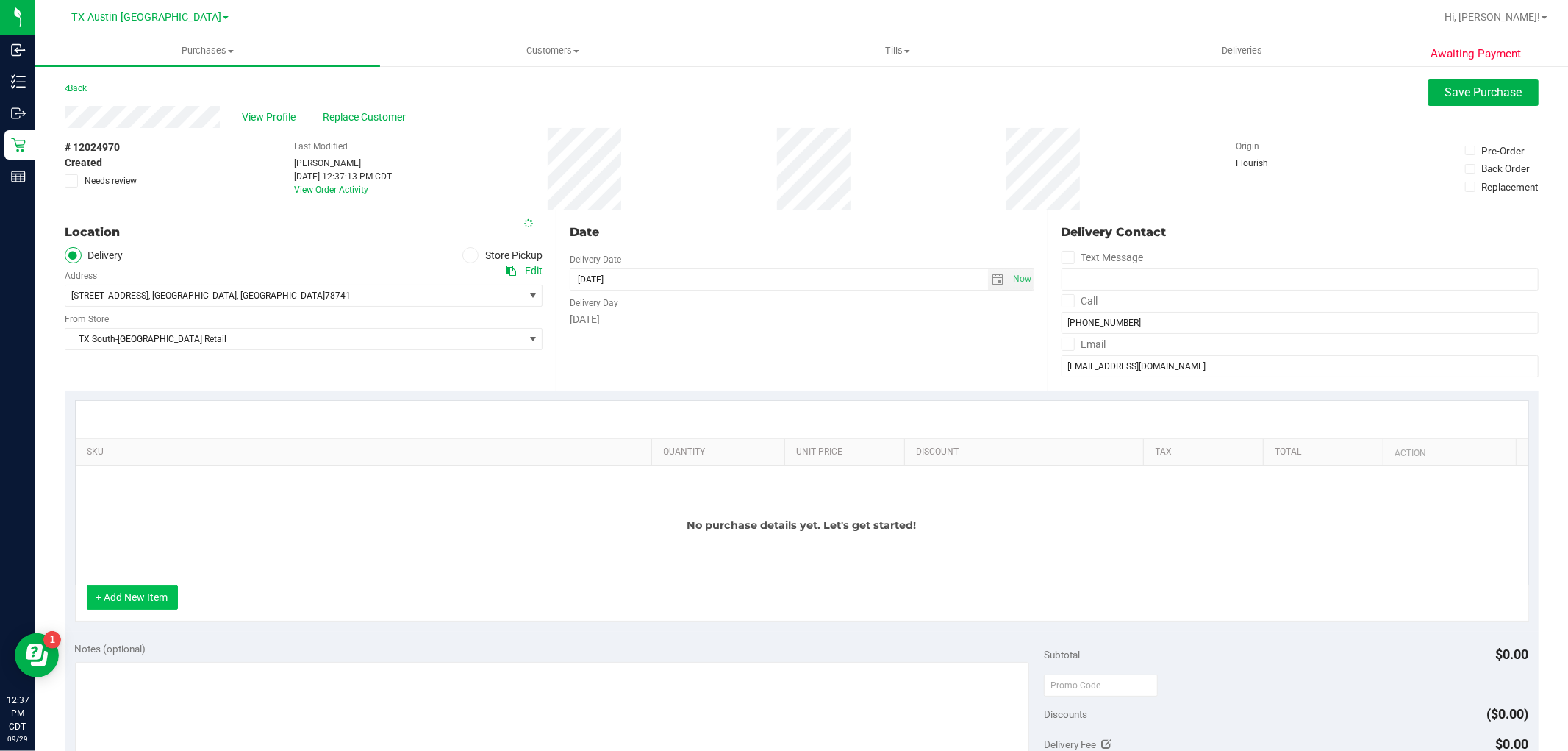
click at [141, 588] on button "+ Add New Item" at bounding box center [132, 597] width 92 height 25
click at [133, 596] on button "+ Add New Item" at bounding box center [132, 597] width 92 height 25
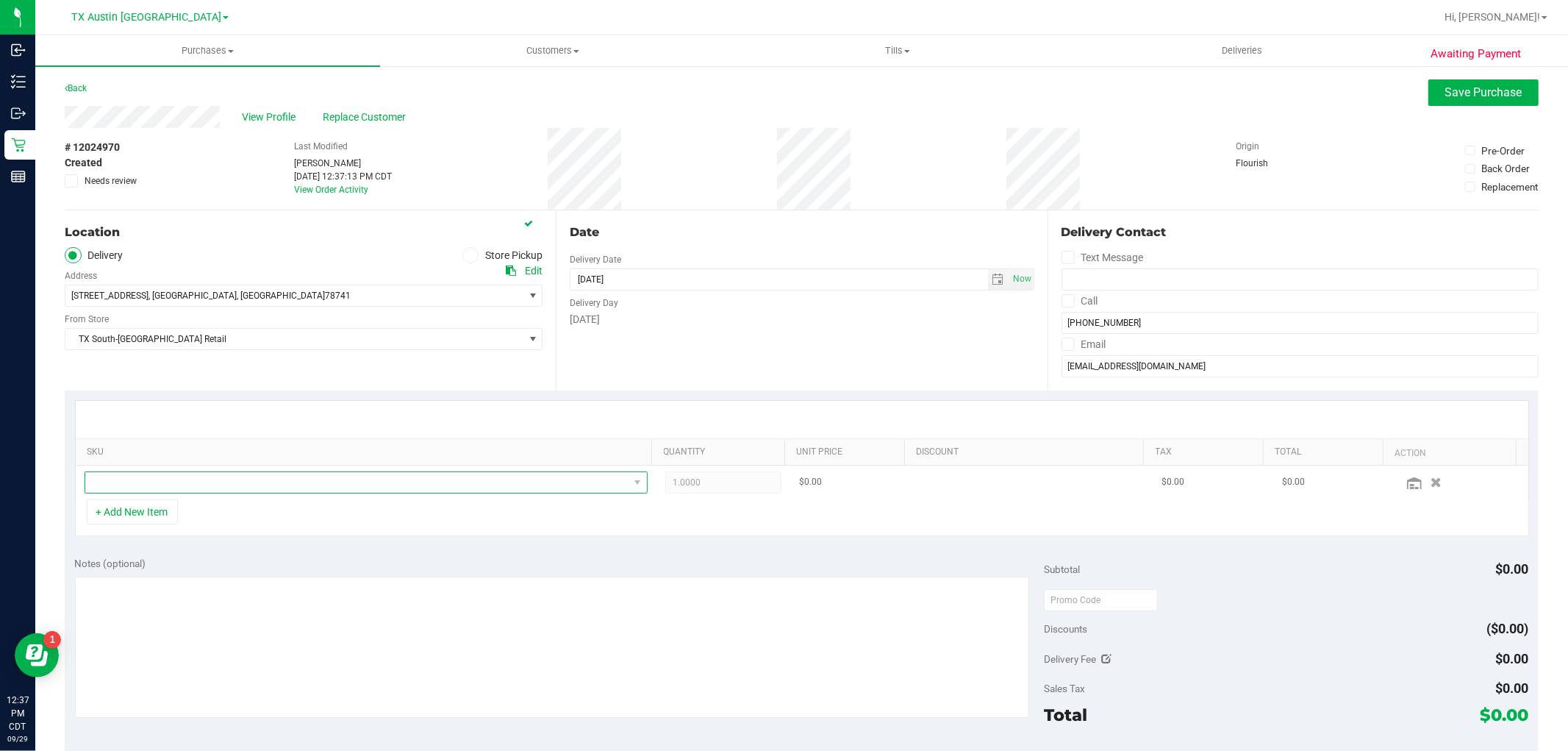
click at [217, 484] on span "NO DATA FOUND" at bounding box center [357, 482] width 543 height 21
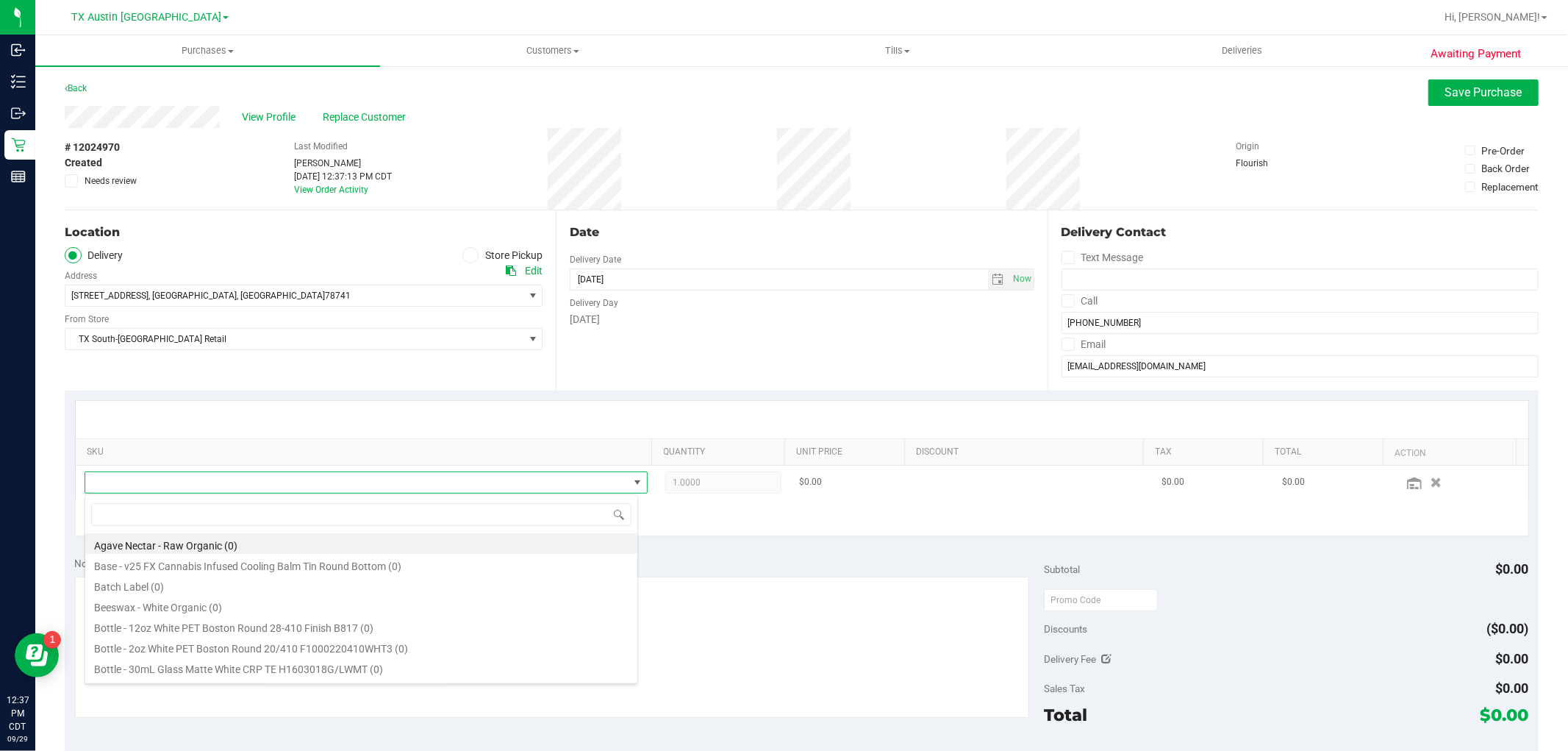
scroll to position [22, 548]
type input "indica"
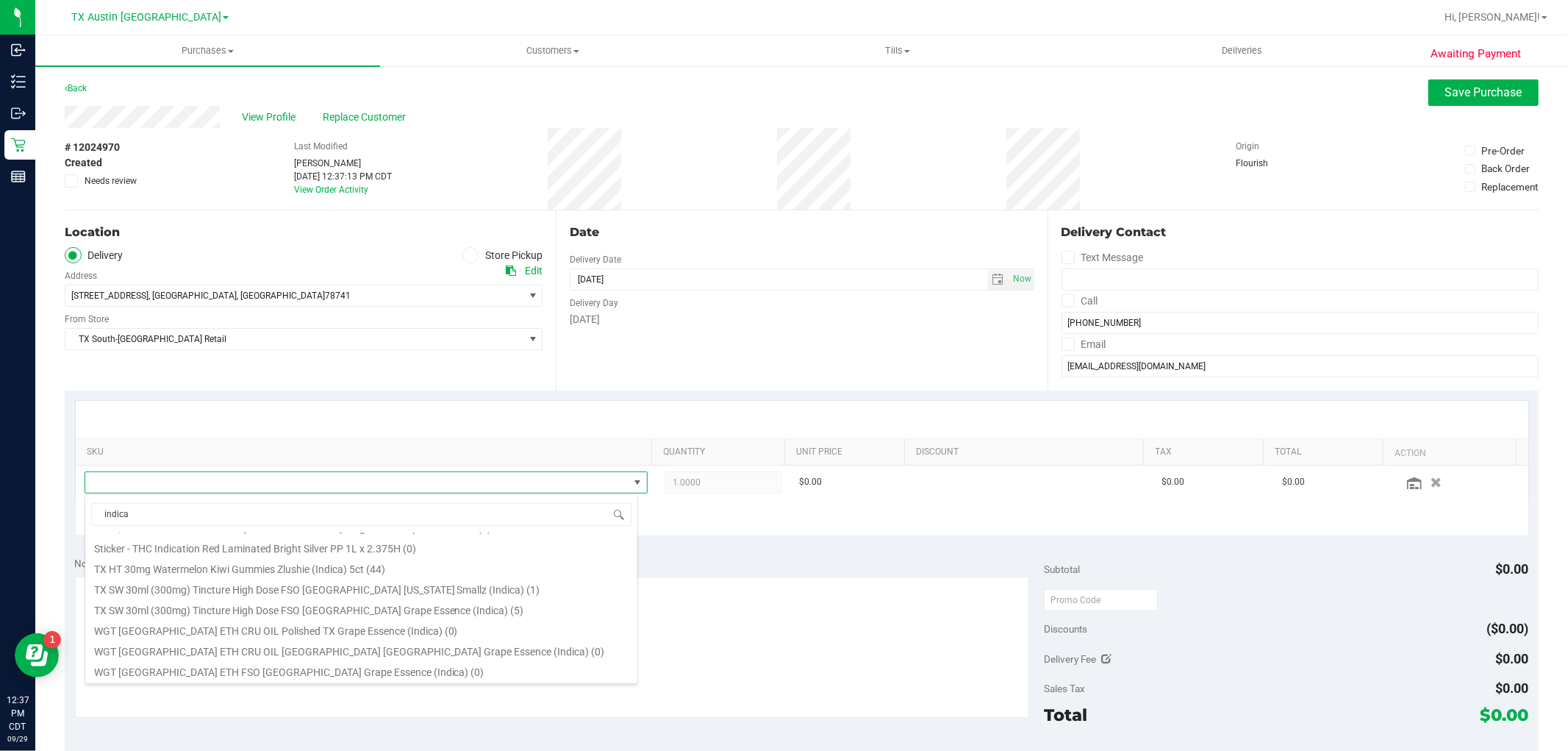
scroll to position [163, 0]
click at [430, 605] on li "TX SW 30ml (300mg) Tincture High Dose FSO TX Grape Essence (Indica) (5)" at bounding box center [361, 607] width 552 height 21
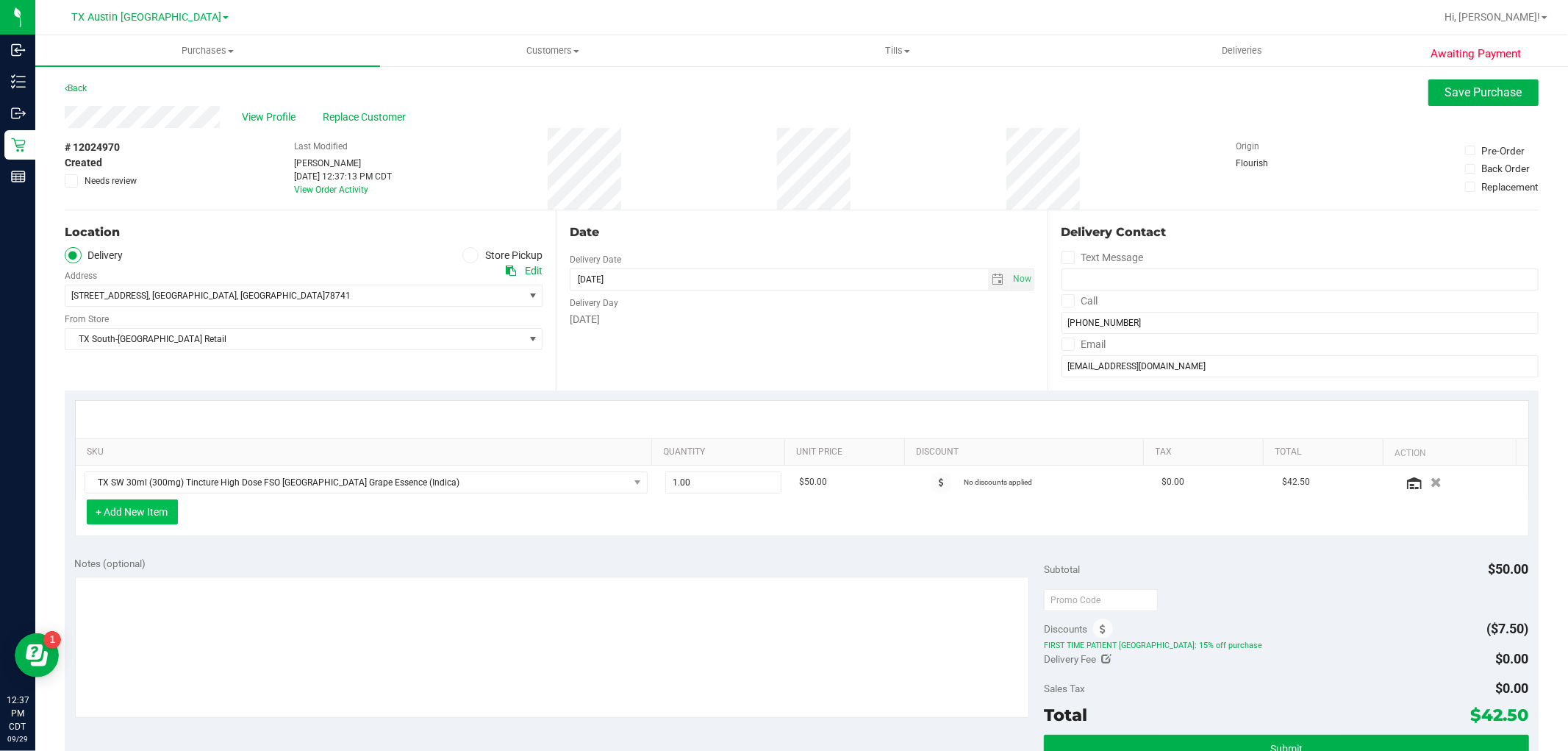
click at [164, 506] on button "+ Add New Item" at bounding box center [132, 512] width 92 height 25
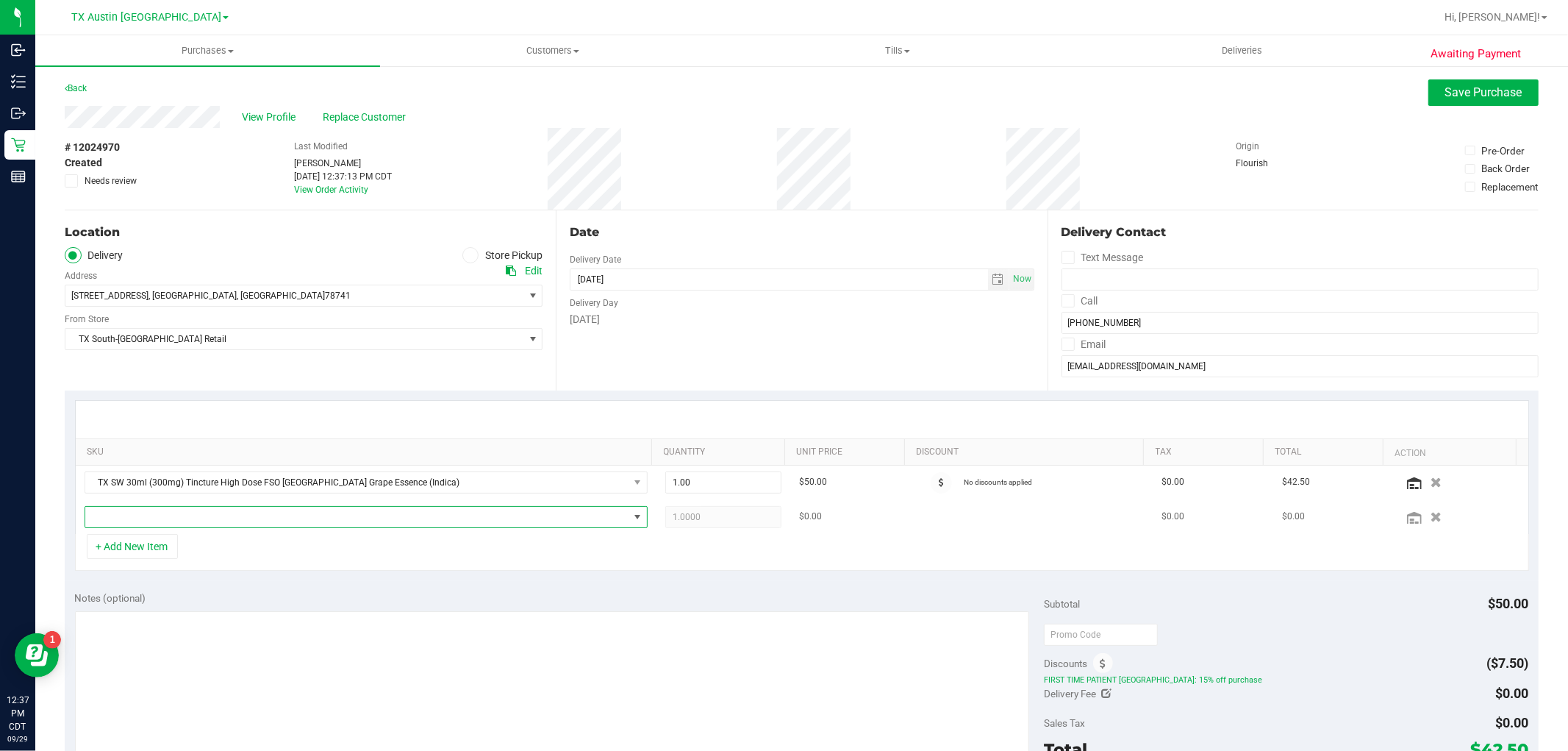
click at [333, 520] on span "NO DATA FOUND" at bounding box center [357, 517] width 543 height 21
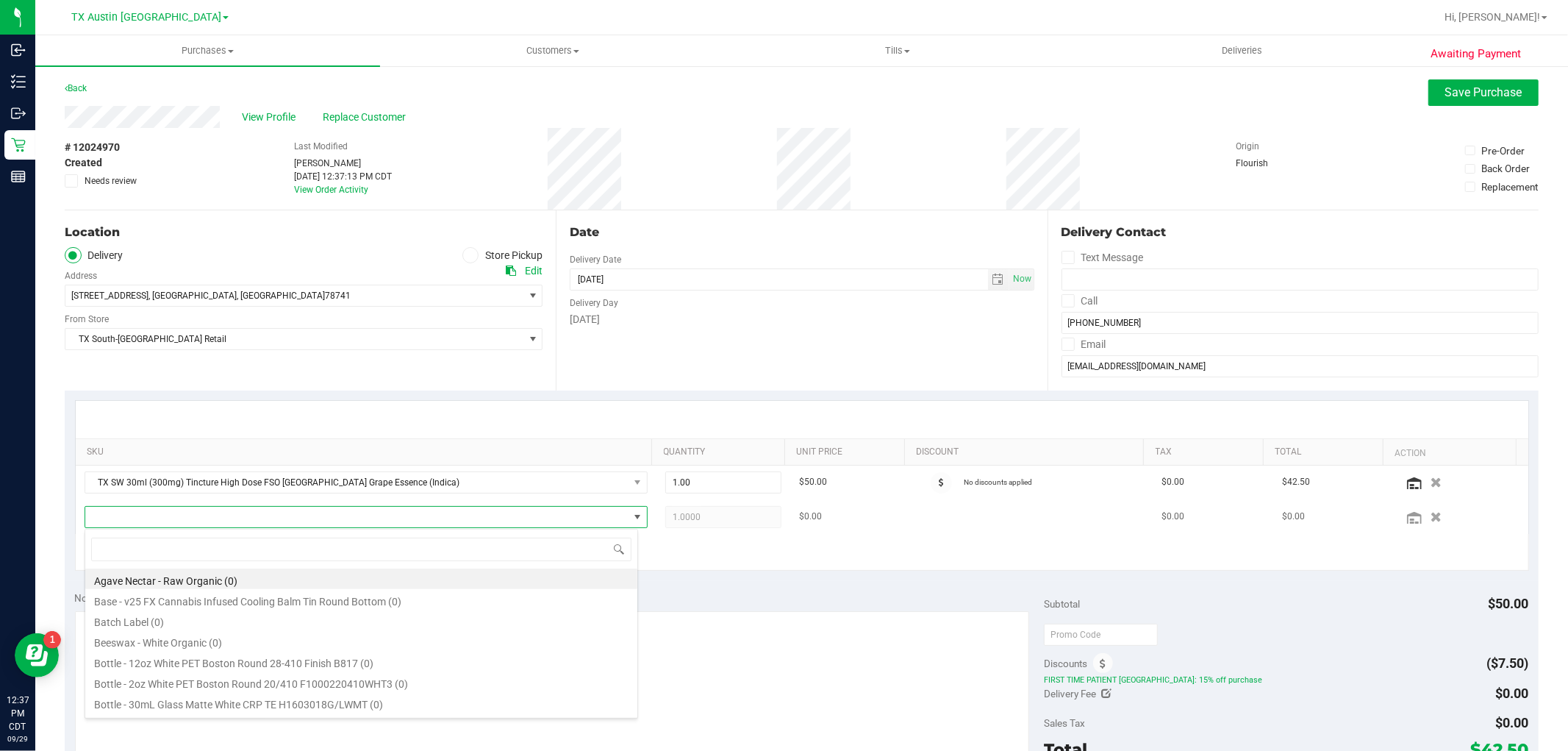
scroll to position [22, 548]
type input "tropical"
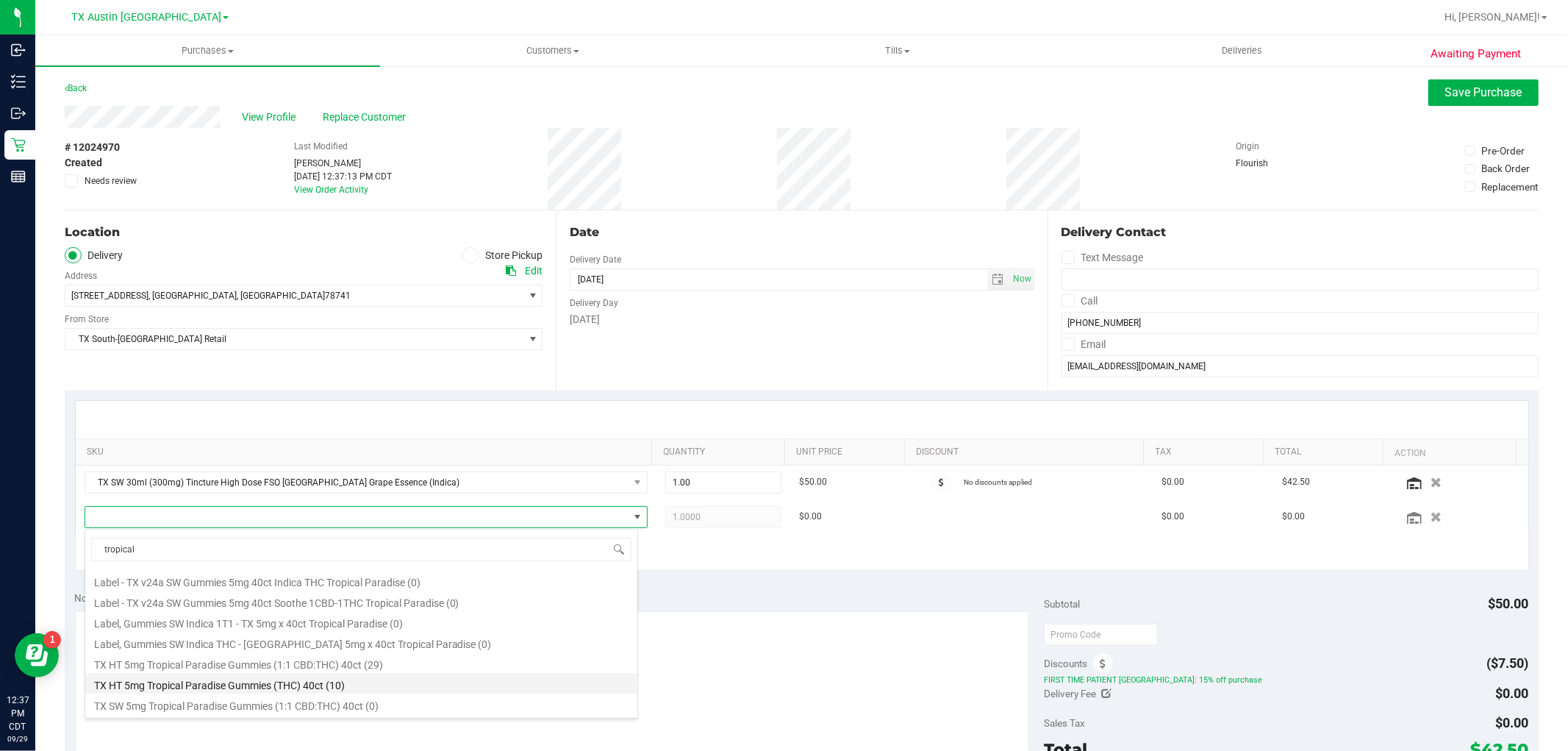
click at [333, 684] on li "TX HT 5mg Tropical Paradise Gummies (THC) 40ct (10)" at bounding box center [361, 683] width 552 height 21
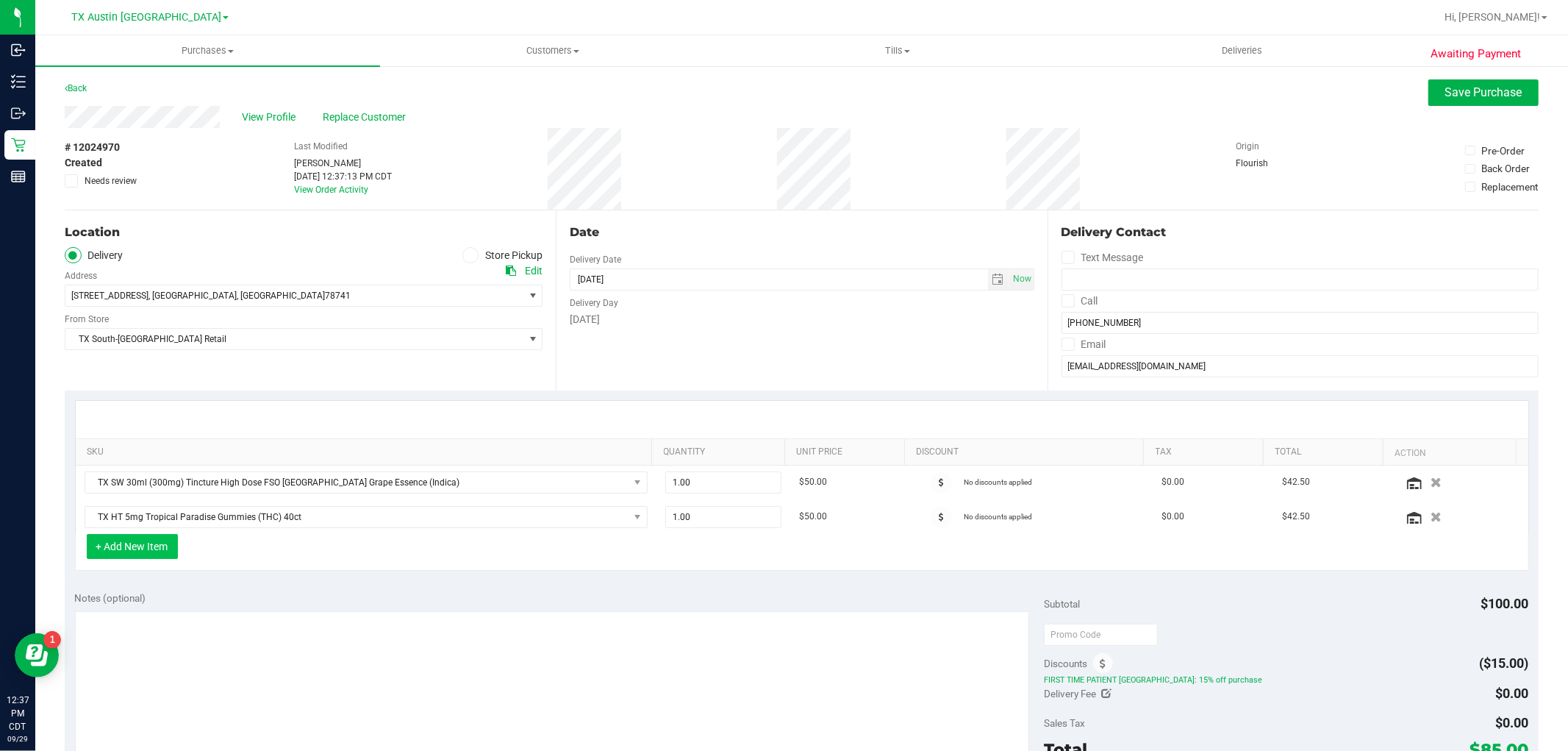
click at [131, 542] on button "+ Add New Item" at bounding box center [132, 547] width 92 height 25
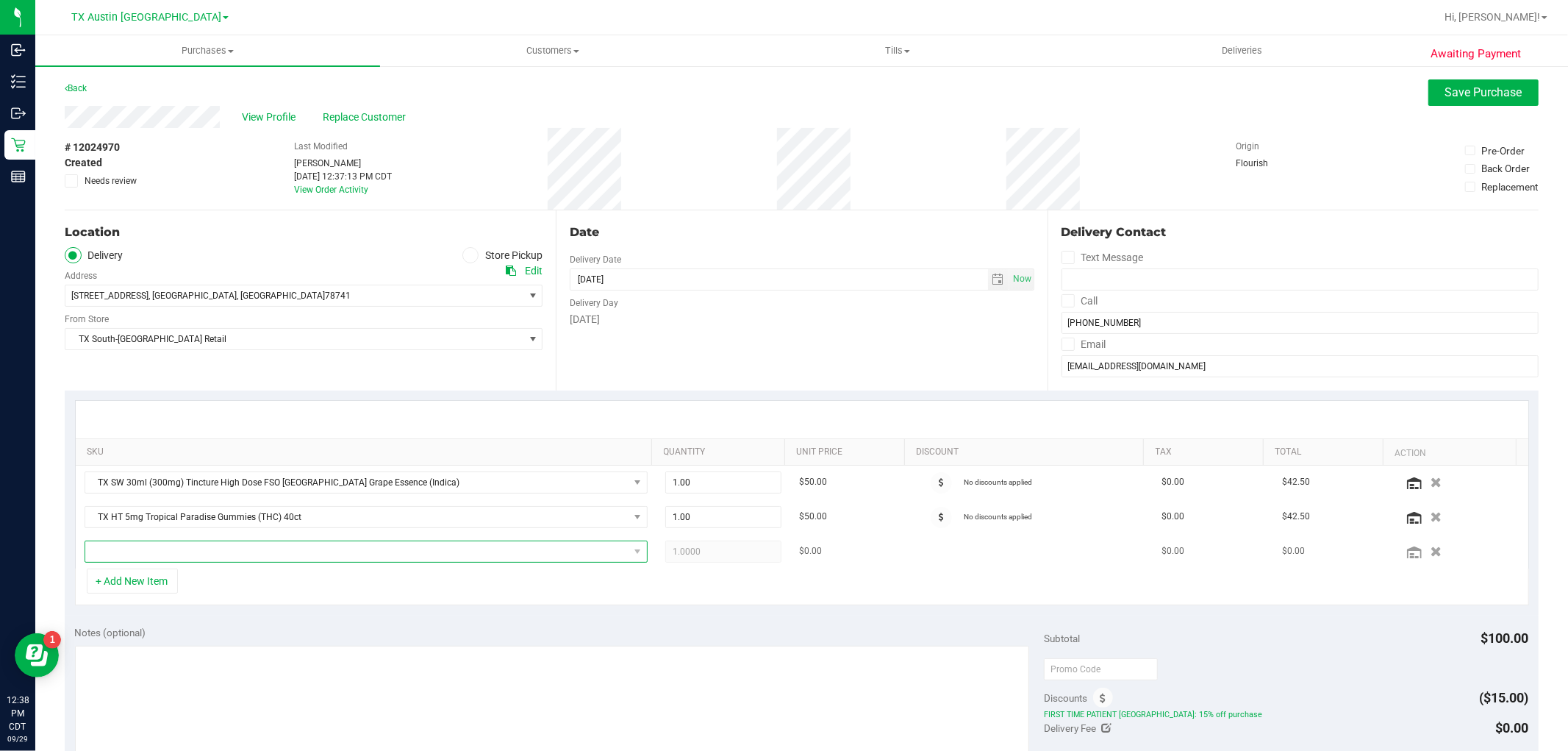
click at [244, 546] on span "NO DATA FOUND" at bounding box center [357, 551] width 543 height 21
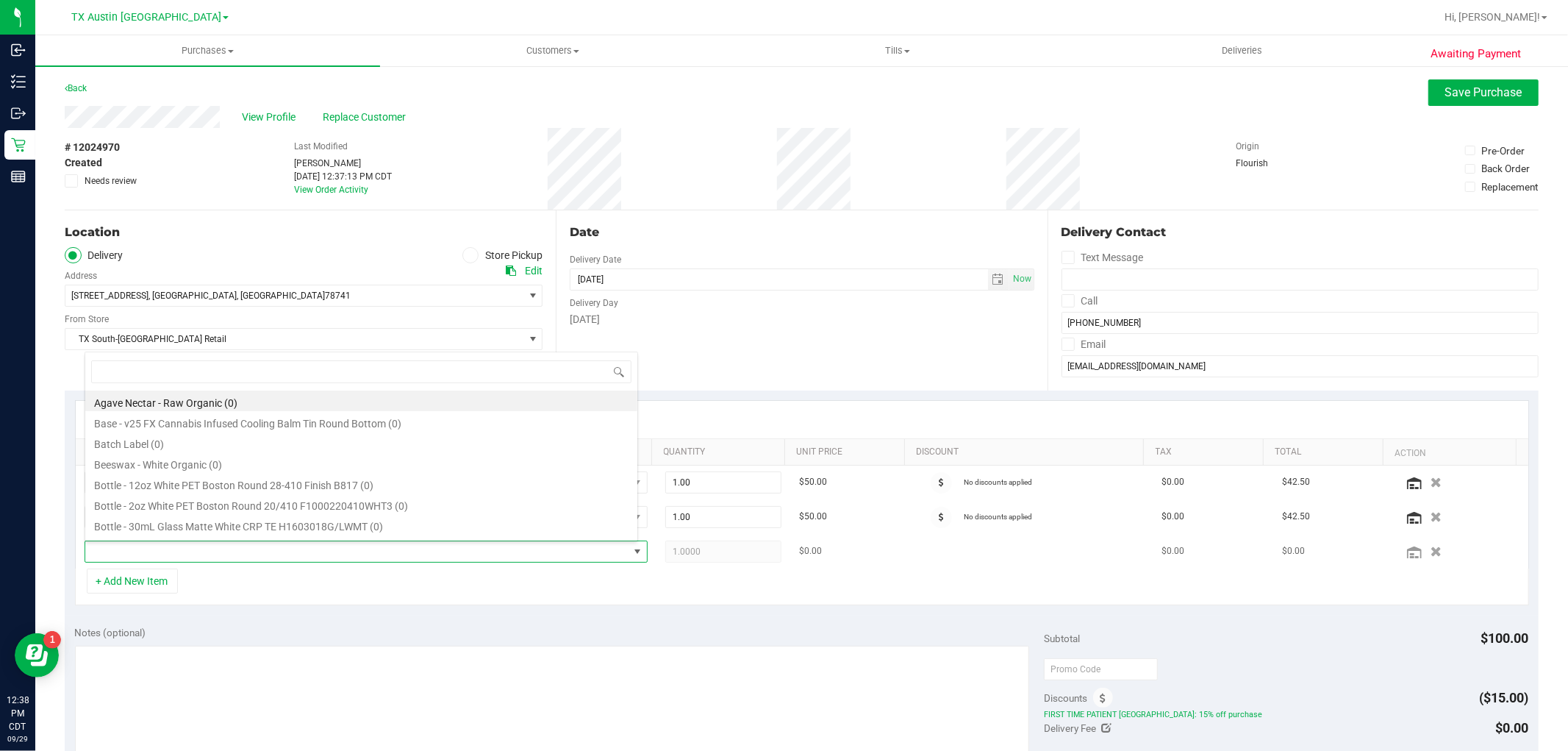
scroll to position [22, 548]
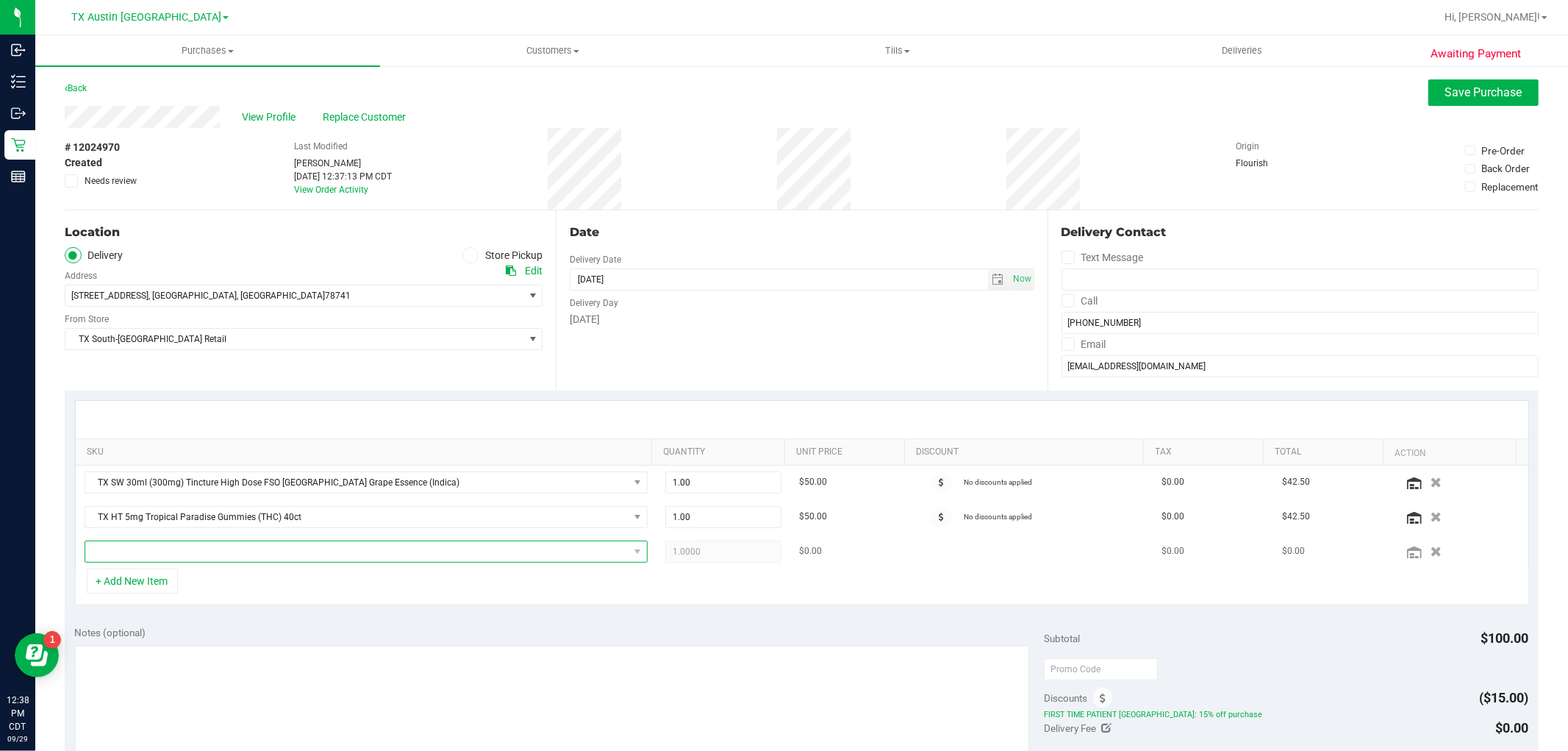
click at [408, 542] on span "NO DATA FOUND" at bounding box center [357, 551] width 543 height 21
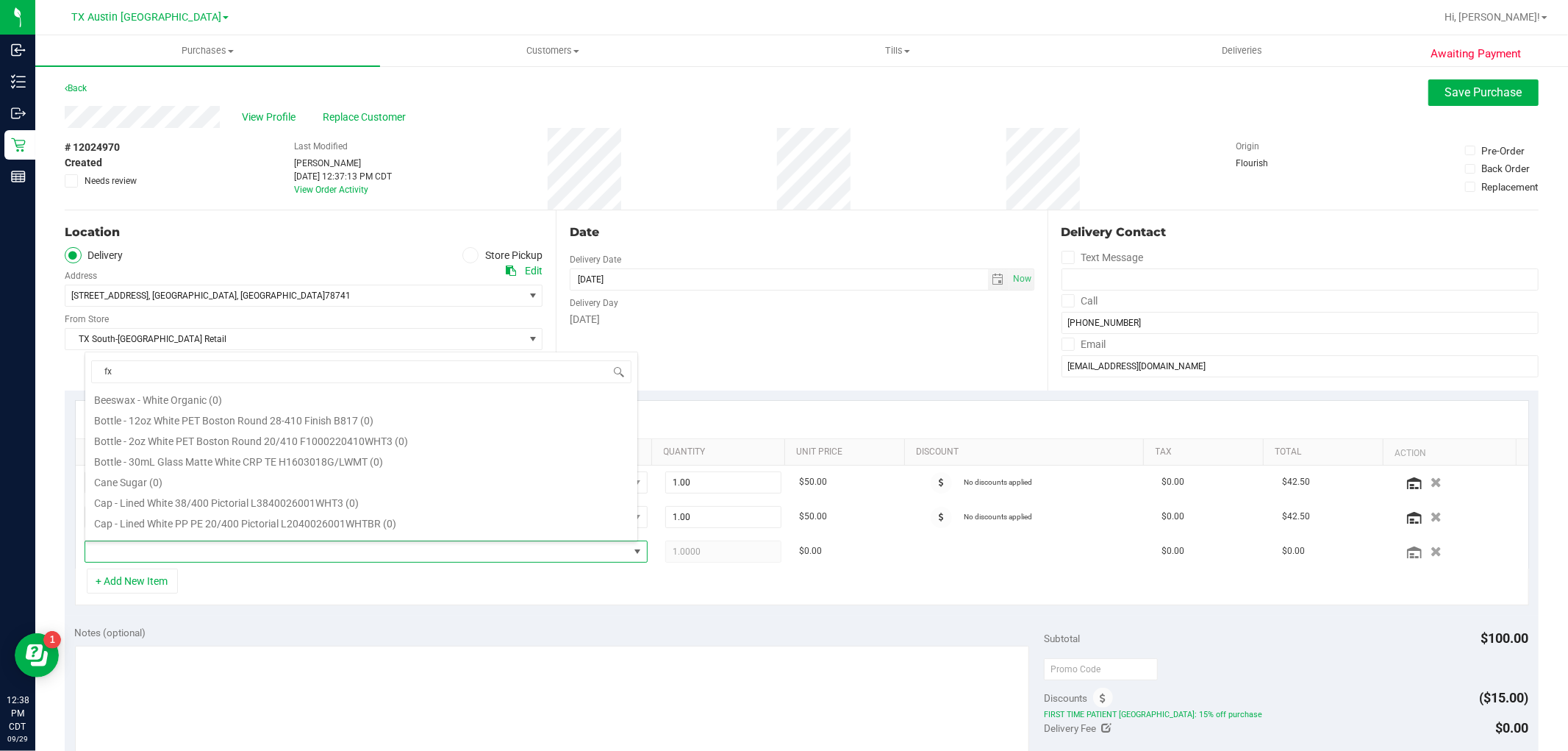
scroll to position [0, 0]
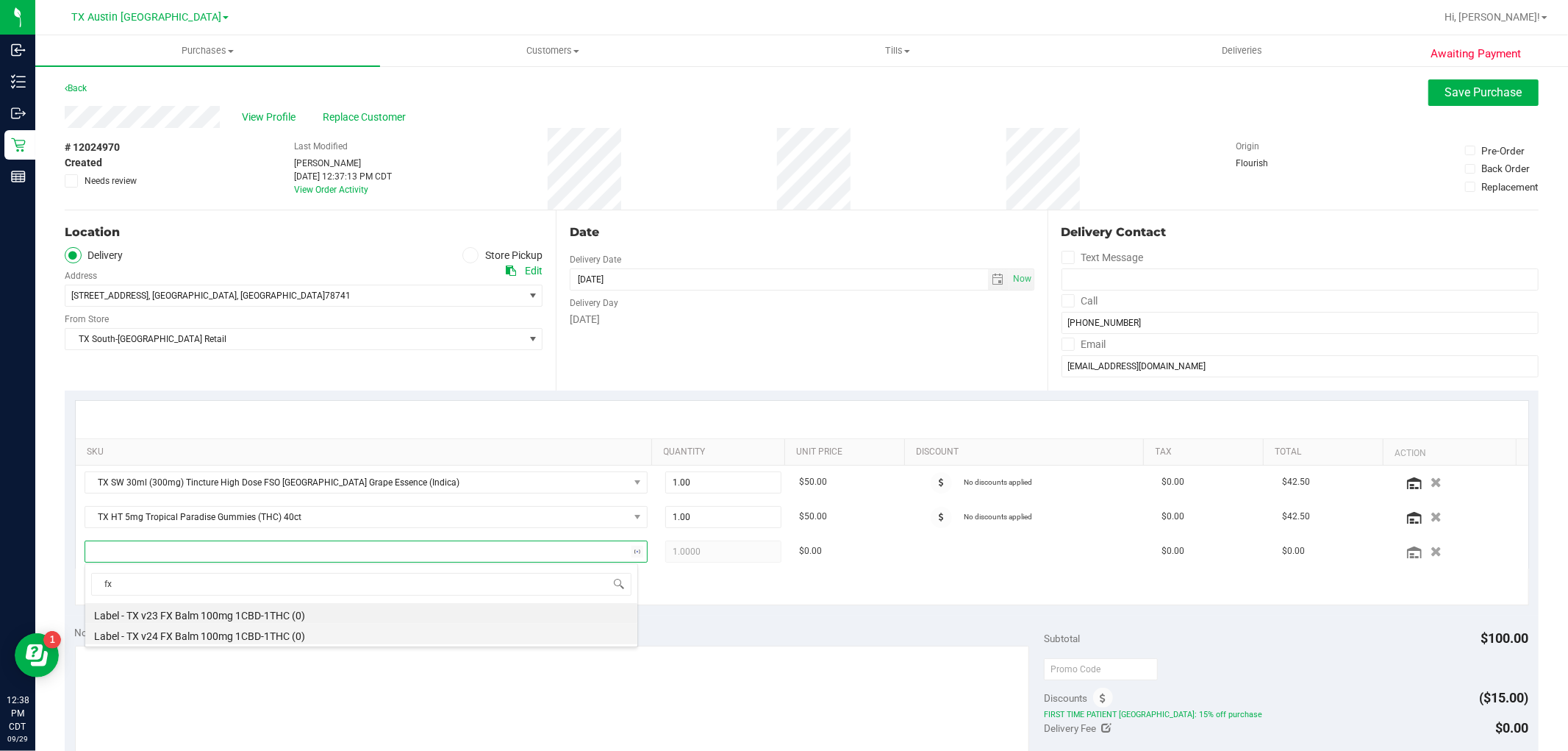
type input "f"
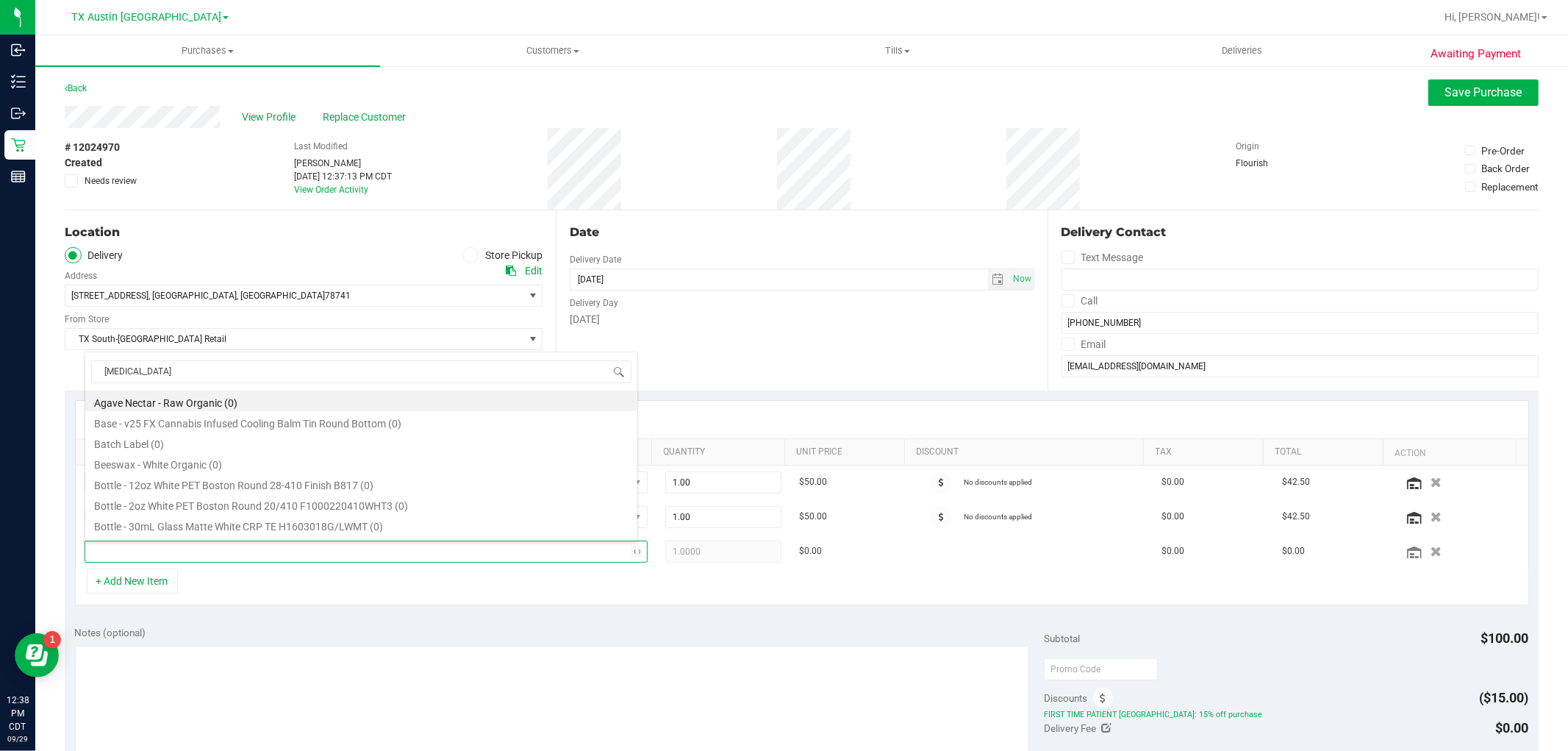
type input "balm"
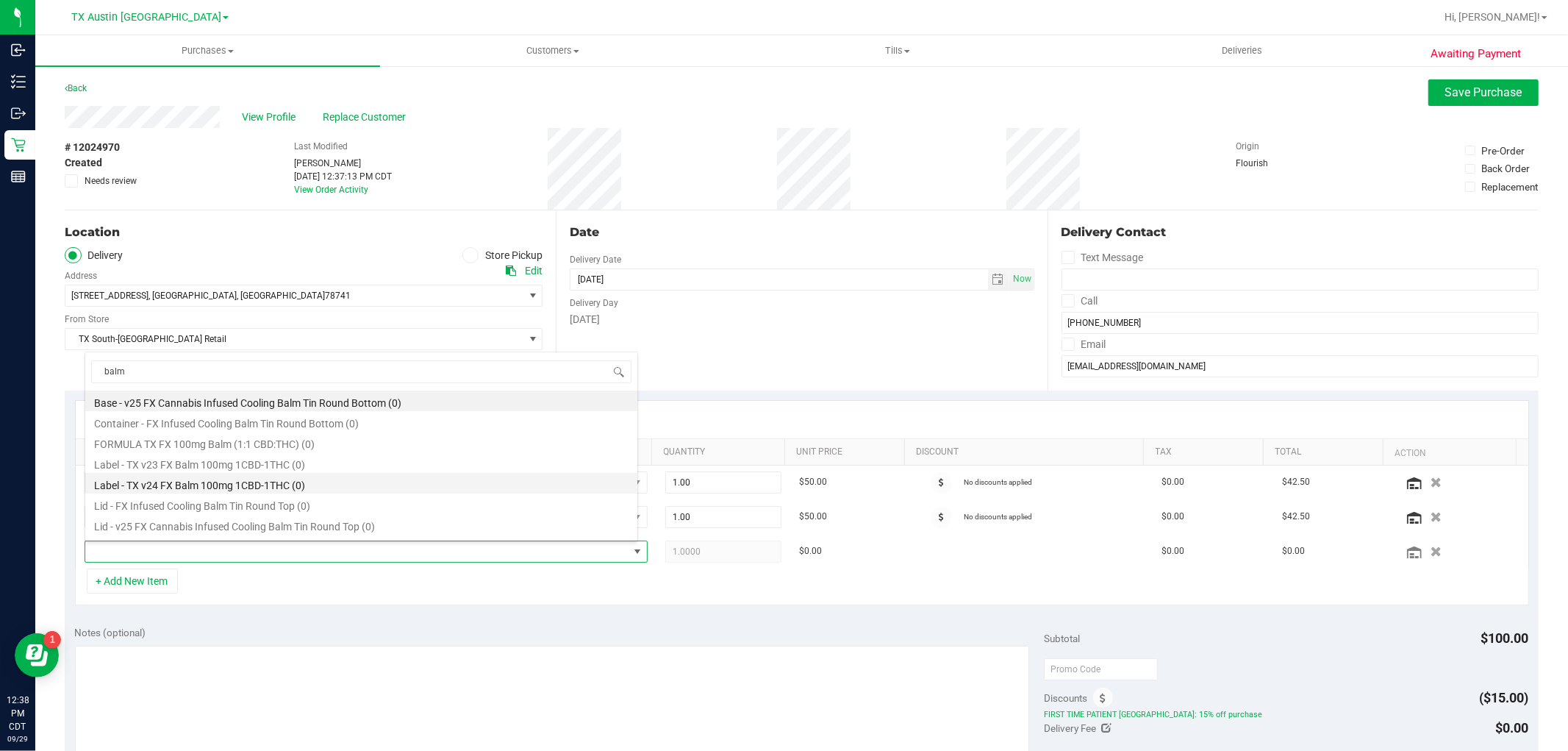
scroll to position [18, 0]
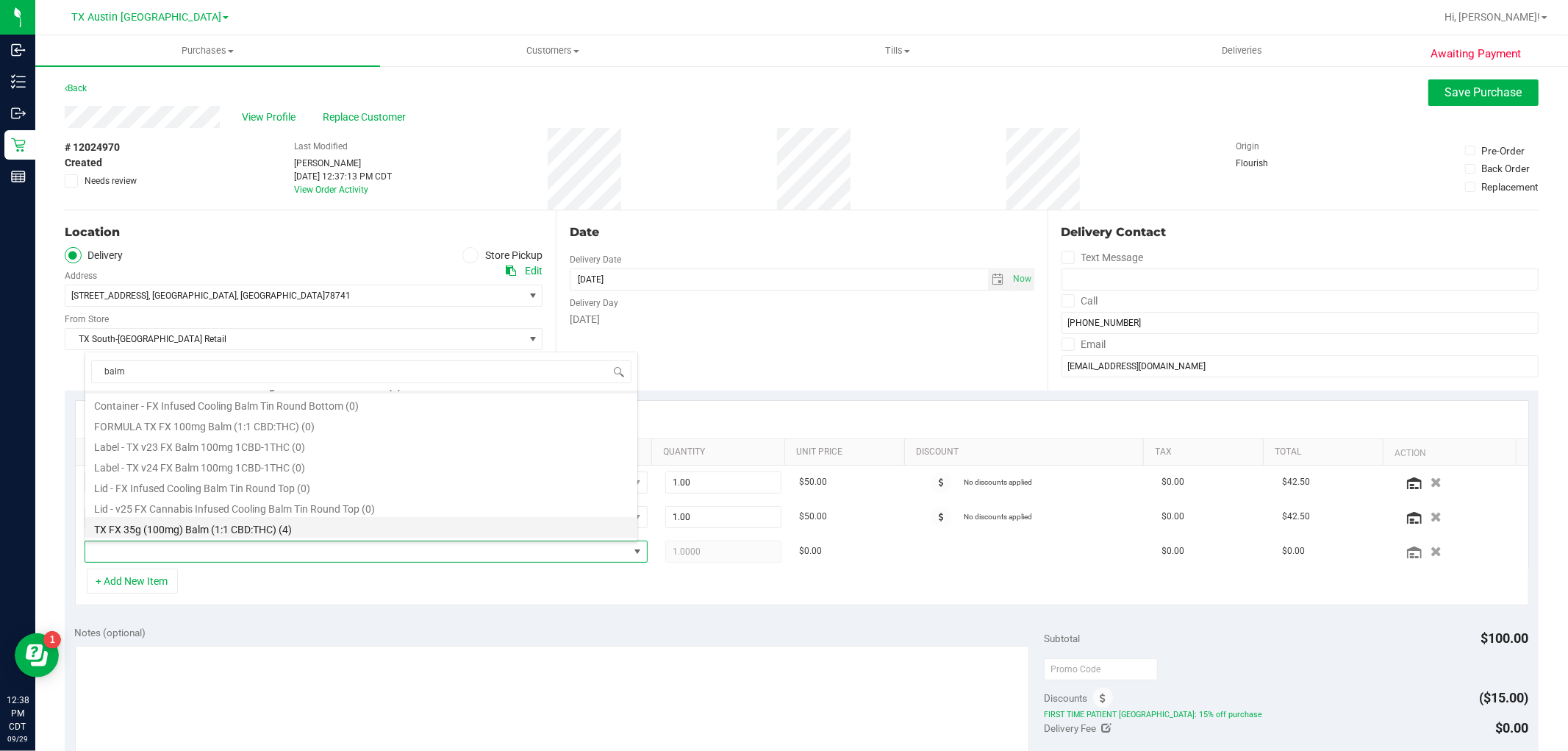
click at [333, 532] on li "TX FX 35g (100mg) Balm (1:1 CBD:THC) (4)" at bounding box center [361, 527] width 552 height 21
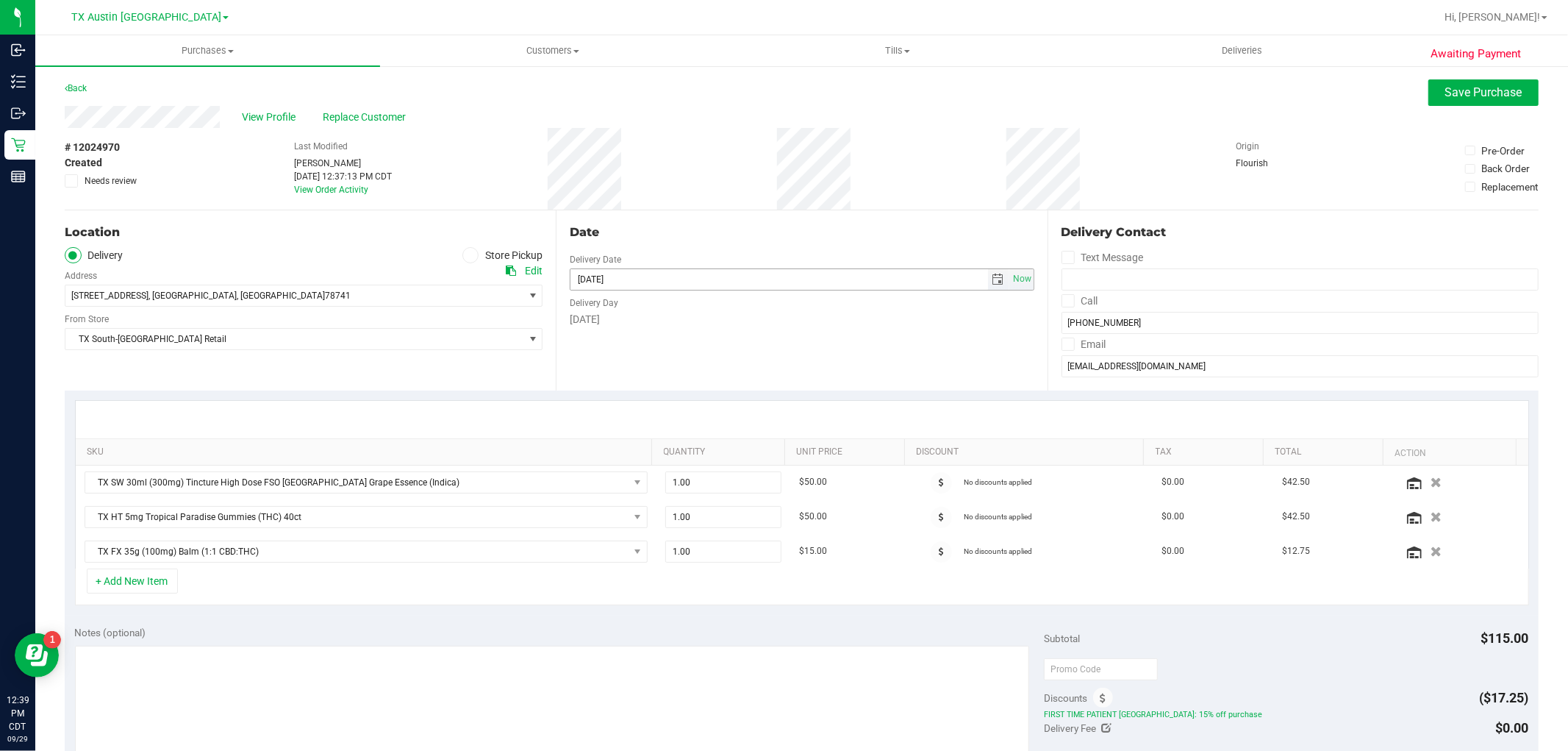
click at [989, 286] on span "select" at bounding box center [999, 279] width 21 height 21
click at [628, 451] on link "30" at bounding box center [621, 450] width 21 height 23
type input "09/30/2025"
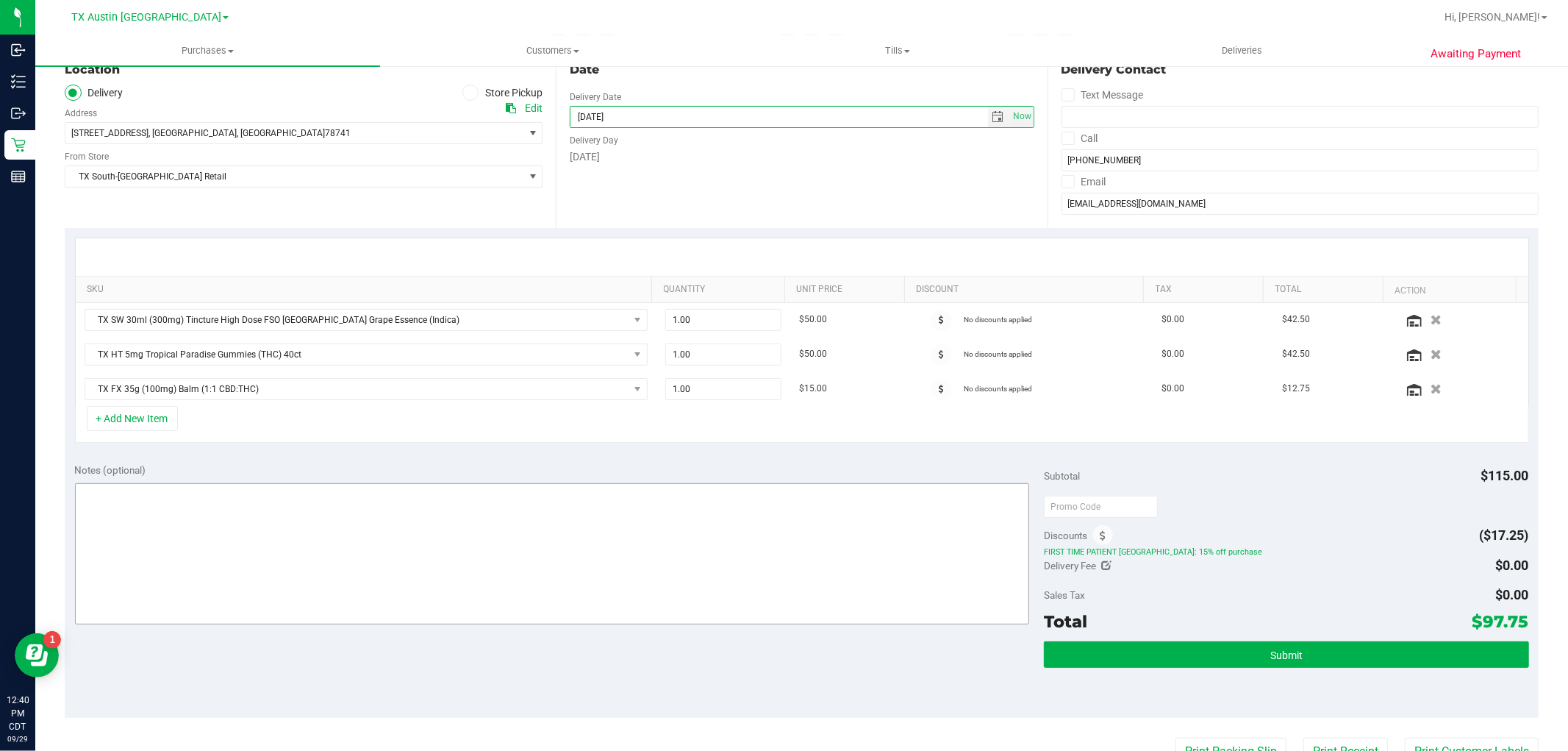
scroll to position [163, 0]
click at [975, 540] on textarea at bounding box center [552, 553] width 955 height 141
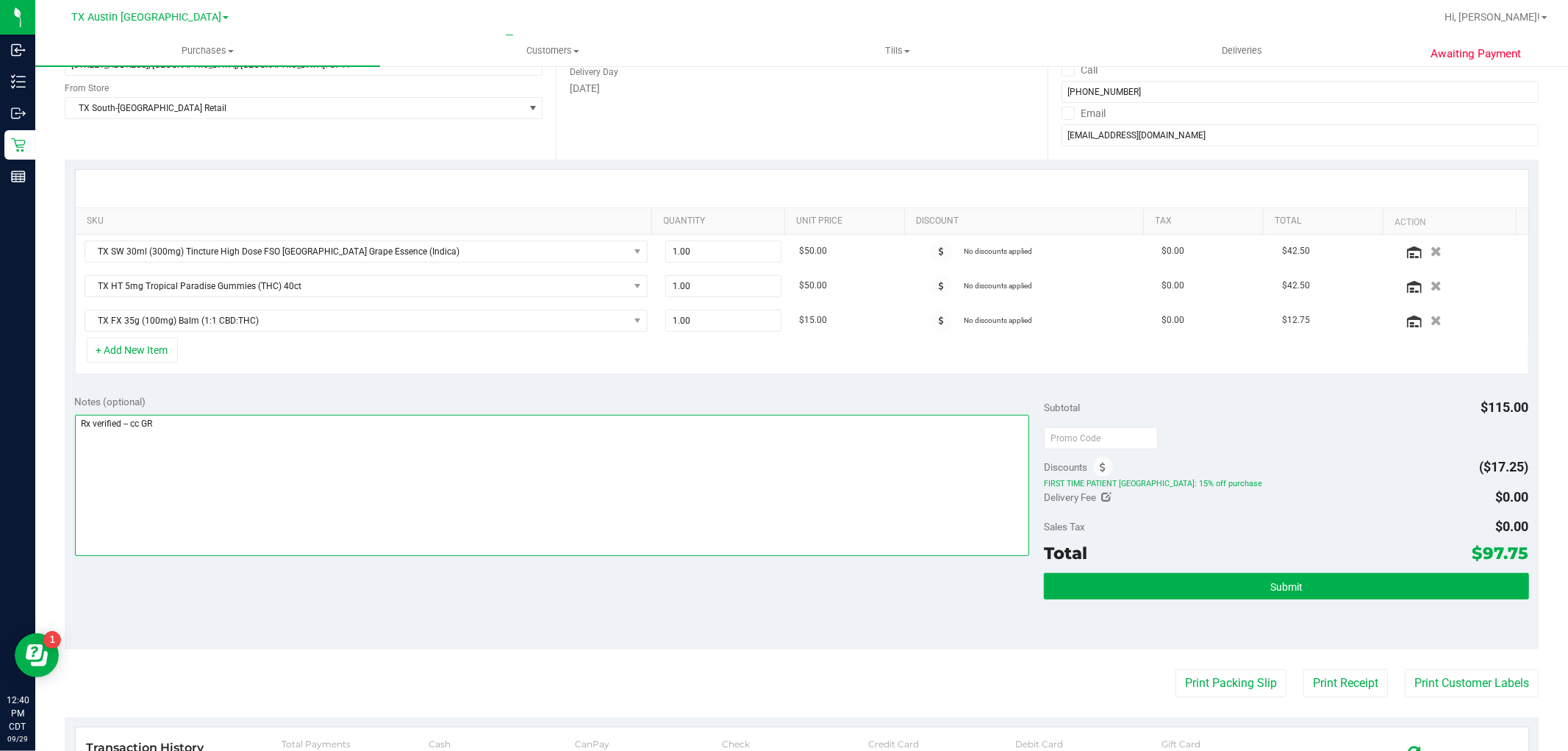
scroll to position [245, 0]
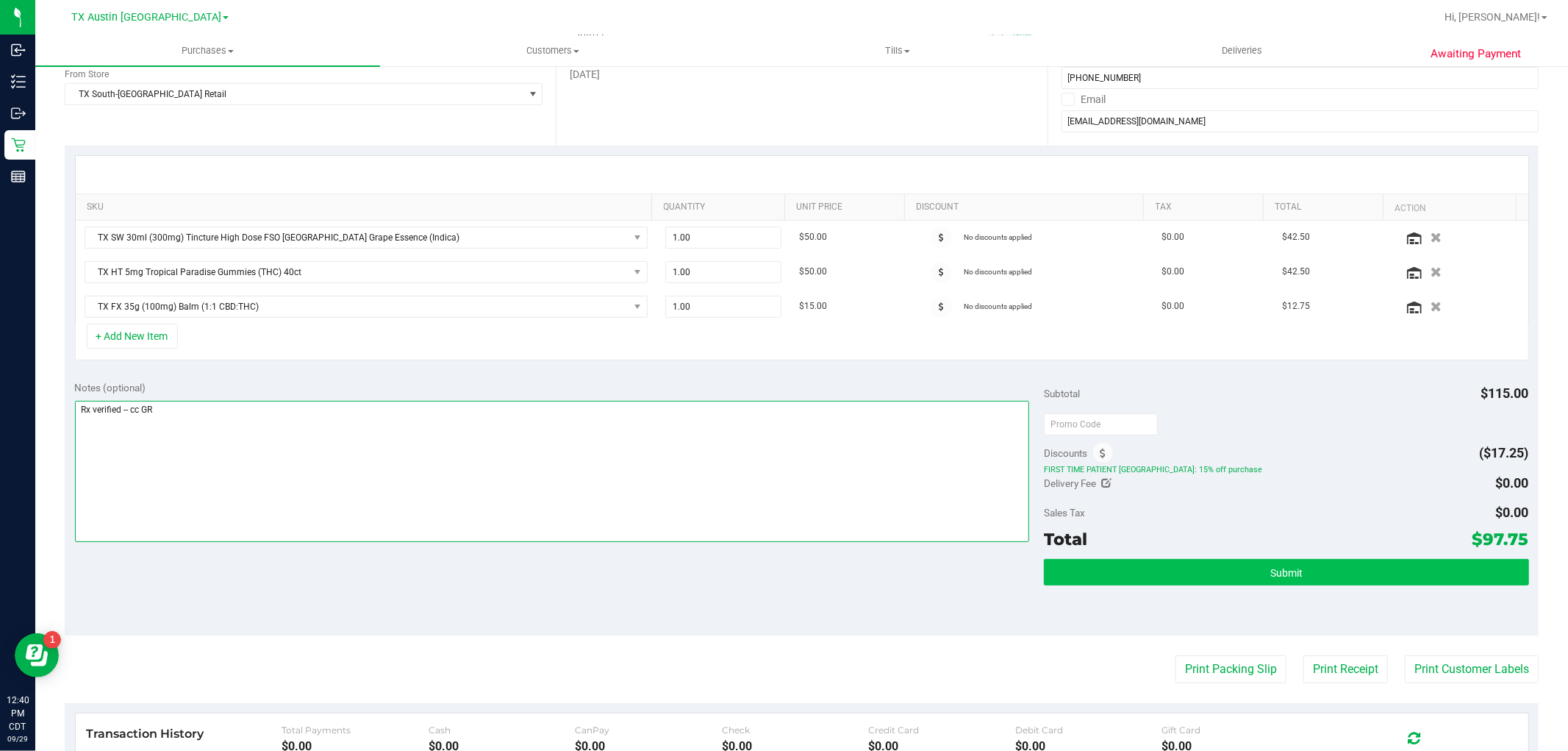
type textarea "Rx verified -- cc GR"
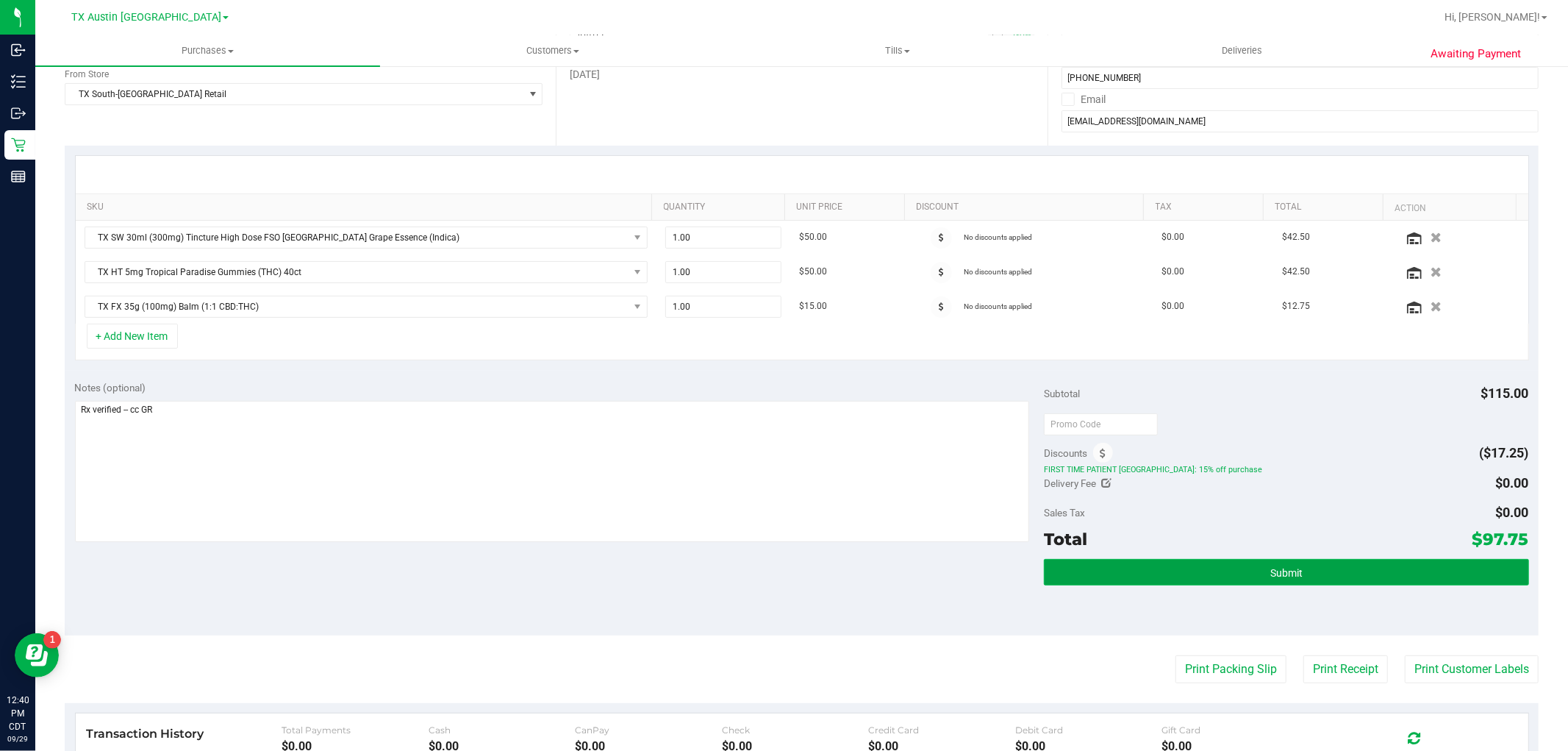
click at [1308, 576] on button "Submit" at bounding box center [1286, 572] width 485 height 27
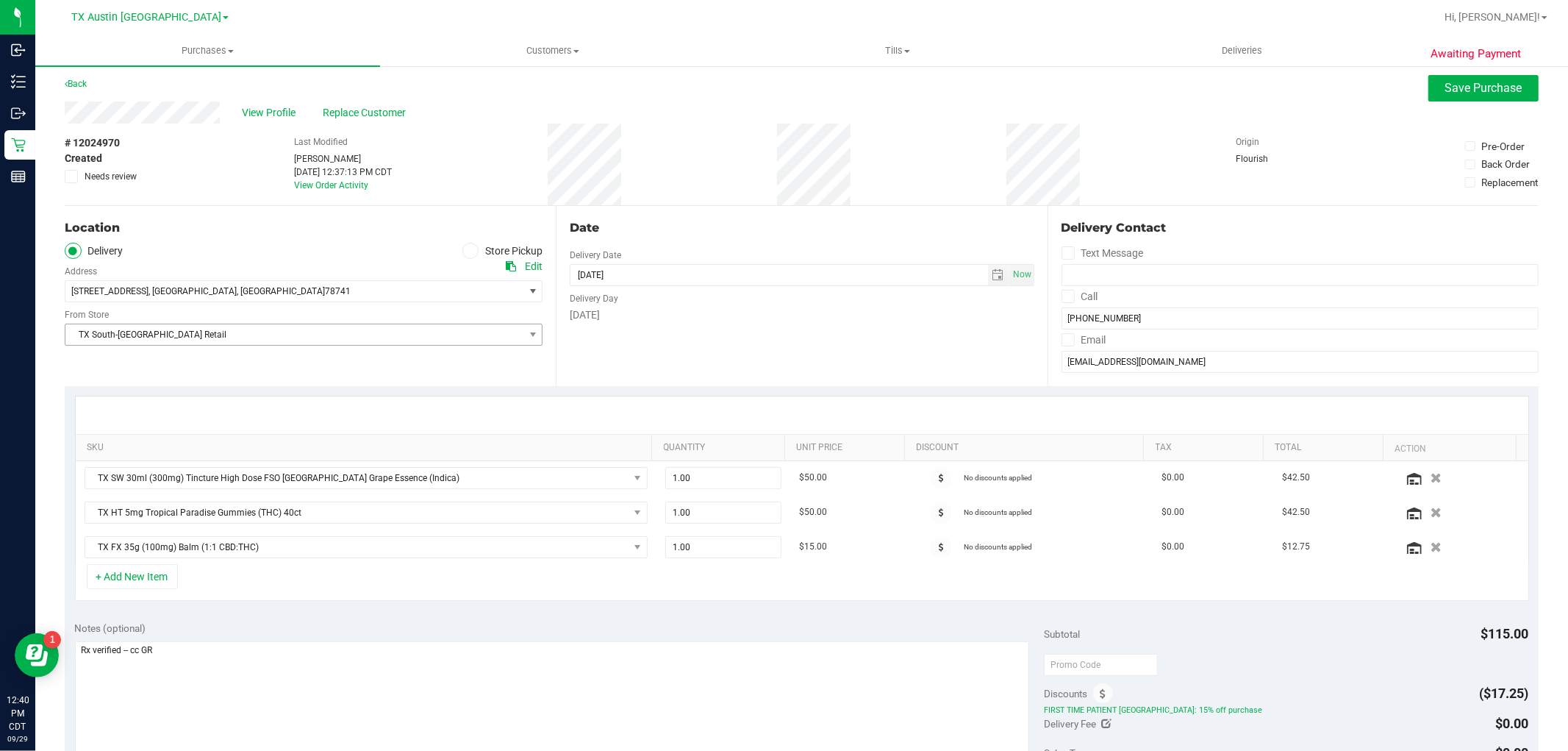
scroll to position [0, 0]
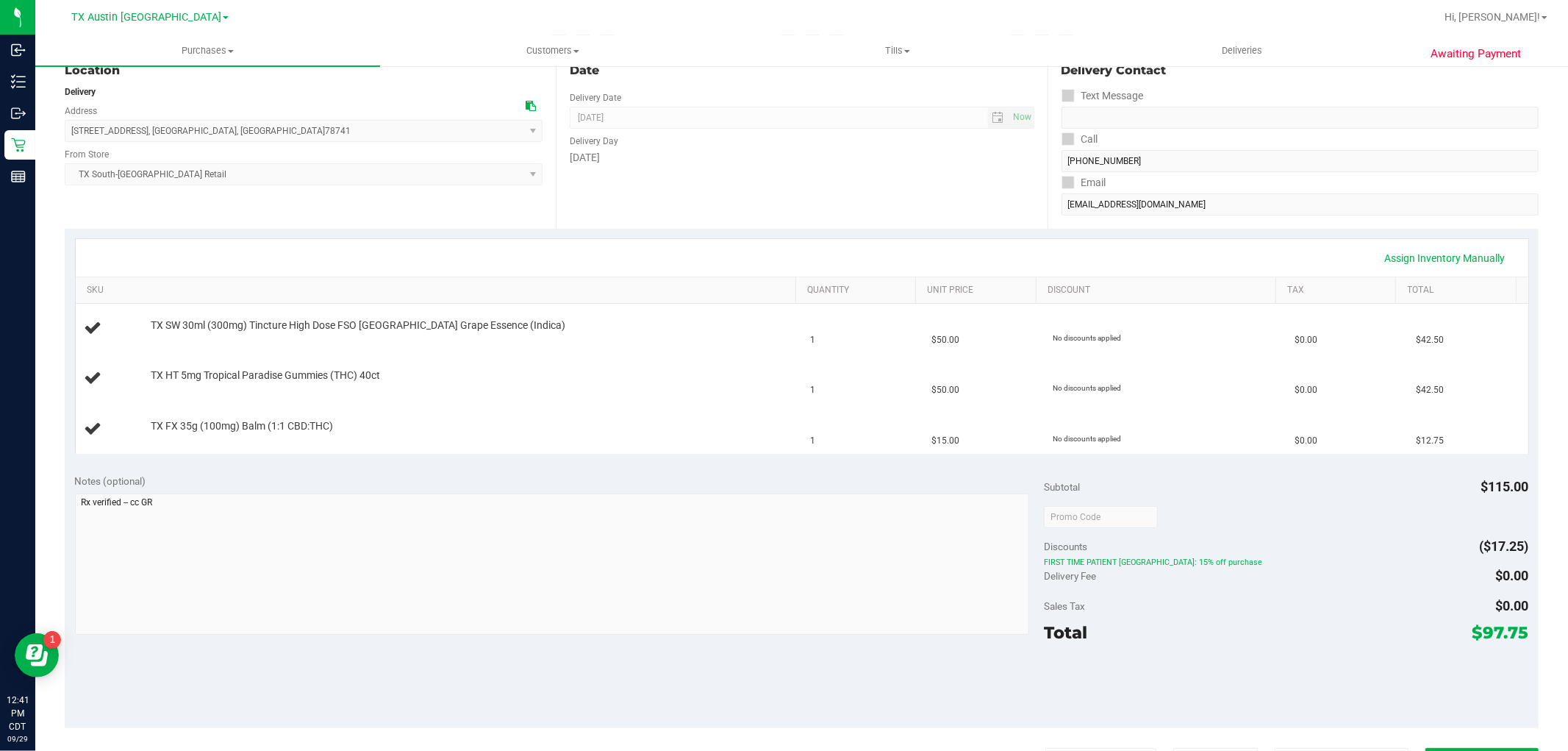
scroll to position [163, 0]
